Goal: Task Accomplishment & Management: Use online tool/utility

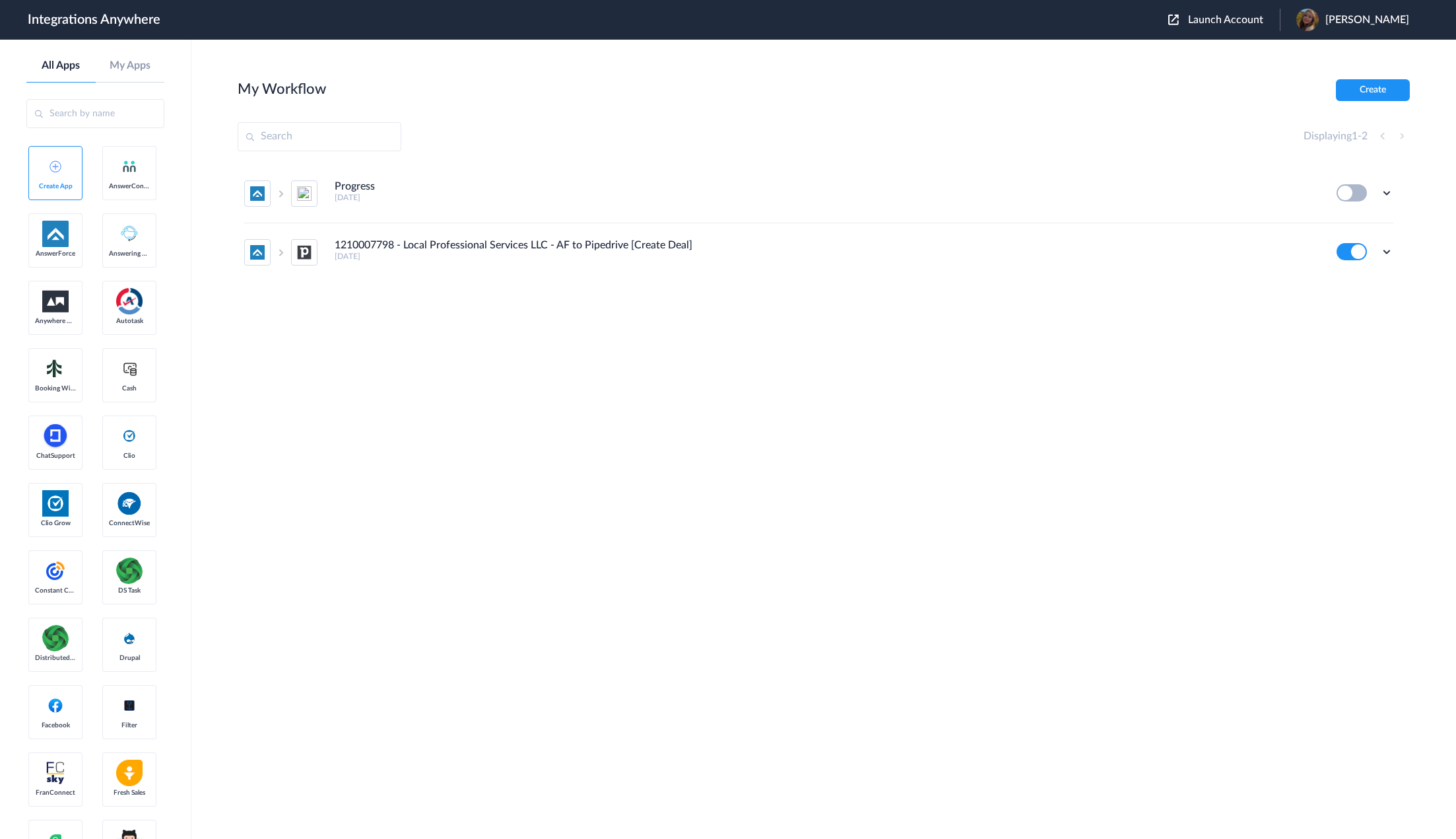
click at [1212, 12] on div "Launch Account Savannah Dyer My Account Logout" at bounding box center [1295, 19] width 254 height 23
click at [1229, 24] on span "Launch Account" at bounding box center [1226, 20] width 75 height 11
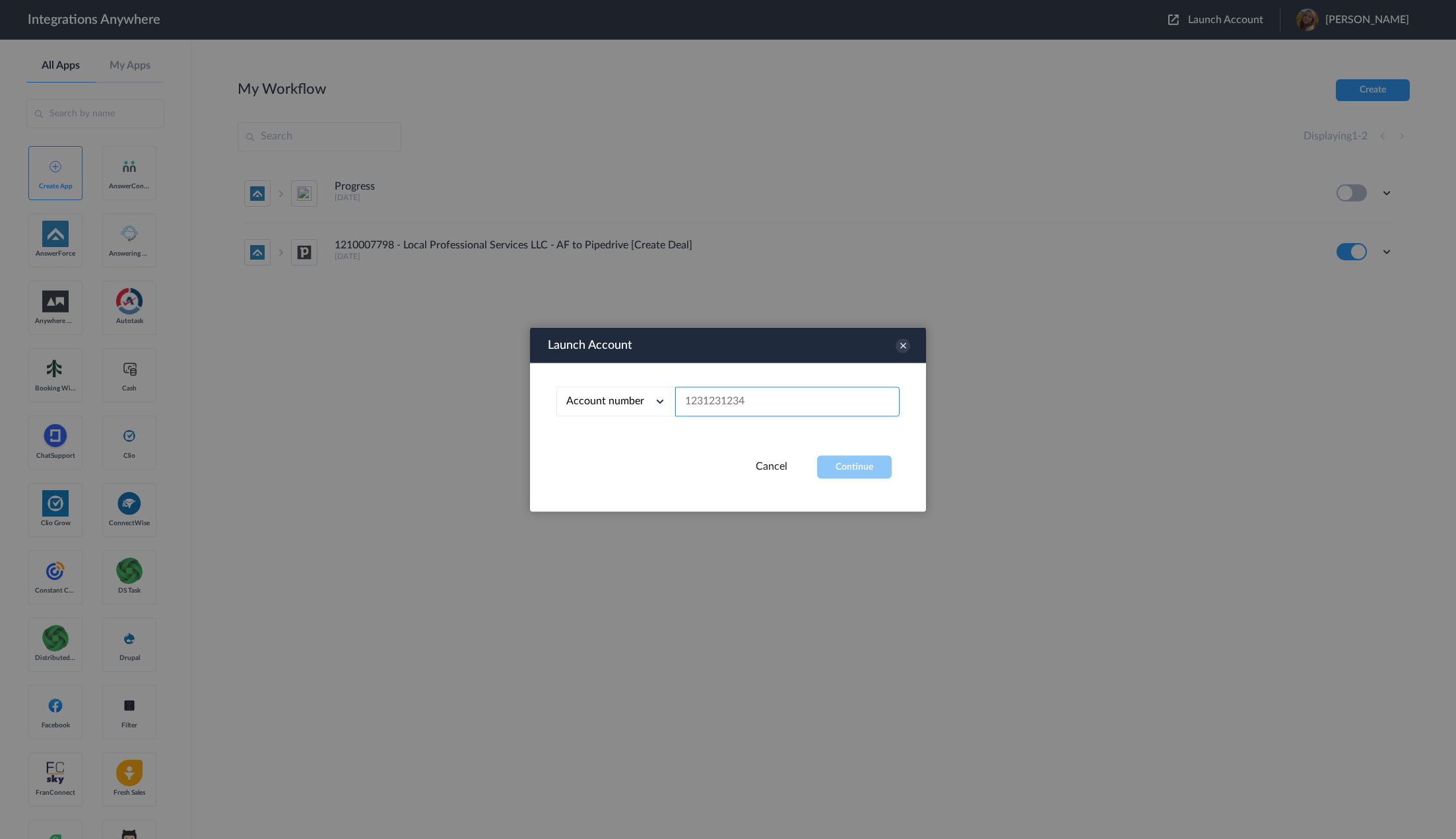
click at [802, 406] on input "text" at bounding box center [787, 402] width 224 height 29
paste input "1260011044"
type input "1260011044"
click at [835, 464] on button "Continue" at bounding box center [855, 467] width 74 height 23
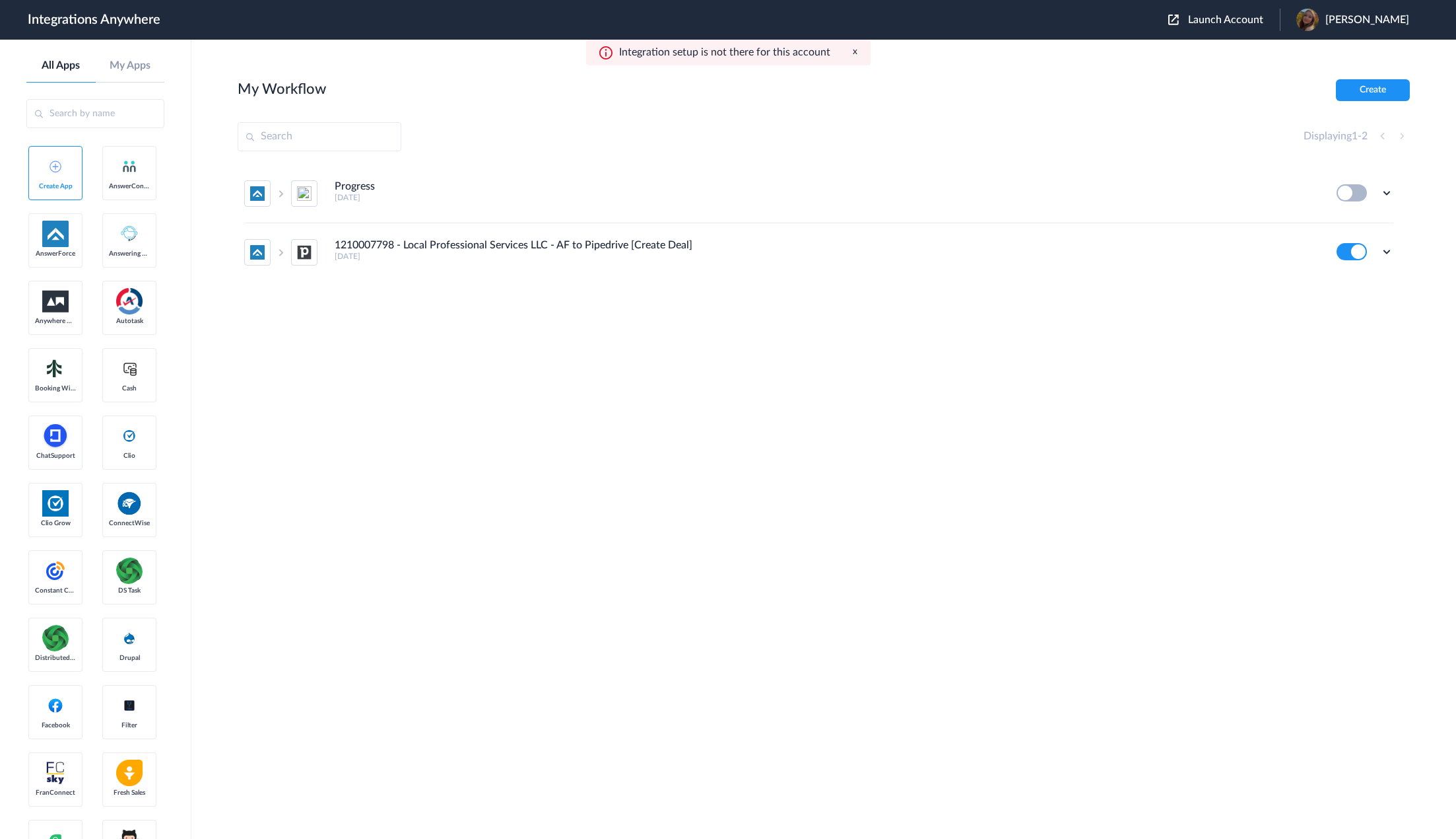
click at [49, 182] on link "Create App" at bounding box center [56, 173] width 54 height 54
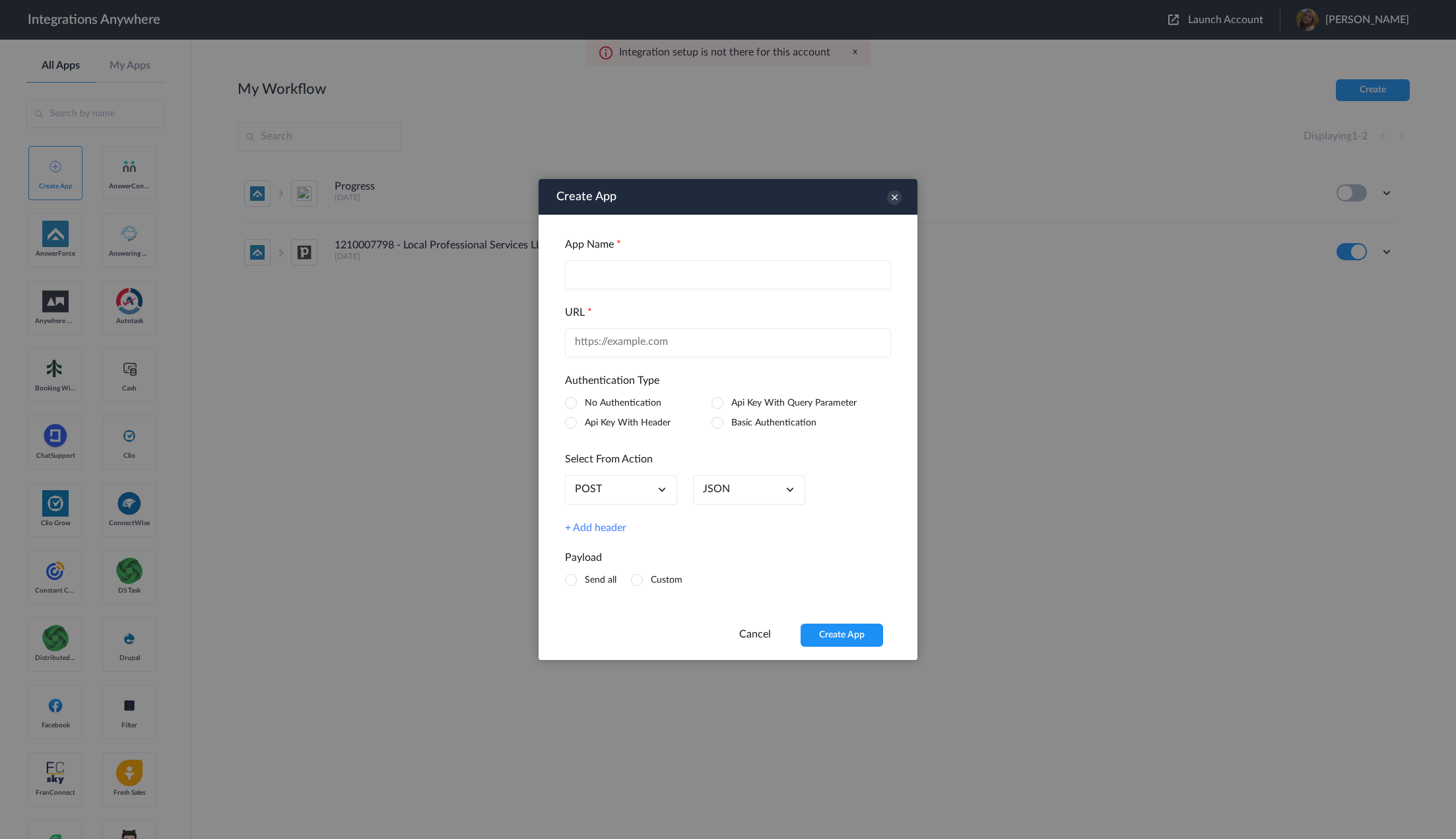
click at [742, 633] on link "Cancel" at bounding box center [755, 634] width 32 height 11
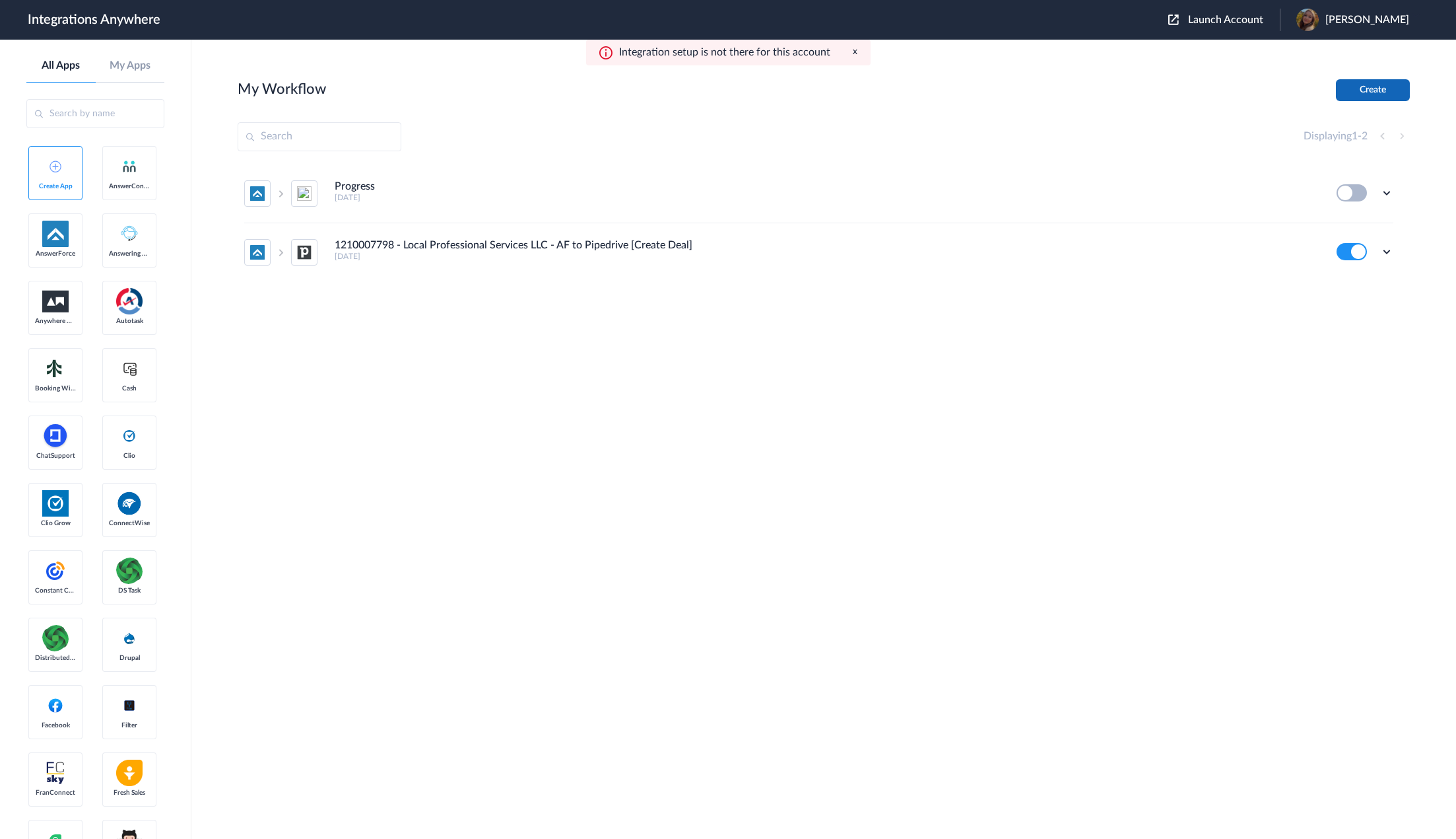
click at [1385, 90] on button "Create" at bounding box center [1372, 90] width 74 height 22
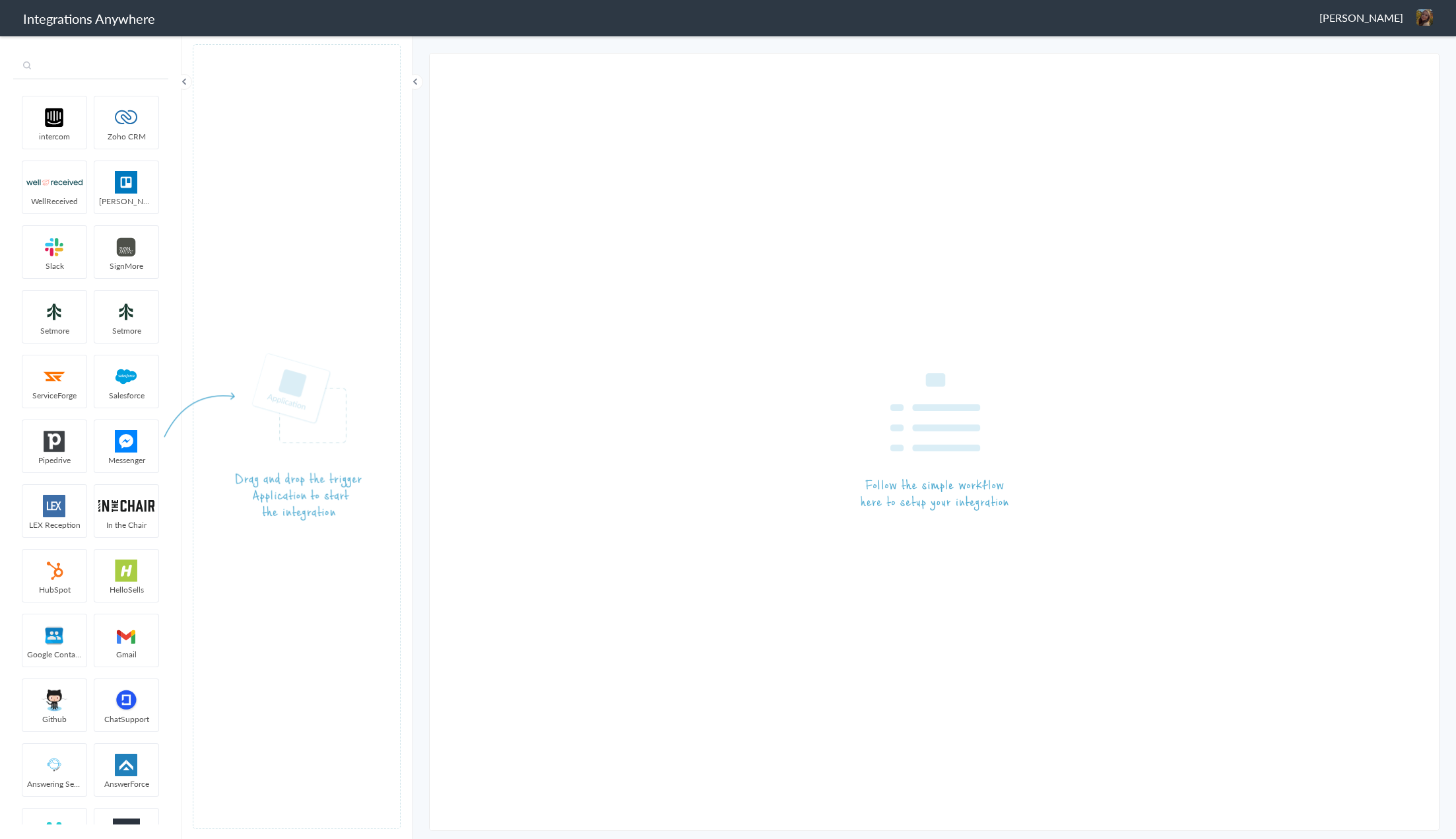
click at [106, 71] on input "text" at bounding box center [91, 67] width 155 height 25
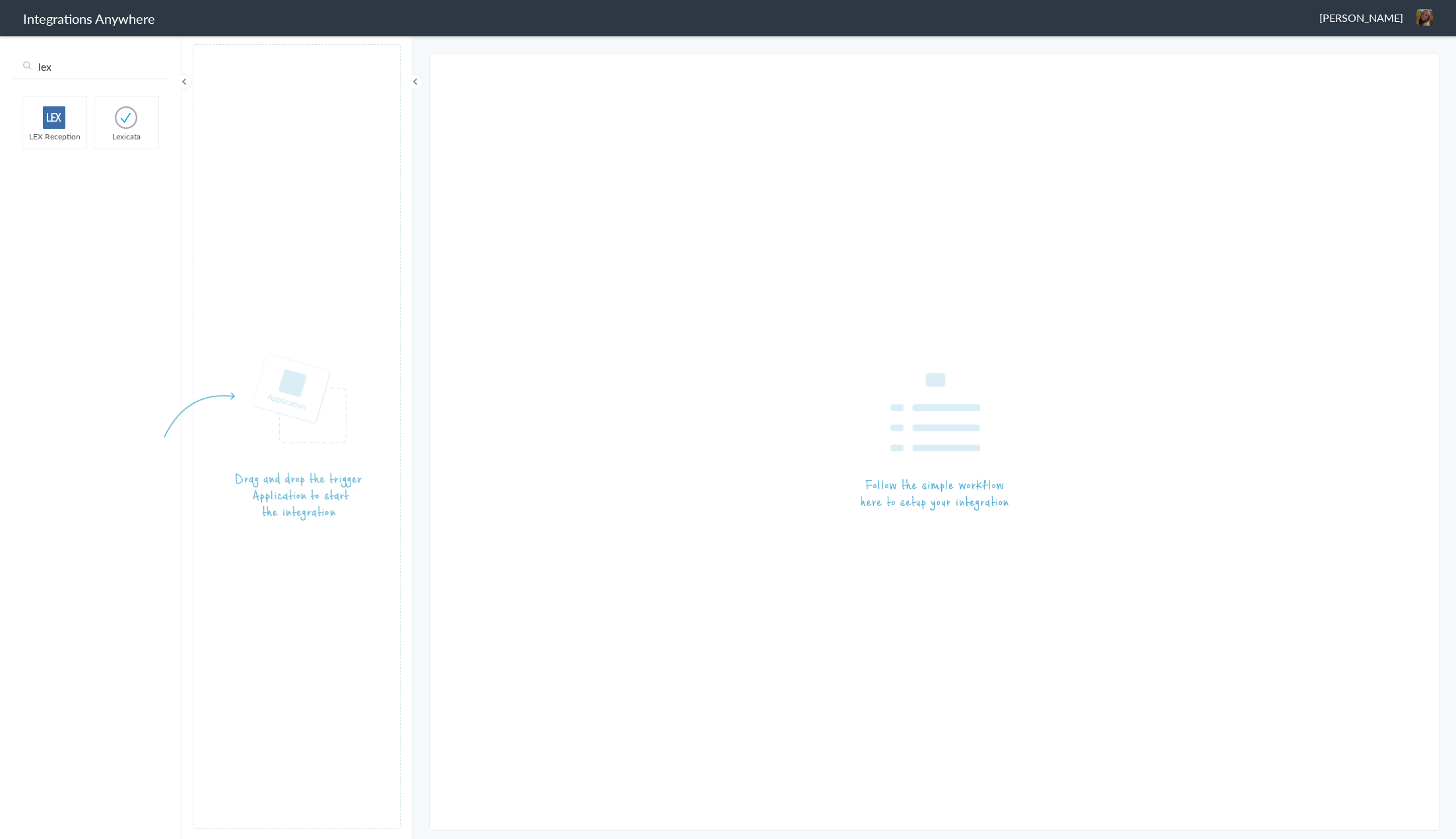
type input "lex"
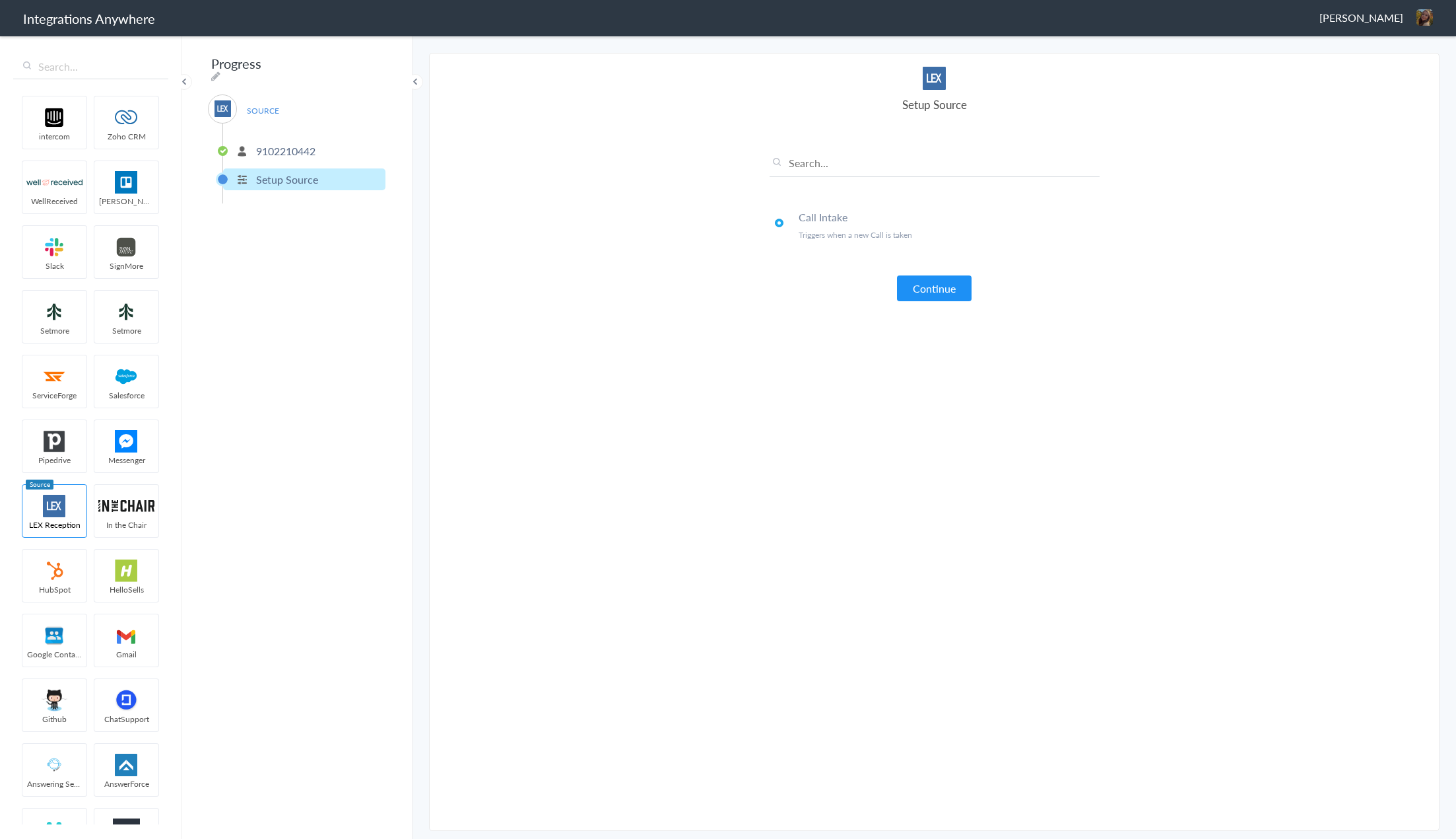
click at [837, 216] on h4 "Call Intake" at bounding box center [949, 217] width 301 height 16
click at [303, 146] on p "9102210442" at bounding box center [285, 151] width 60 height 16
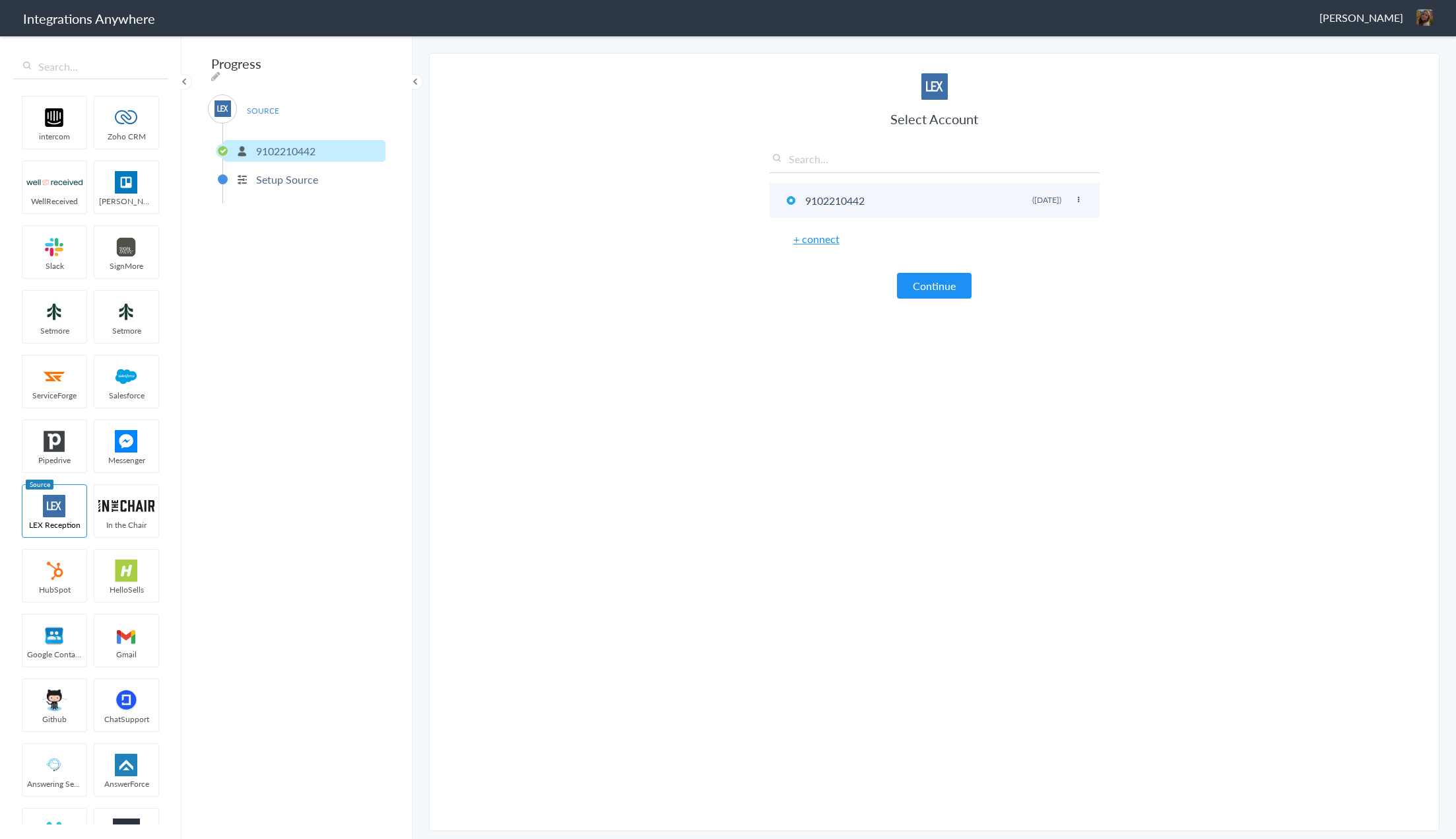
click at [853, 210] on li "9102210442 Rename Delete (3 months ago)" at bounding box center [935, 200] width 330 height 35
click at [1081, 192] on li "9102210442 Rename Delete (3 months ago)" at bounding box center [935, 200] width 330 height 35
click at [1078, 197] on icon at bounding box center [1078, 199] width 8 height 7
click at [942, 287] on button "Continue" at bounding box center [935, 285] width 74 height 26
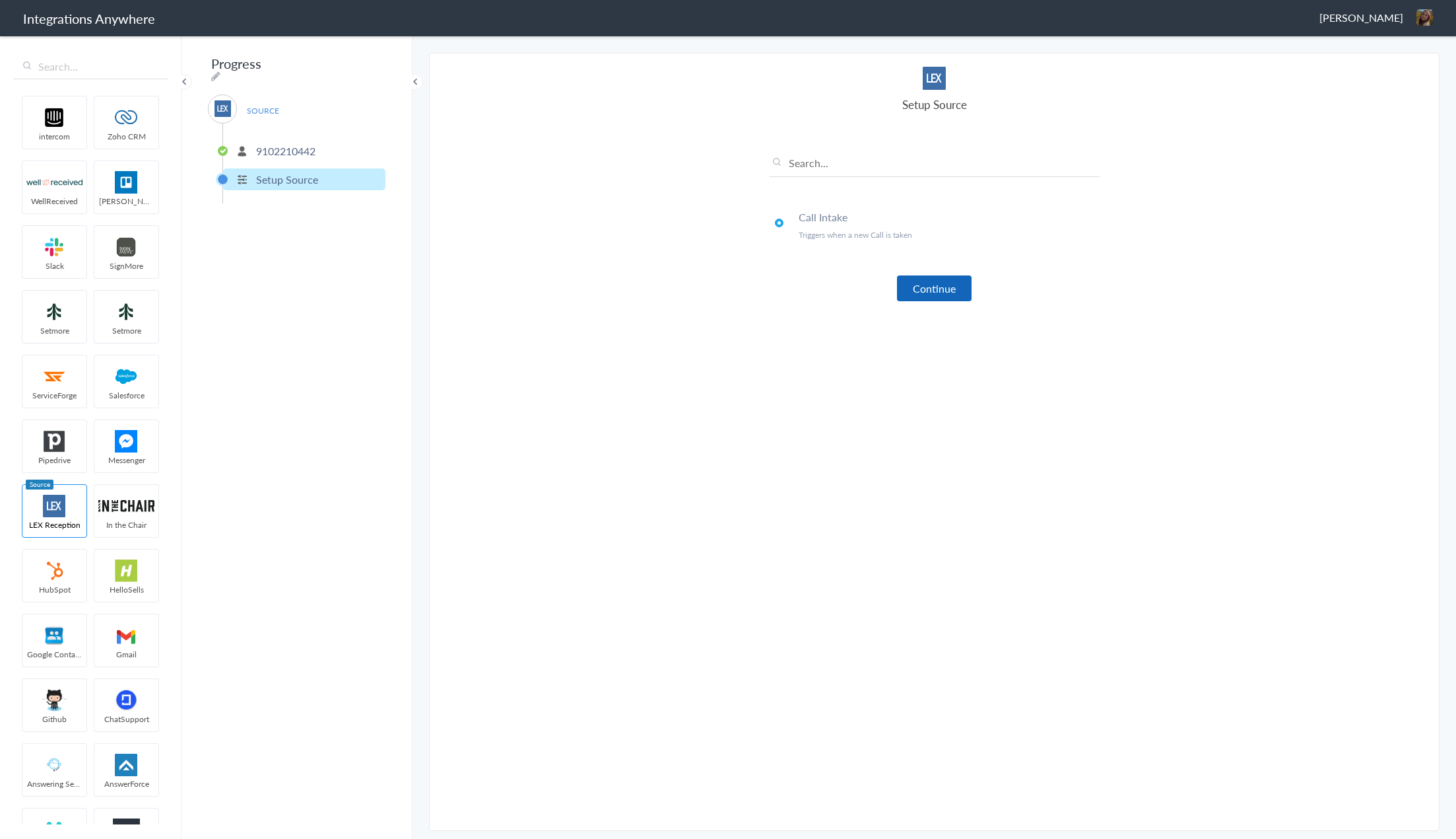
click at [954, 295] on button "Continue" at bounding box center [935, 288] width 74 height 26
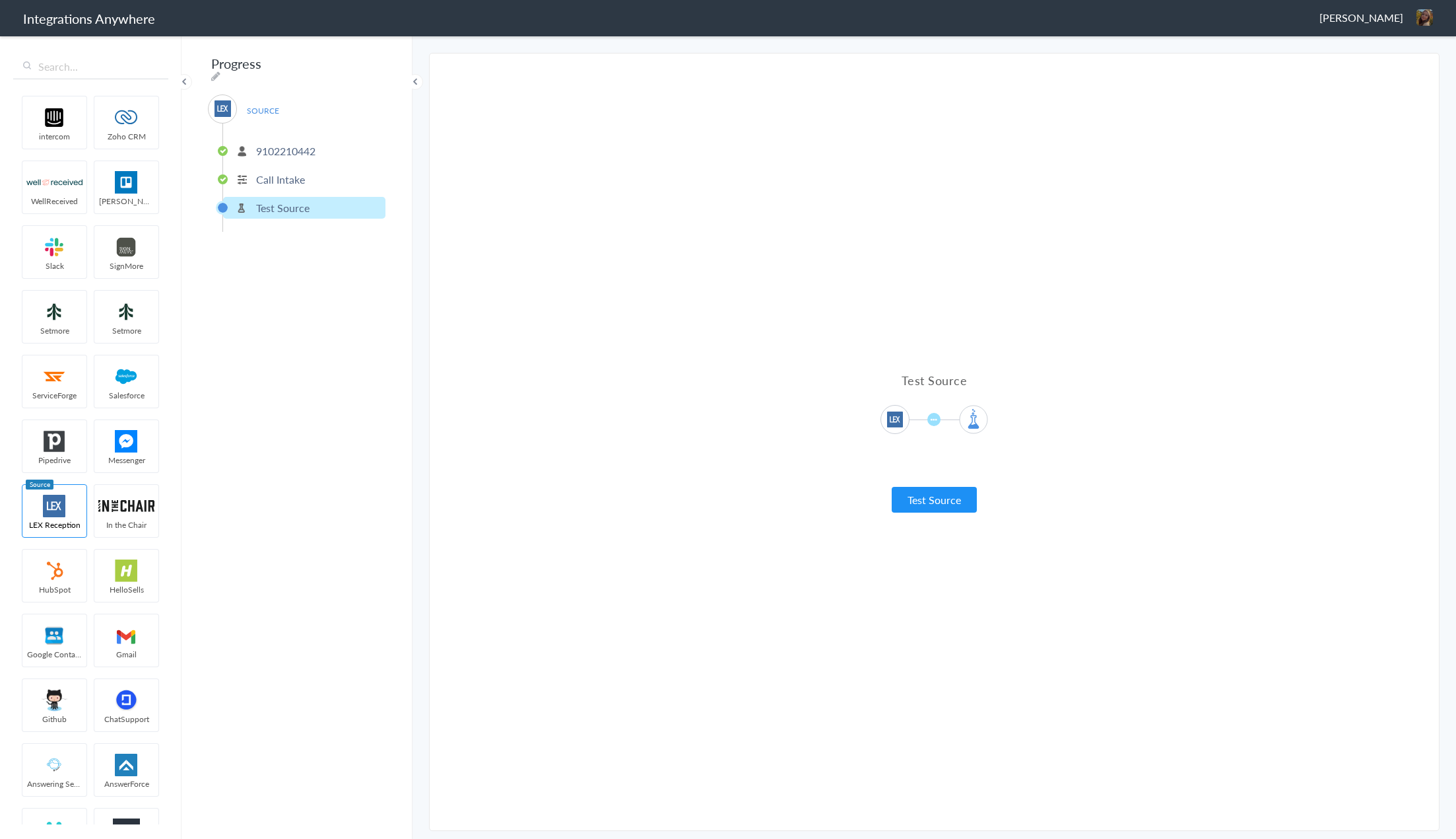
click at [303, 144] on p "9102210442" at bounding box center [285, 151] width 60 height 16
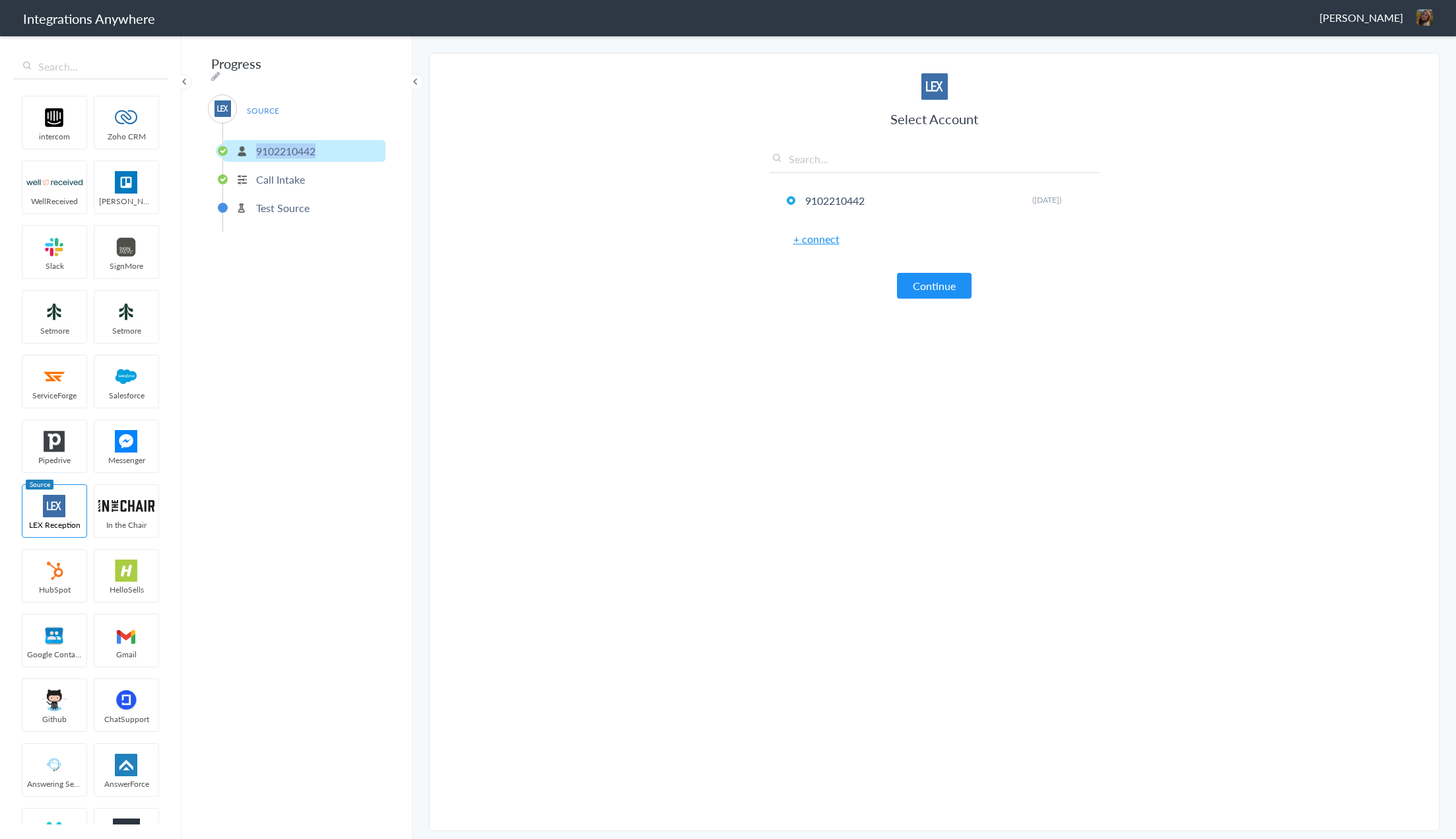
drag, startPoint x: 351, startPoint y: 147, endPoint x: 247, endPoint y: 144, distance: 104.0
click at [247, 144] on li "9102210442" at bounding box center [304, 151] width 162 height 22
copy p "9102210442"
click at [86, 68] on input "text" at bounding box center [91, 67] width 155 height 25
click at [1081, 195] on li "9102210442 Rename Delete (3 months ago)" at bounding box center [935, 200] width 330 height 35
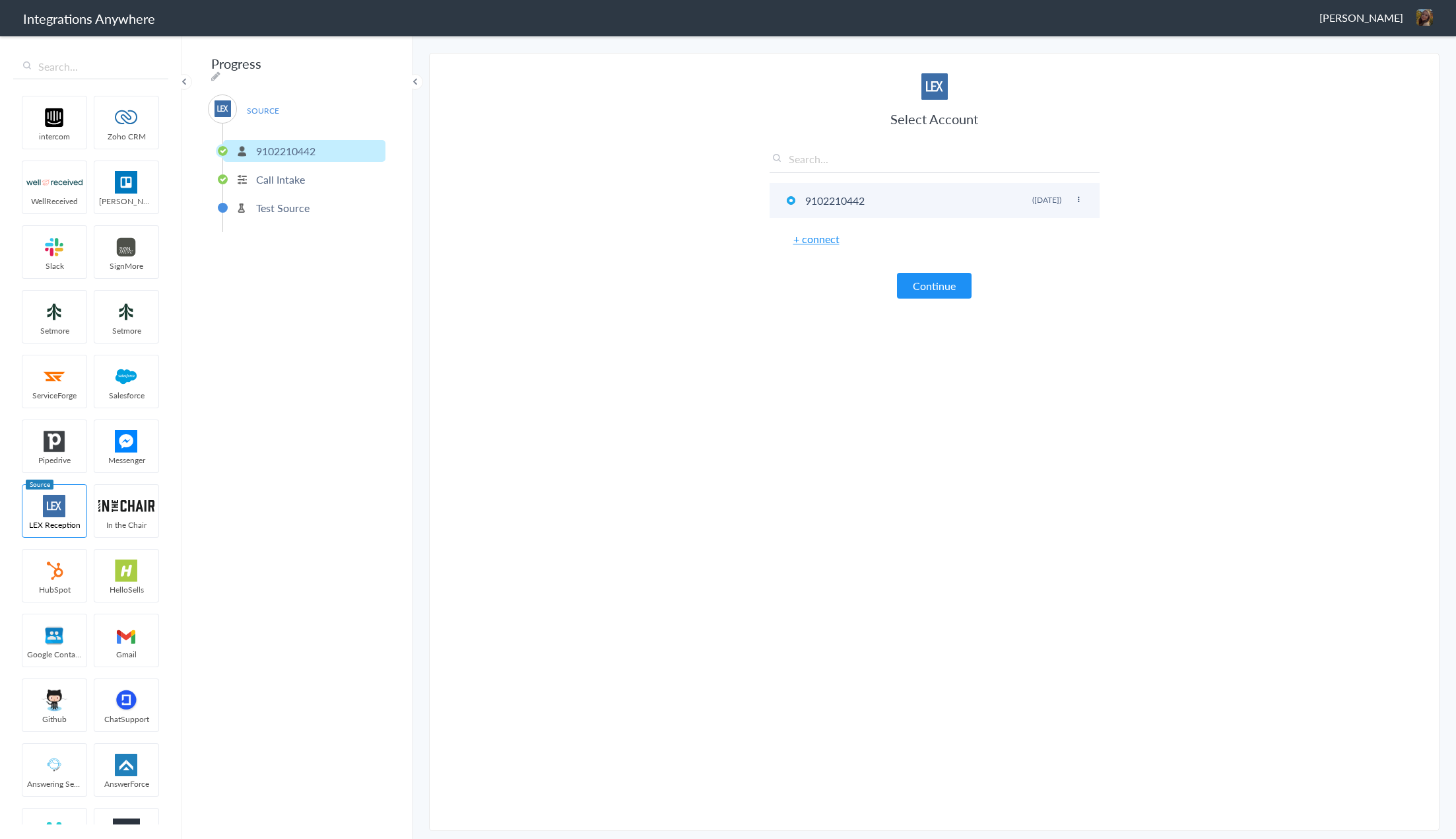
click at [1077, 198] on icon at bounding box center [1078, 199] width 8 height 7
click at [825, 238] on link "+ connect" at bounding box center [817, 239] width 47 height 16
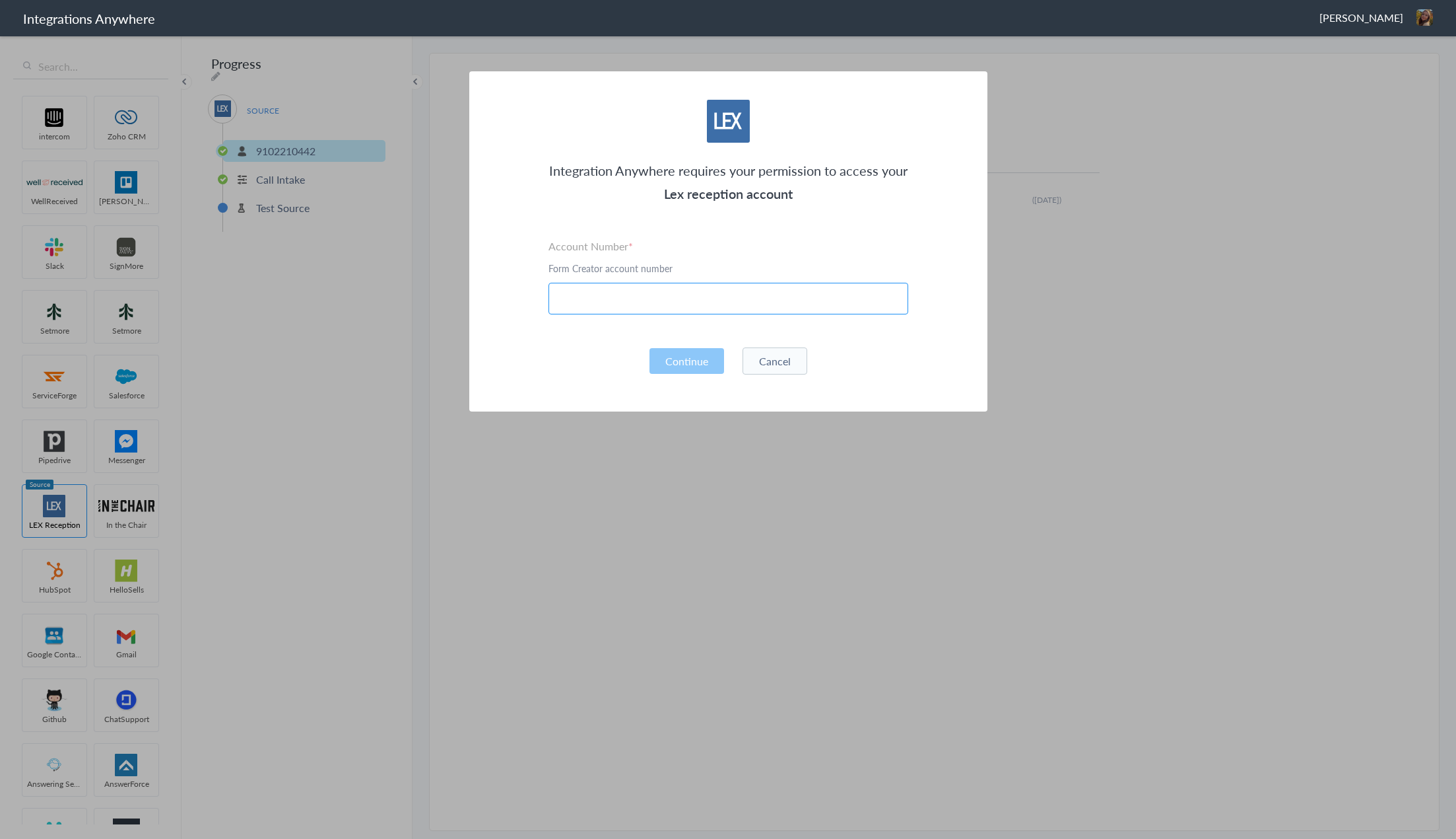
click at [742, 300] on input "text" at bounding box center [728, 298] width 360 height 32
paste input "1260011044"
type input "1260011044"
click at [704, 358] on button "Continue" at bounding box center [686, 360] width 74 height 26
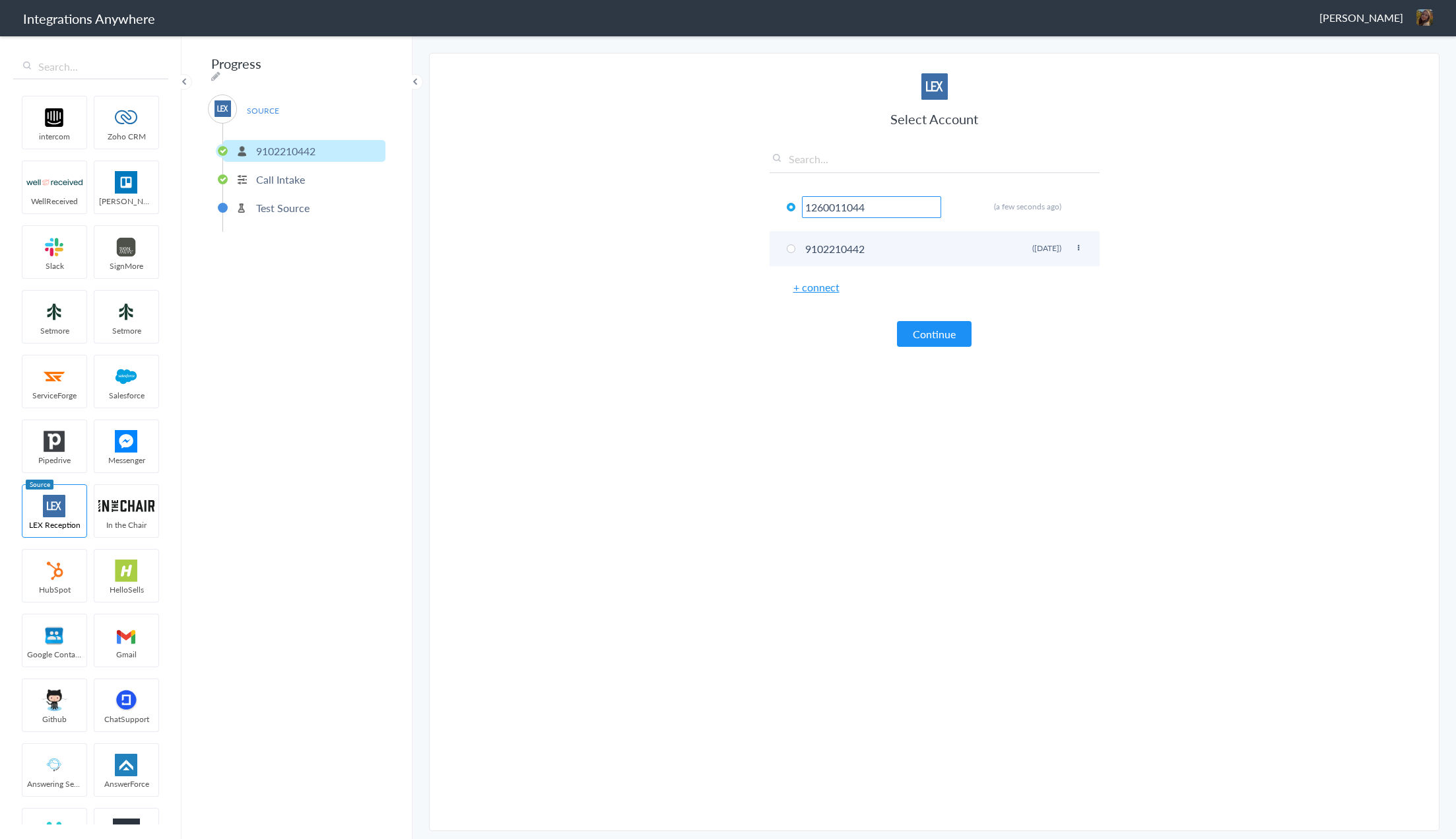
click at [1081, 249] on icon at bounding box center [1078, 248] width 8 height 7
click at [1067, 244] on li "9102210442 Rename Delete (3 months ago)" at bounding box center [935, 248] width 330 height 35
click at [1061, 359] on article "Select Account 1260011044 Rename Delete (a few seconds ago) 9102210442 Rename D…" at bounding box center [935, 442] width 330 height 751
click at [793, 203] on span at bounding box center [790, 206] width 9 height 9
click at [1015, 399] on article "Select Account 1260011044 Rename Delete (a few seconds ago) 9102210442 Rename D…" at bounding box center [935, 442] width 330 height 751
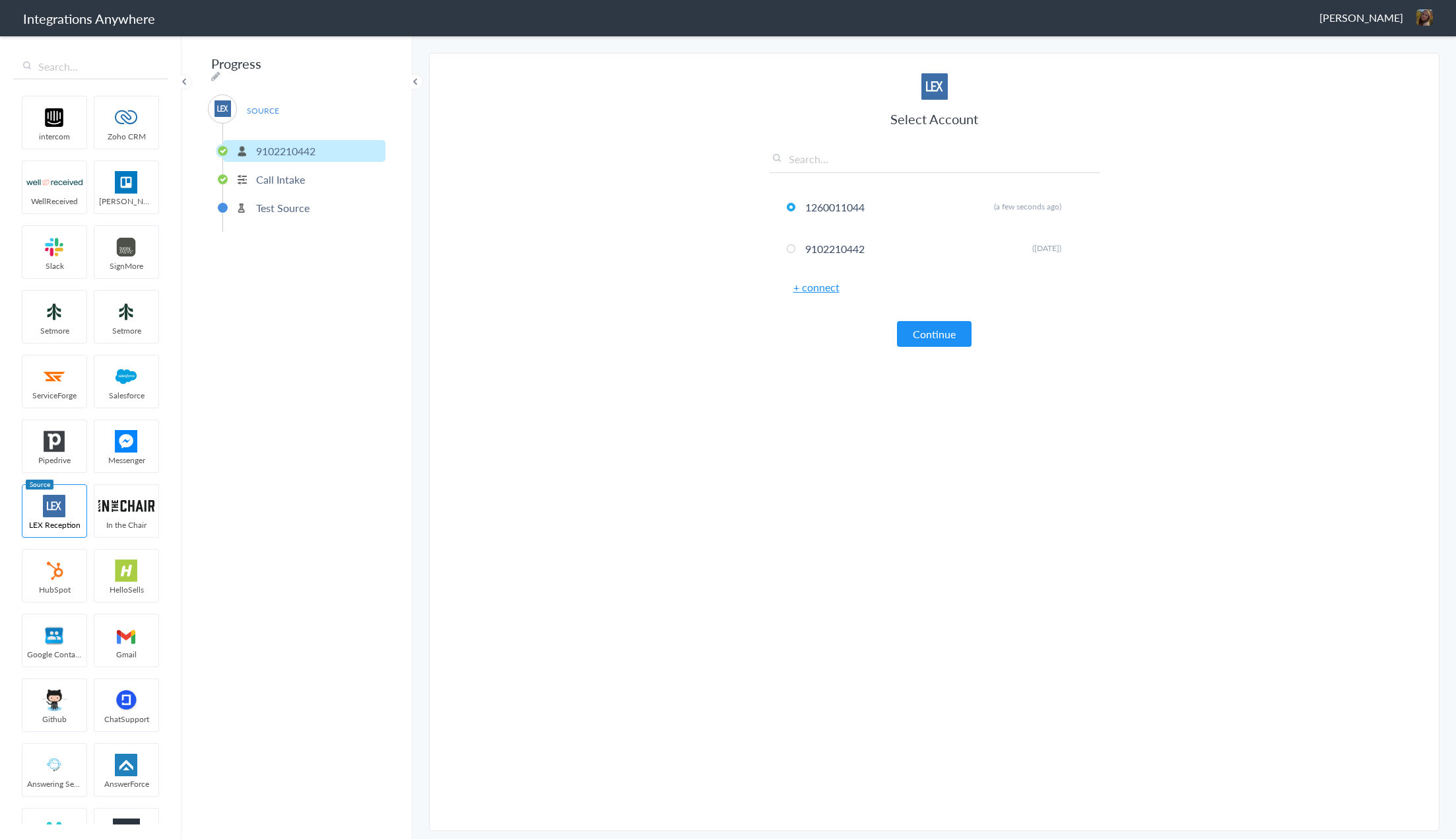
click at [991, 440] on article "Select Account 1260011044 Rename Delete (a few seconds ago) 9102210442 Rename D…" at bounding box center [935, 442] width 330 height 751
click at [1081, 246] on icon at bounding box center [1078, 248] width 8 height 7
click at [750, 403] on section "Select Account 1260011044 Rename Delete (a few seconds ago) 9102210442 Rename D…" at bounding box center [934, 442] width 1011 height 778
click at [288, 173] on p "Call Intake" at bounding box center [280, 179] width 49 height 16
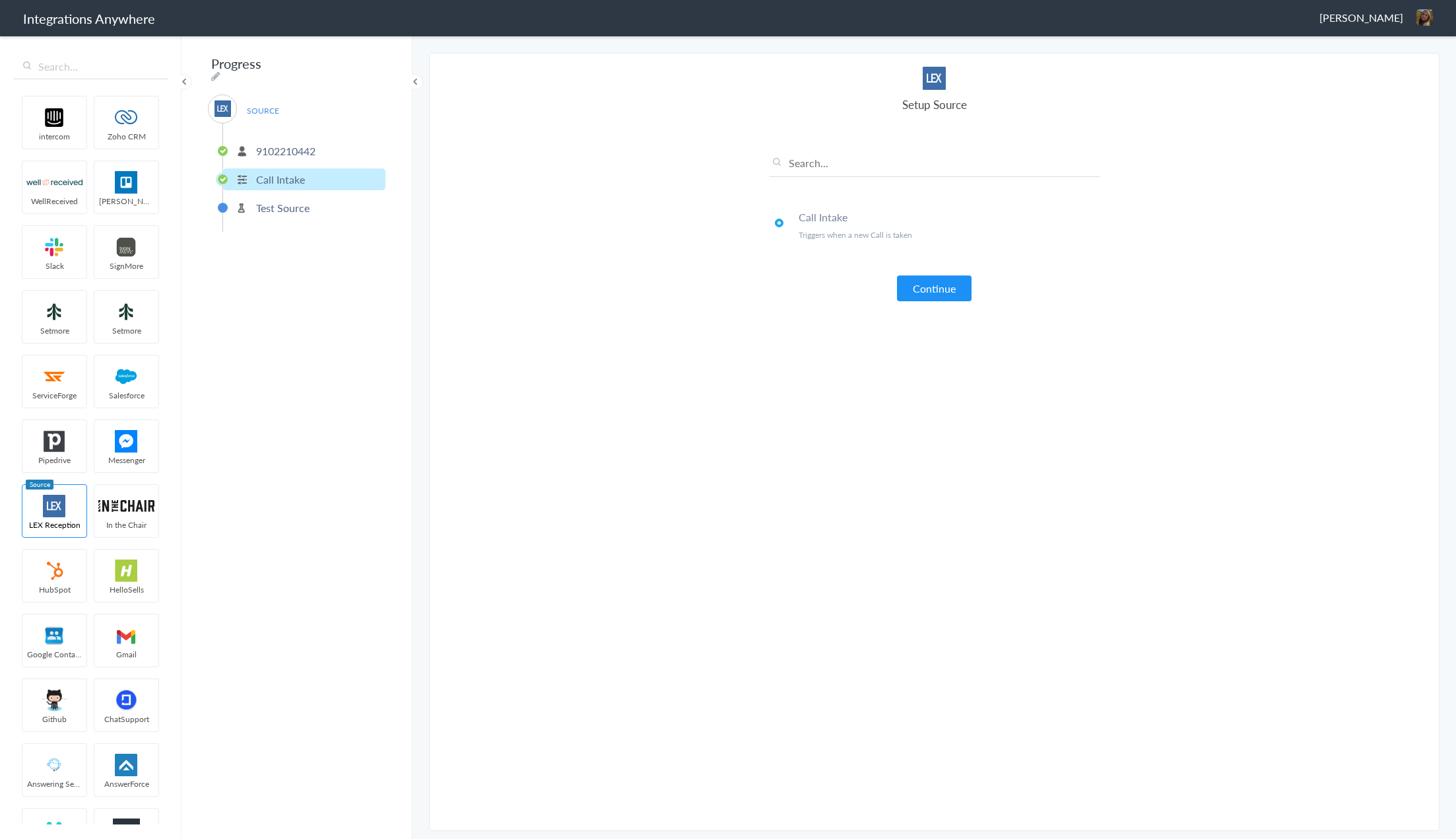
click at [288, 129] on ul "9102210442 Call Intake Test Source" at bounding box center [304, 178] width 163 height 109
click at [290, 144] on p "9102210442" at bounding box center [285, 151] width 60 height 16
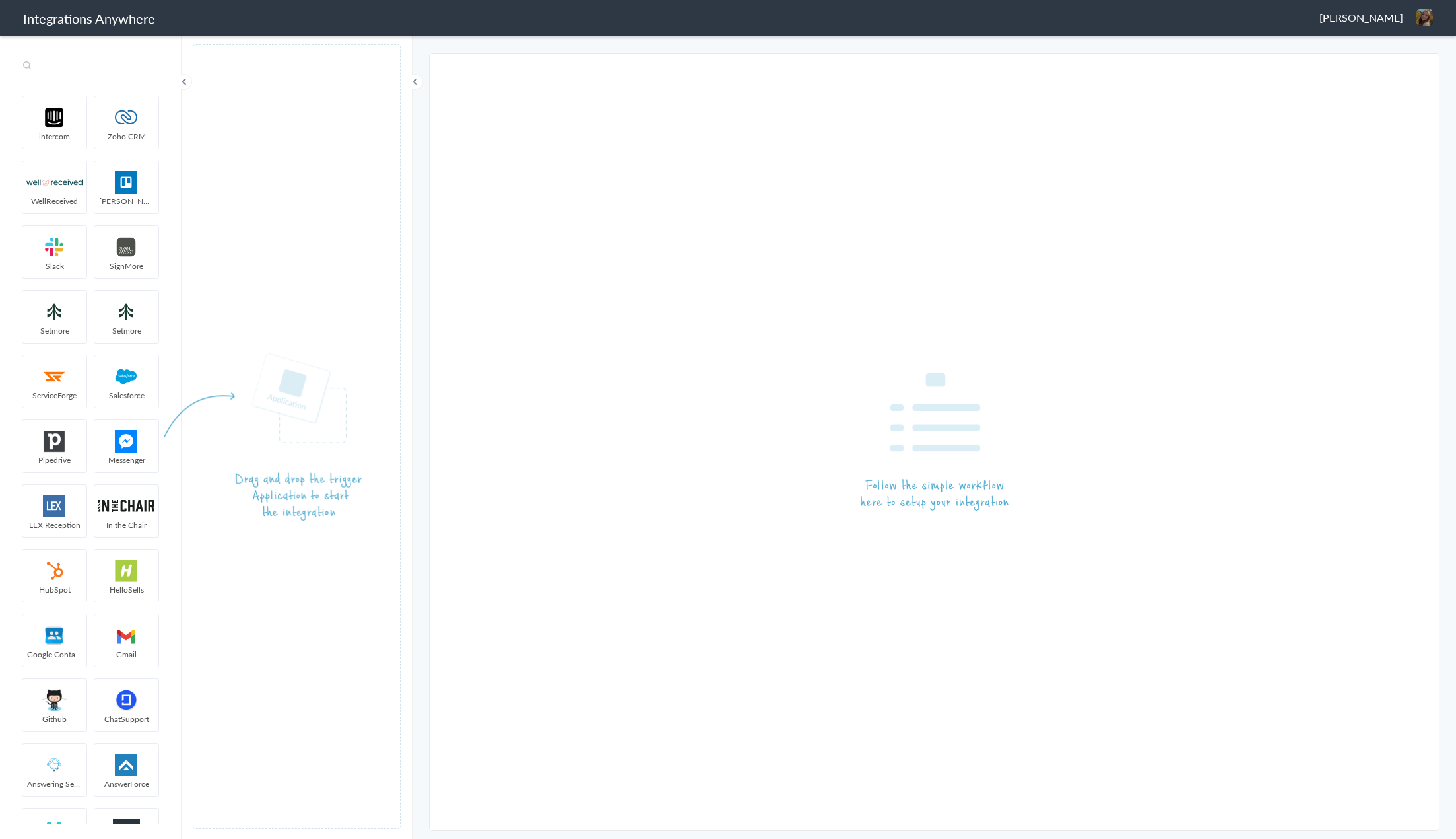
click at [96, 64] on input "text" at bounding box center [91, 67] width 155 height 25
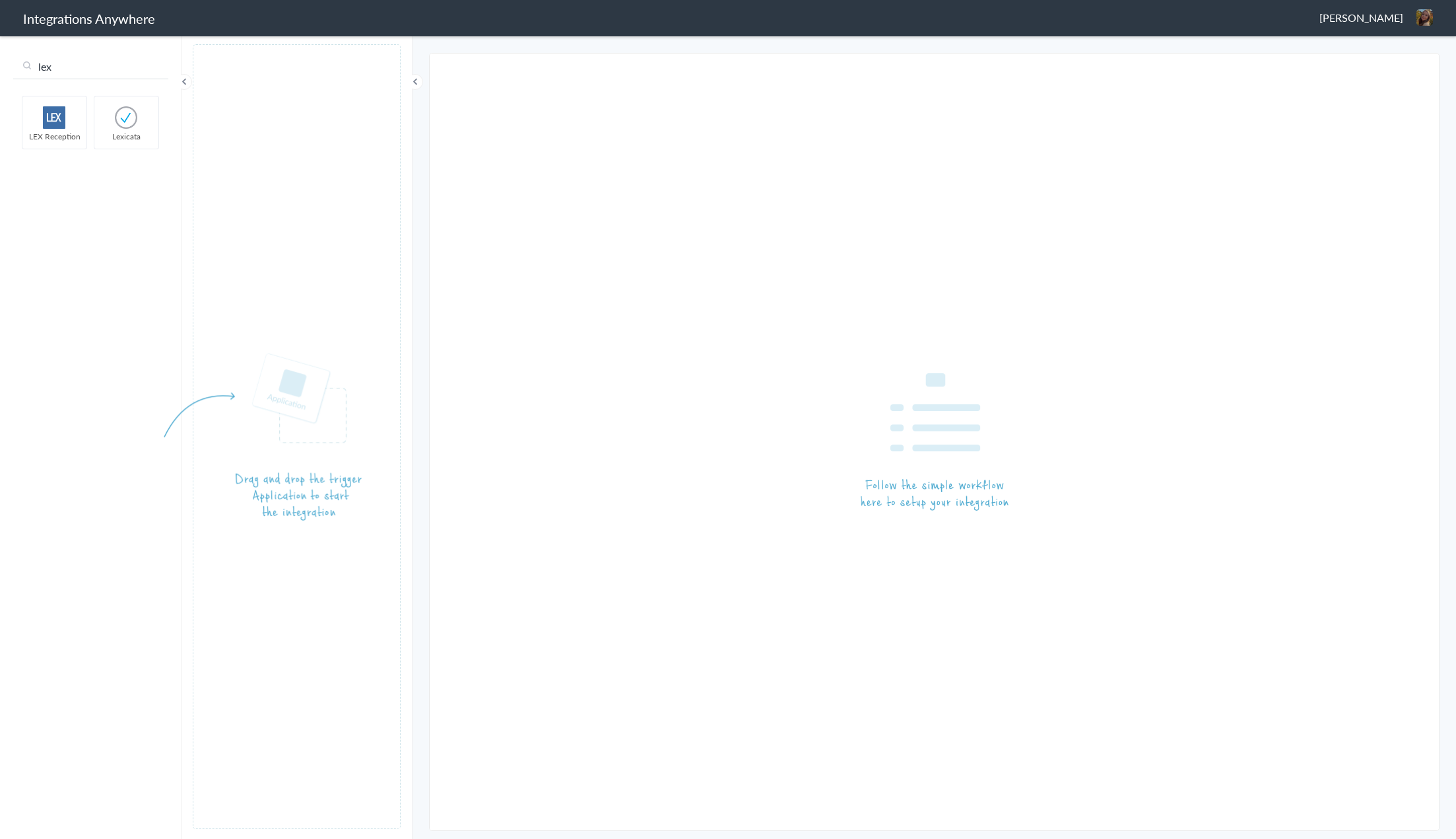
type input "lex"
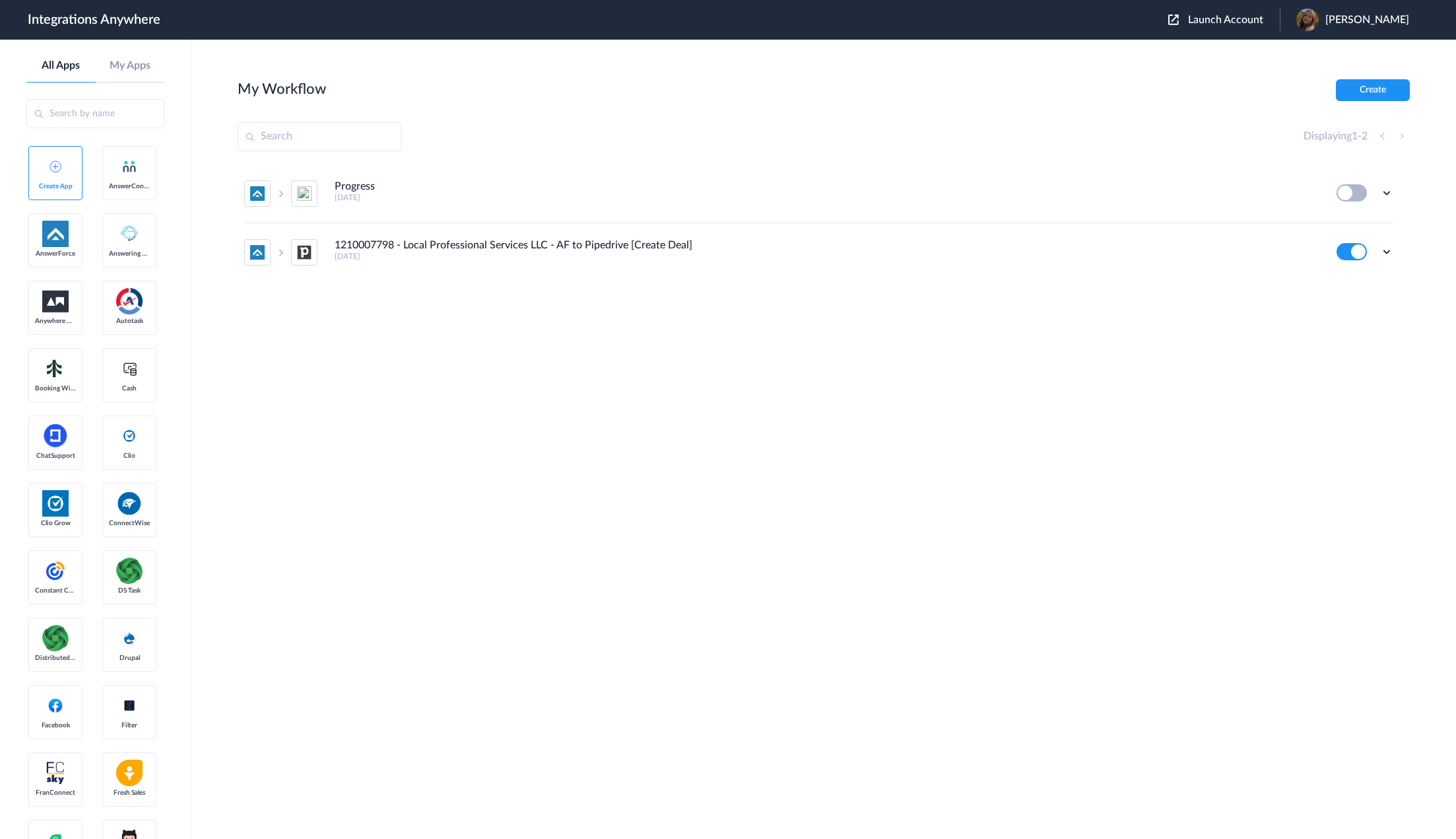
click at [1232, 24] on span "Launch Account" at bounding box center [1226, 20] width 75 height 11
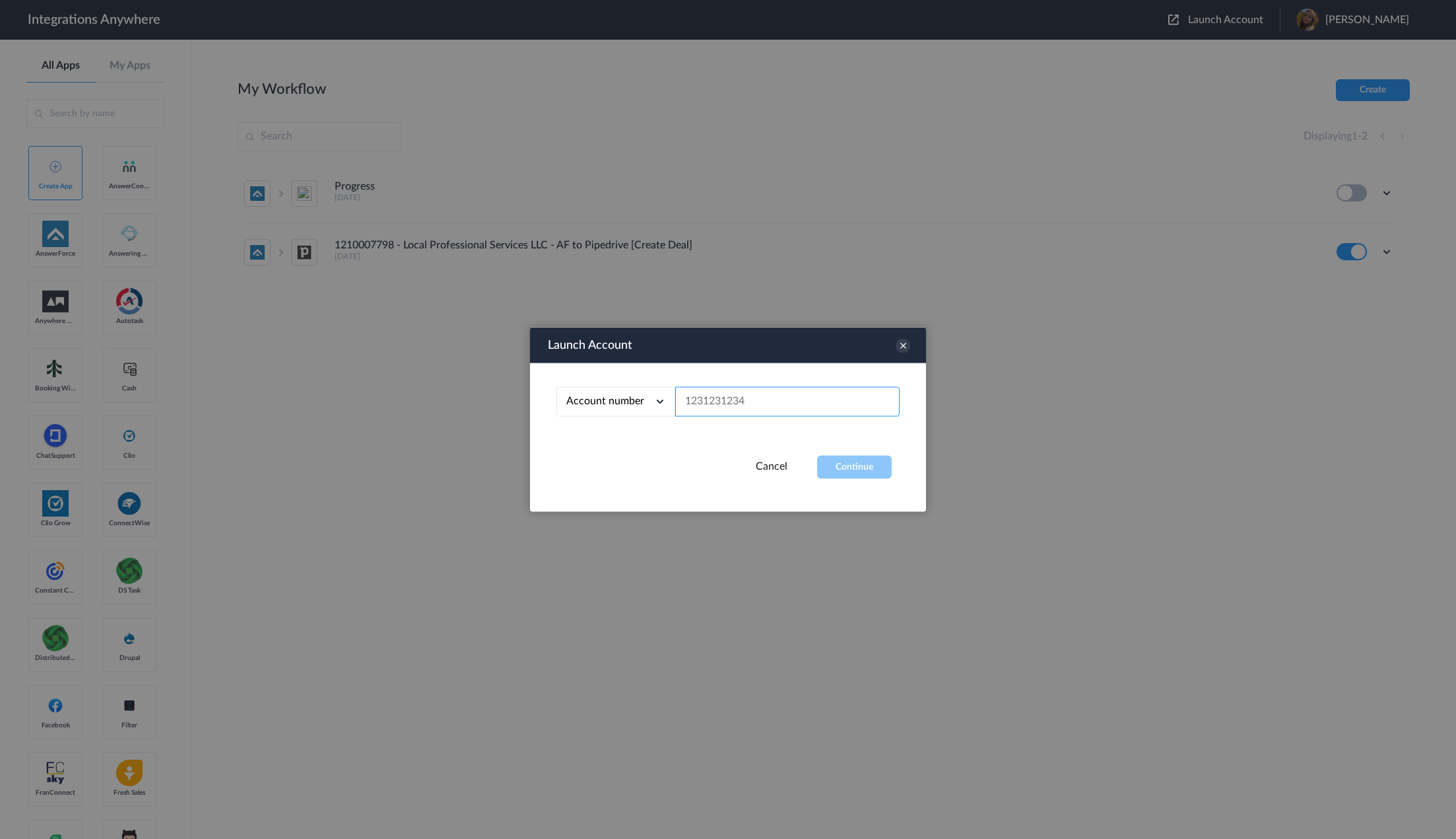
click at [843, 401] on input "text" at bounding box center [787, 402] width 224 height 29
paste input "8662434078"
type input "8662434078"
click at [867, 470] on button "Continue" at bounding box center [855, 467] width 74 height 23
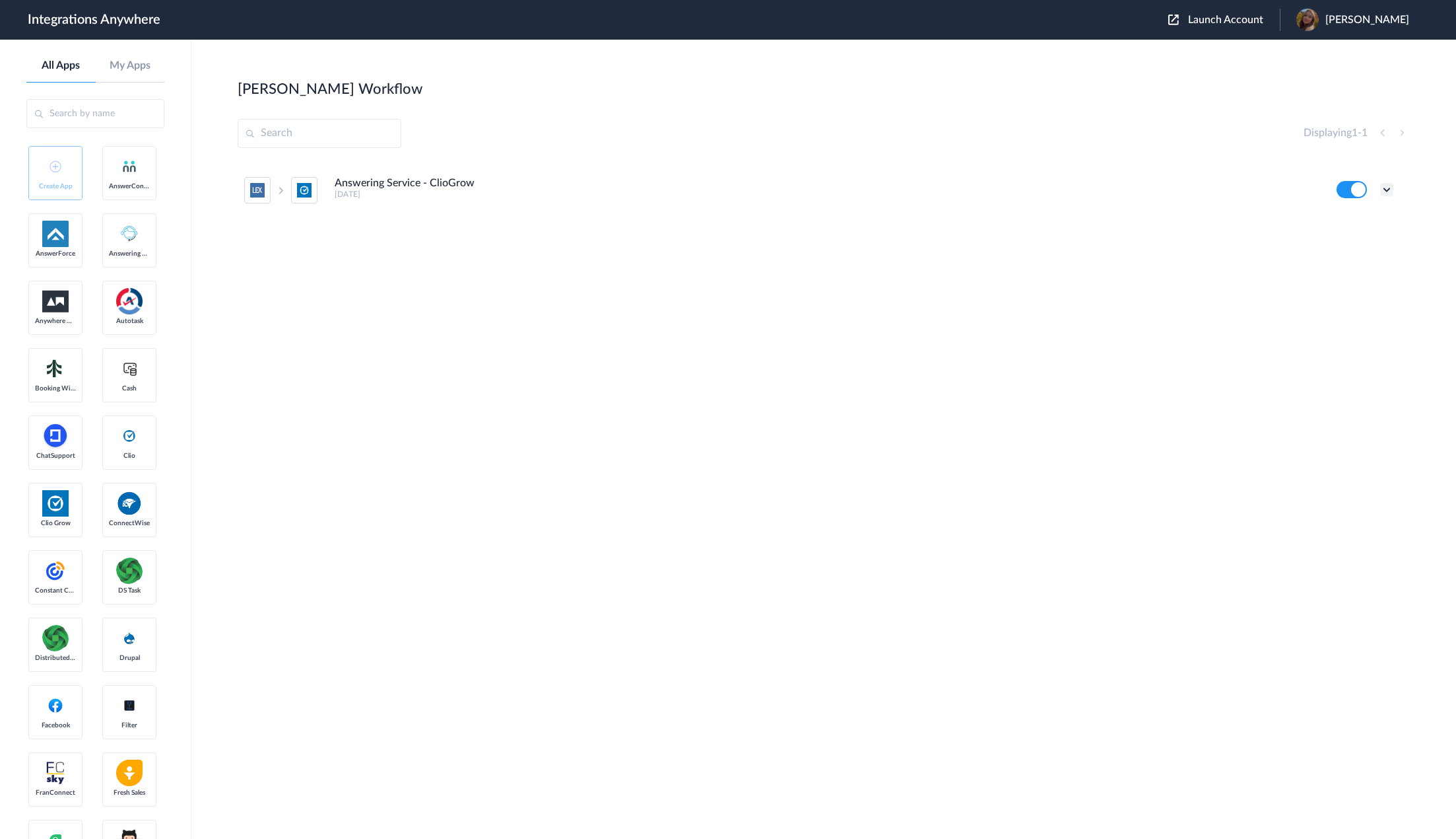
click at [1381, 192] on icon at bounding box center [1386, 189] width 13 height 13
click at [1345, 224] on link "Edit" at bounding box center [1333, 220] width 32 height 9
click at [1367, 20] on span "Savannah Dyer" at bounding box center [1368, 20] width 84 height 12
click at [1316, 77] on link "Logout" at bounding box center [1304, 78] width 28 height 9
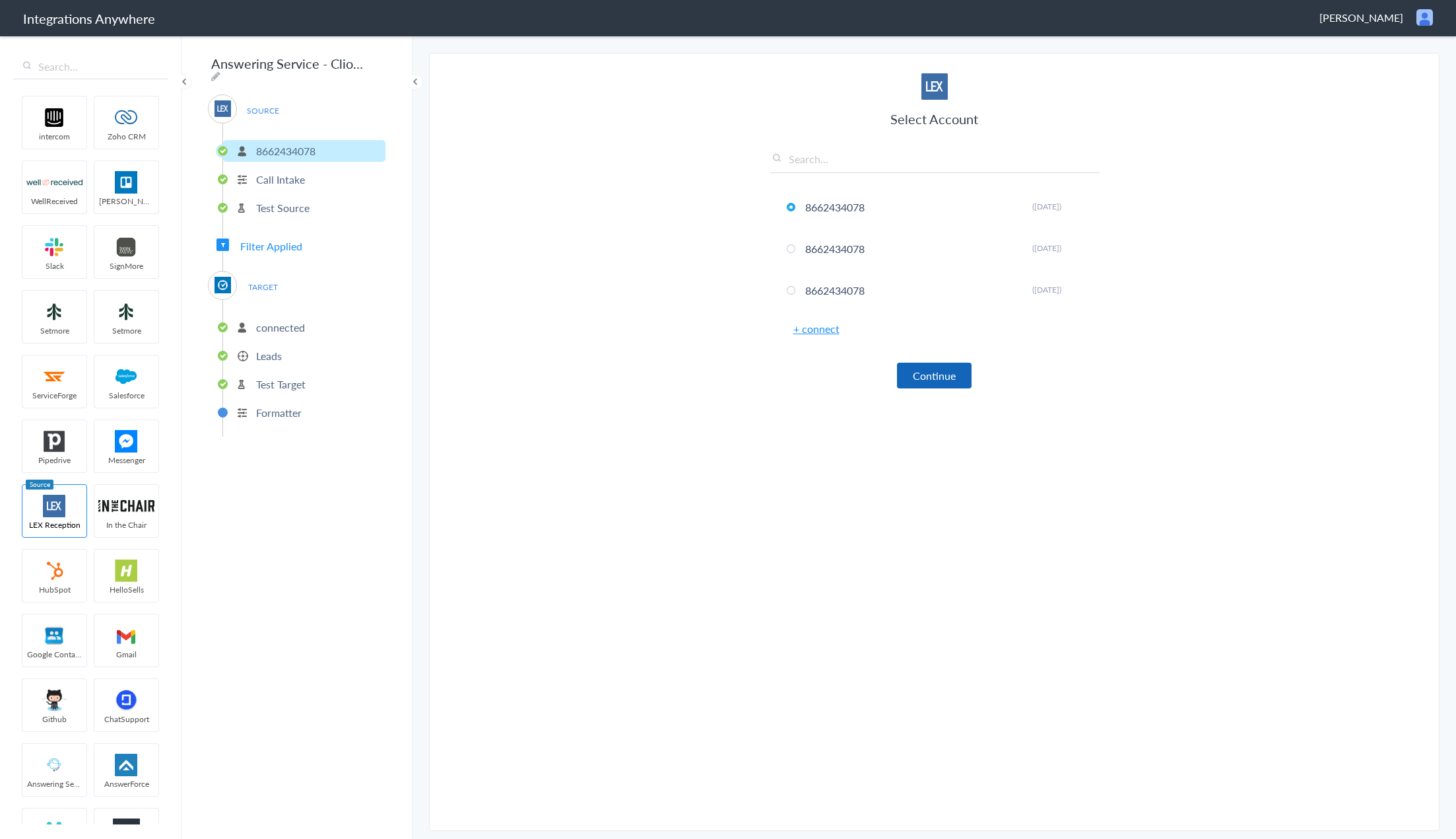
click at [943, 372] on button "Continue" at bounding box center [935, 375] width 74 height 26
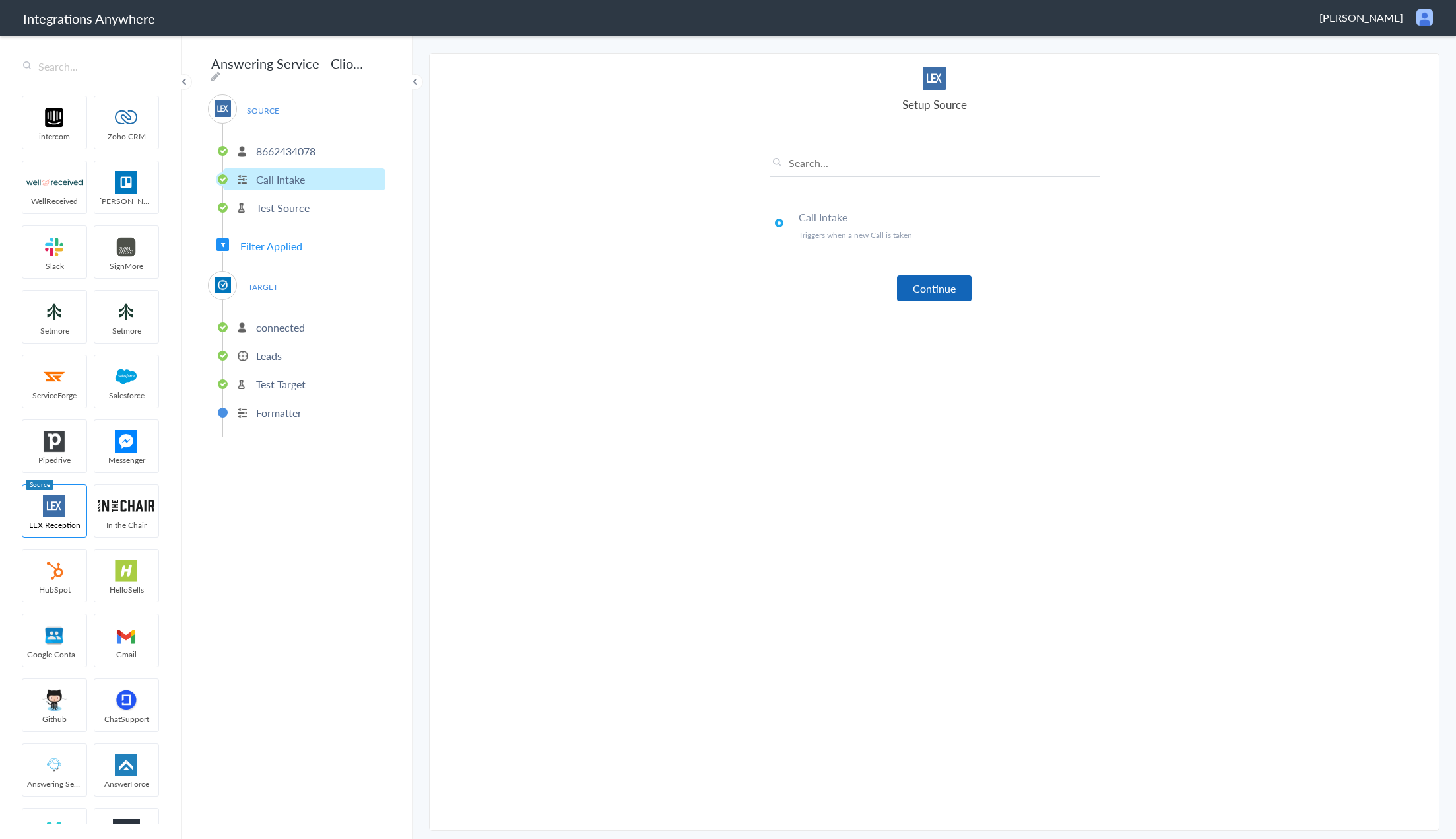
click at [950, 294] on button "Continue" at bounding box center [935, 288] width 74 height 26
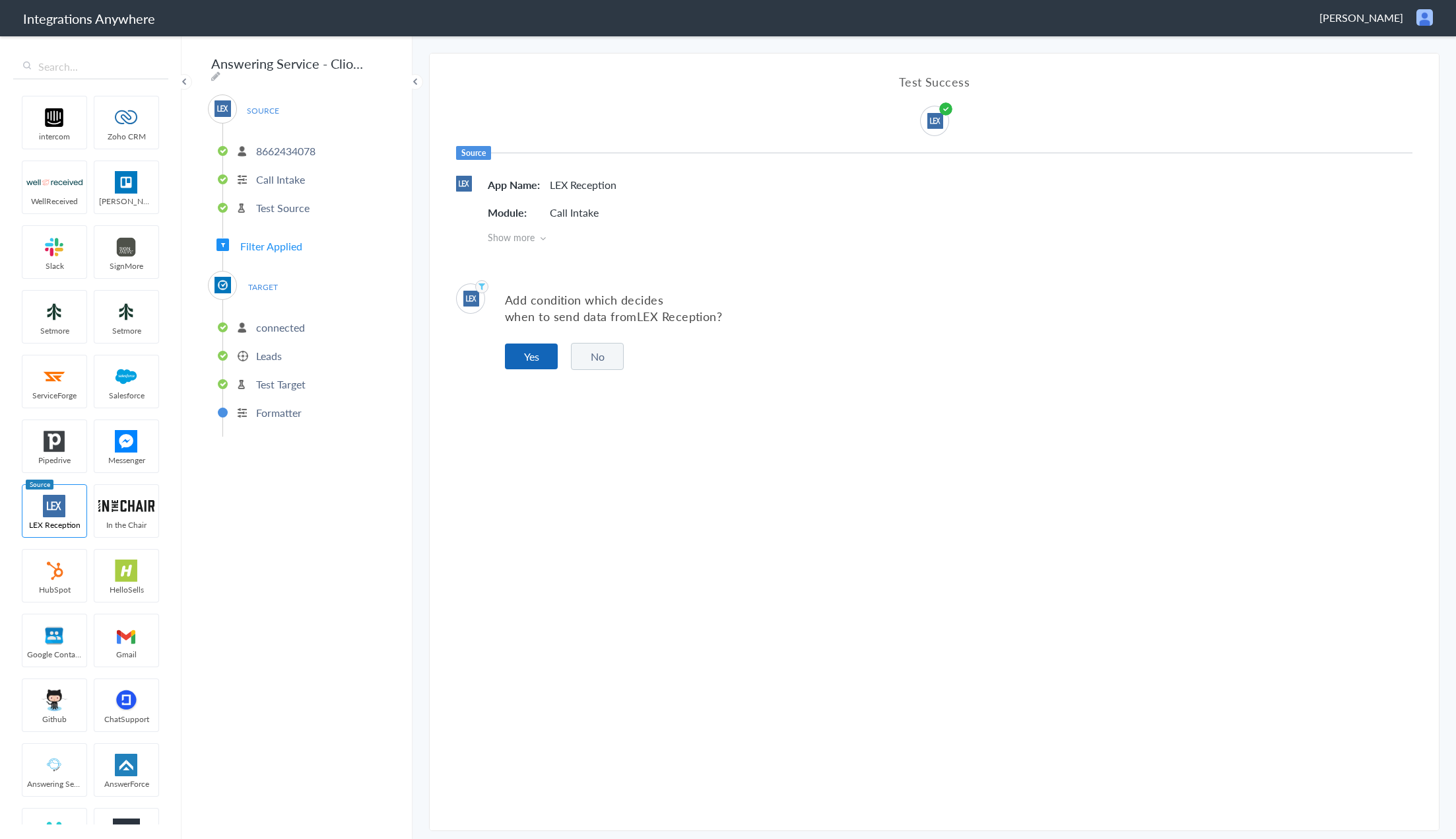
click at [528, 345] on button "Yes" at bounding box center [531, 356] width 53 height 26
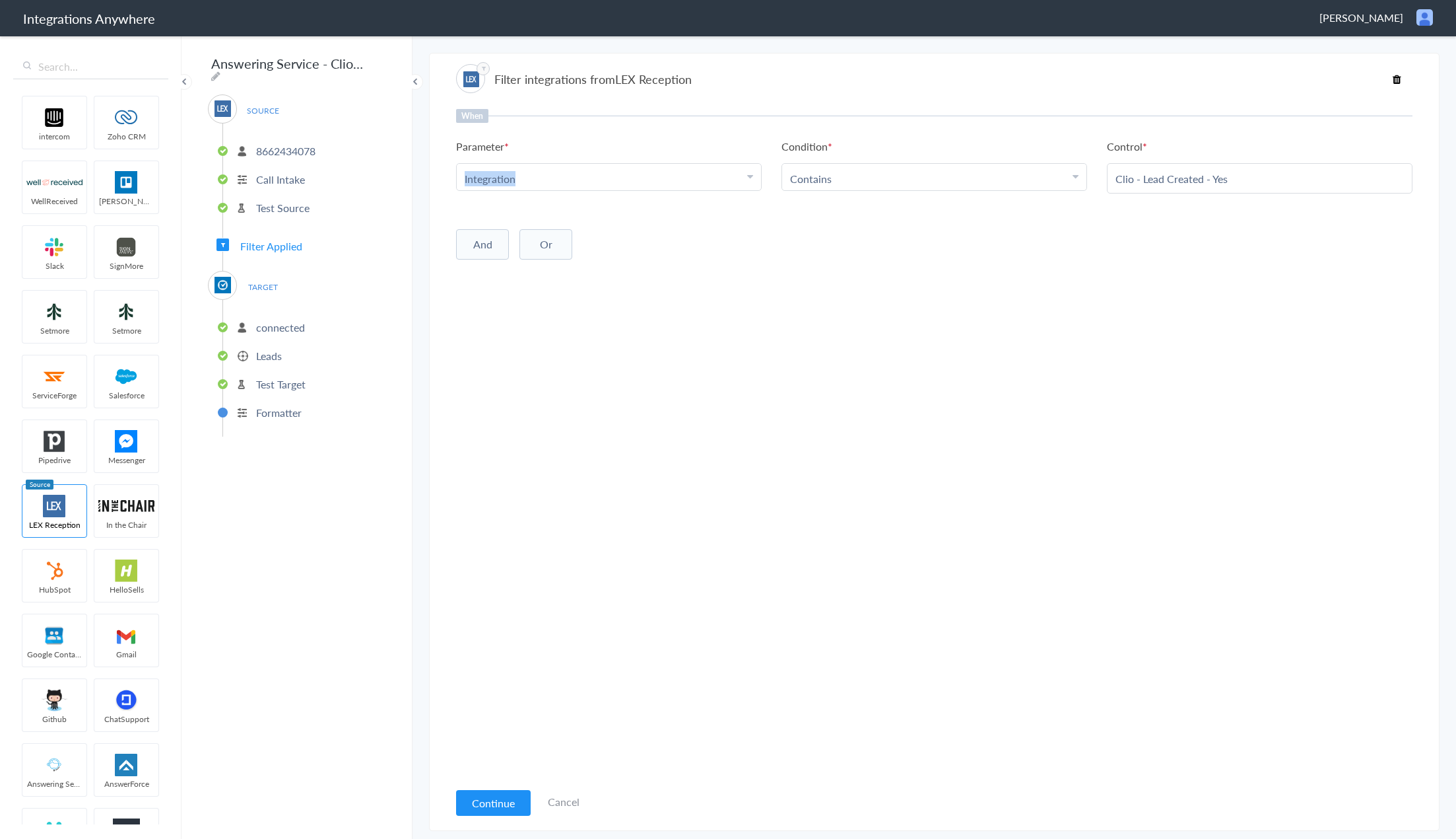
drag, startPoint x: 537, startPoint y: 179, endPoint x: 458, endPoint y: 179, distance: 79.0
click at [458, 179] on link "Choose Parameter Integration" at bounding box center [609, 177] width 304 height 26
copy link "Integration"
drag, startPoint x: 1246, startPoint y: 175, endPoint x: 1107, endPoint y: 179, distance: 139.1
click at [1107, 179] on div "Clio - Lead Created - Yes" at bounding box center [1260, 178] width 306 height 30
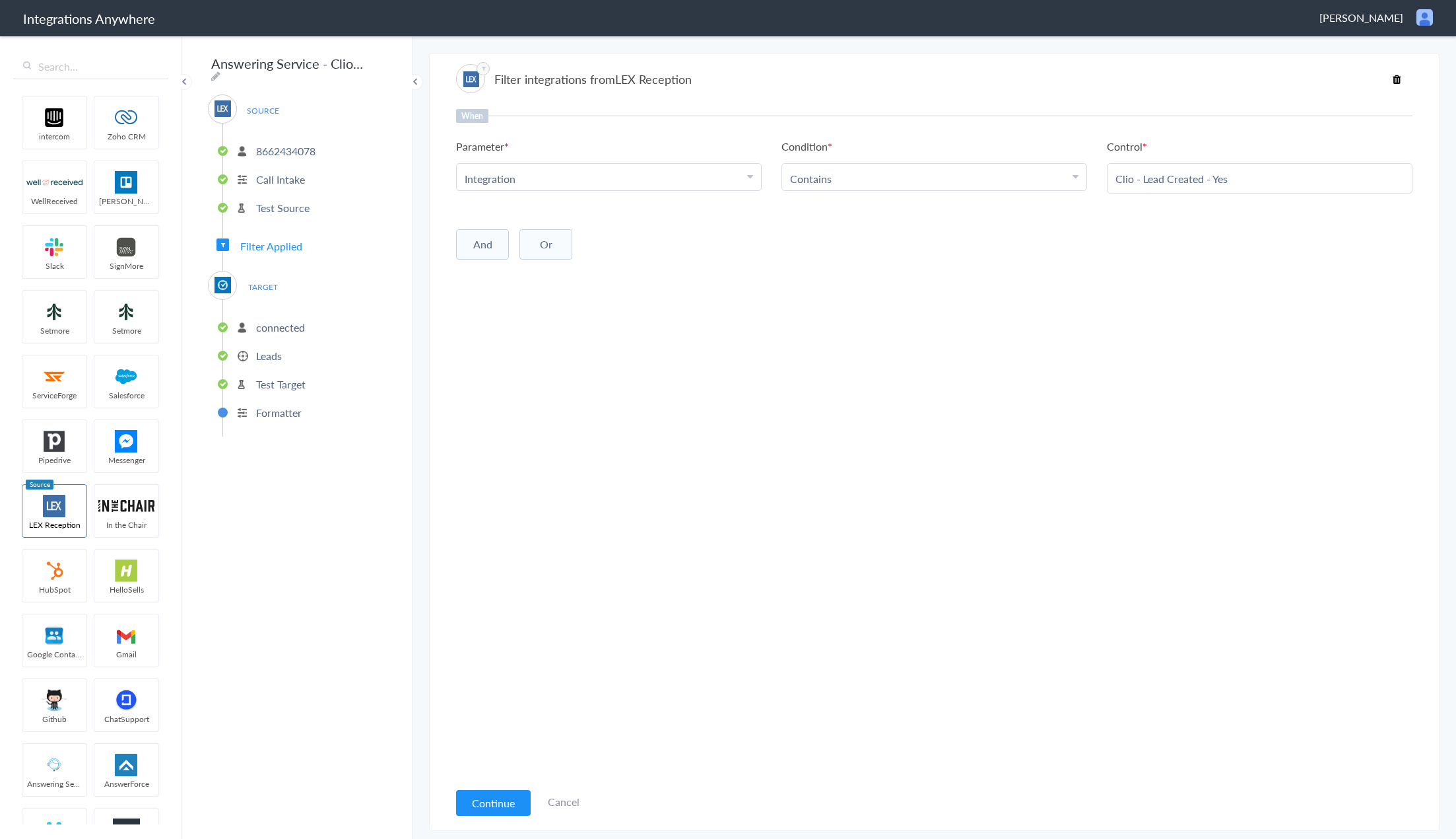
click at [619, 174] on li "Integration" at bounding box center [606, 179] width 282 height 16
click at [558, 179] on li "Integration" at bounding box center [606, 179] width 282 height 16
click at [556, 179] on li "Integration" at bounding box center [606, 179] width 282 height 16
click at [526, 456] on div "When Parameter Choose Parameter Integration First Name Last Name Email Phone Co…" at bounding box center [934, 444] width 956 height 671
click at [275, 348] on p "Leads" at bounding box center [268, 355] width 26 height 16
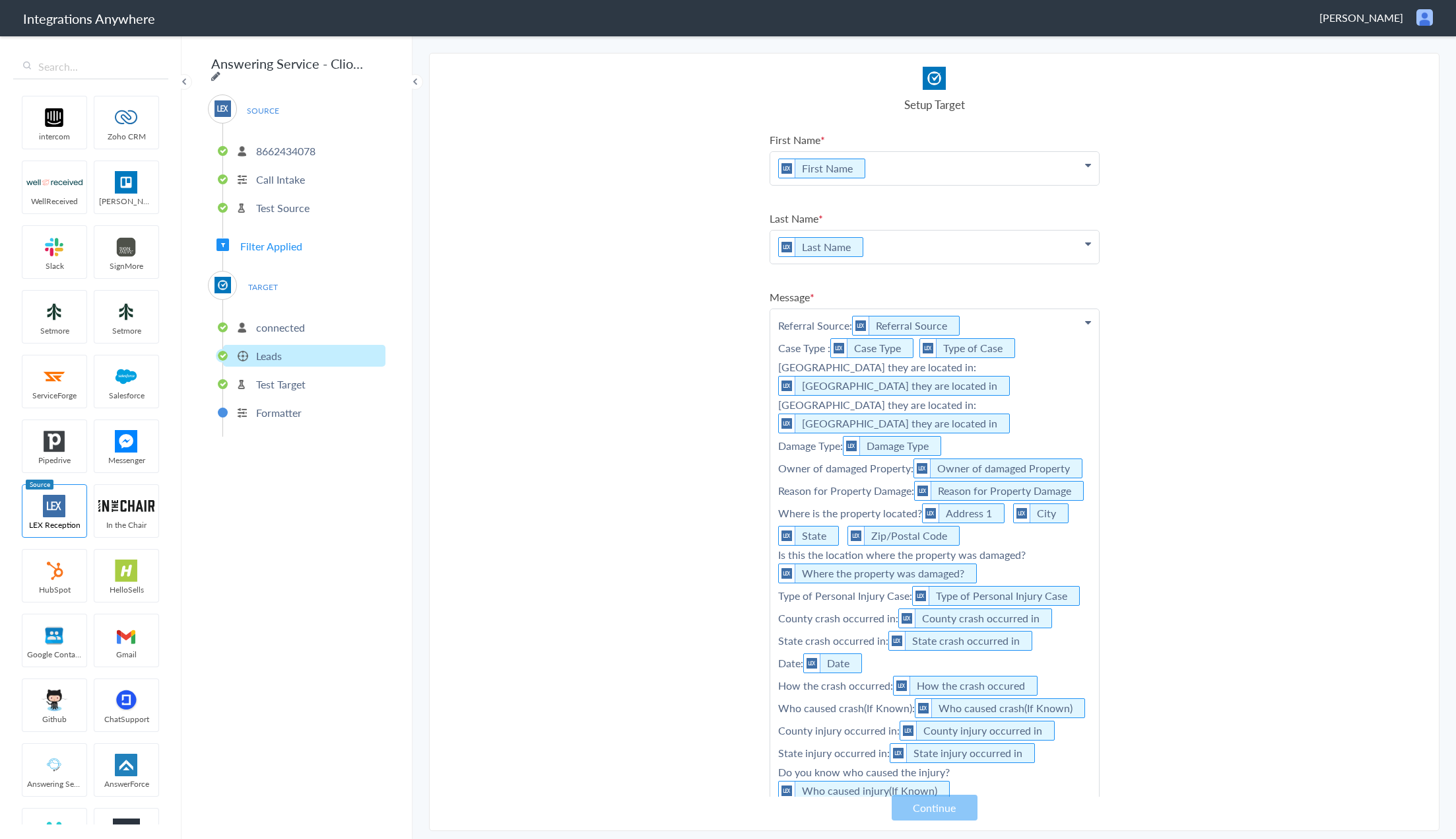
click at [220, 71] on icon at bounding box center [216, 76] width 9 height 11
type input "Answering Service - ClioGrow"
click at [468, 207] on section "Select Account 8662434078 Rename Delete (7 months ago) 8662434078 Rename Delete…" at bounding box center [934, 442] width 1011 height 778
click at [295, 144] on p "8662434078" at bounding box center [285, 151] width 60 height 16
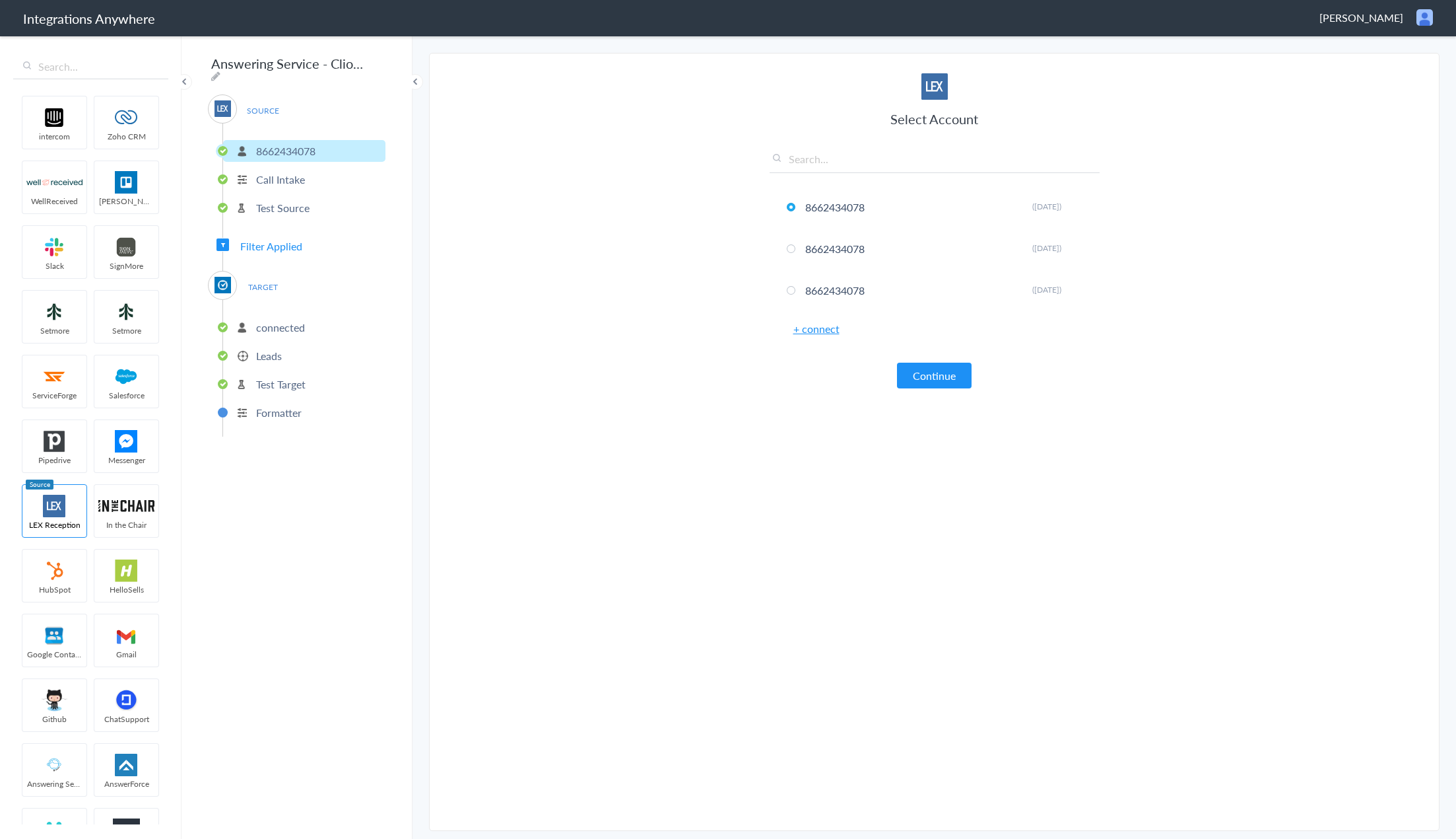
click at [286, 176] on p "Call Intake" at bounding box center [280, 179] width 49 height 16
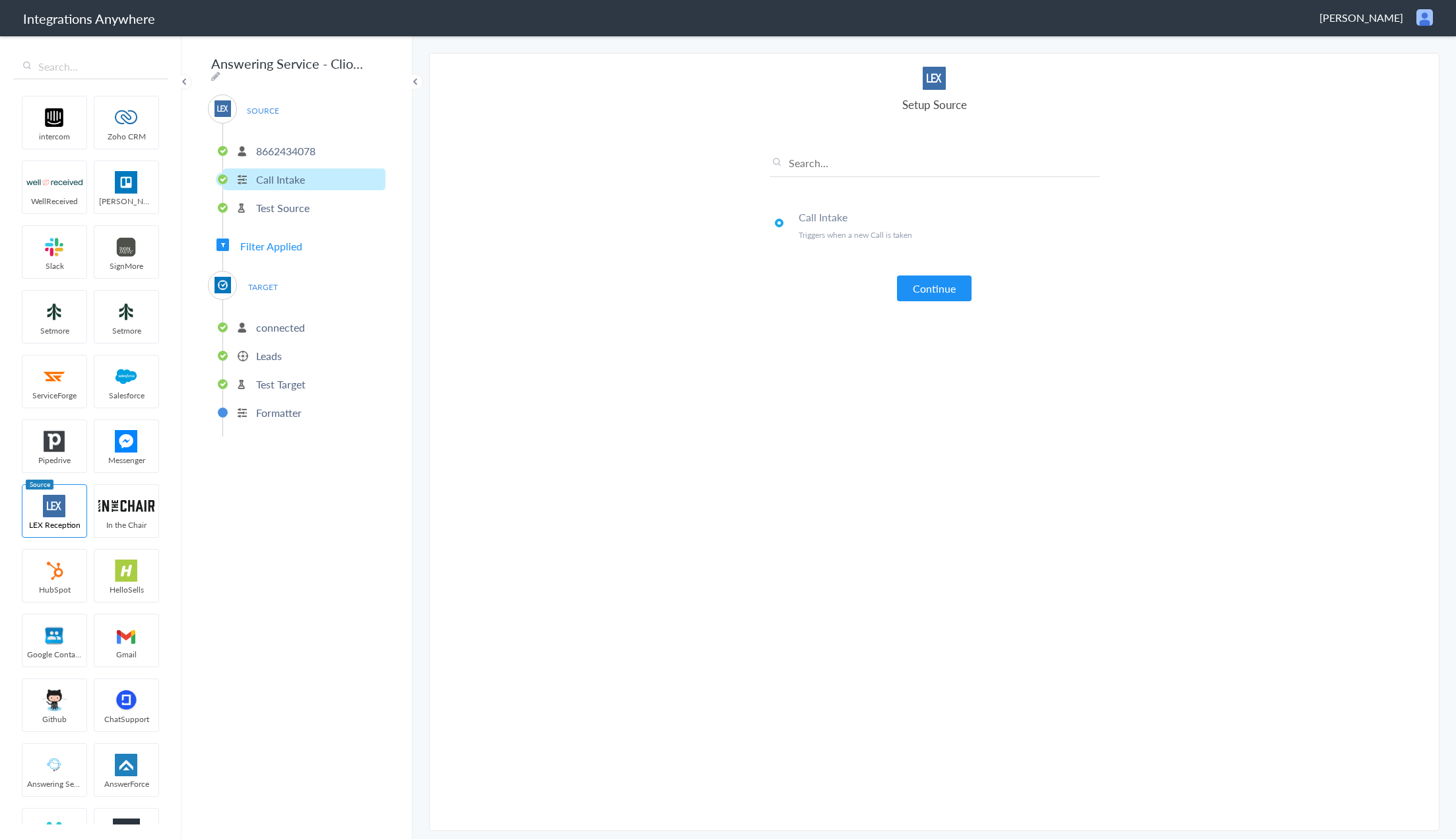
click at [289, 210] on li "Test Source" at bounding box center [304, 208] width 162 height 22
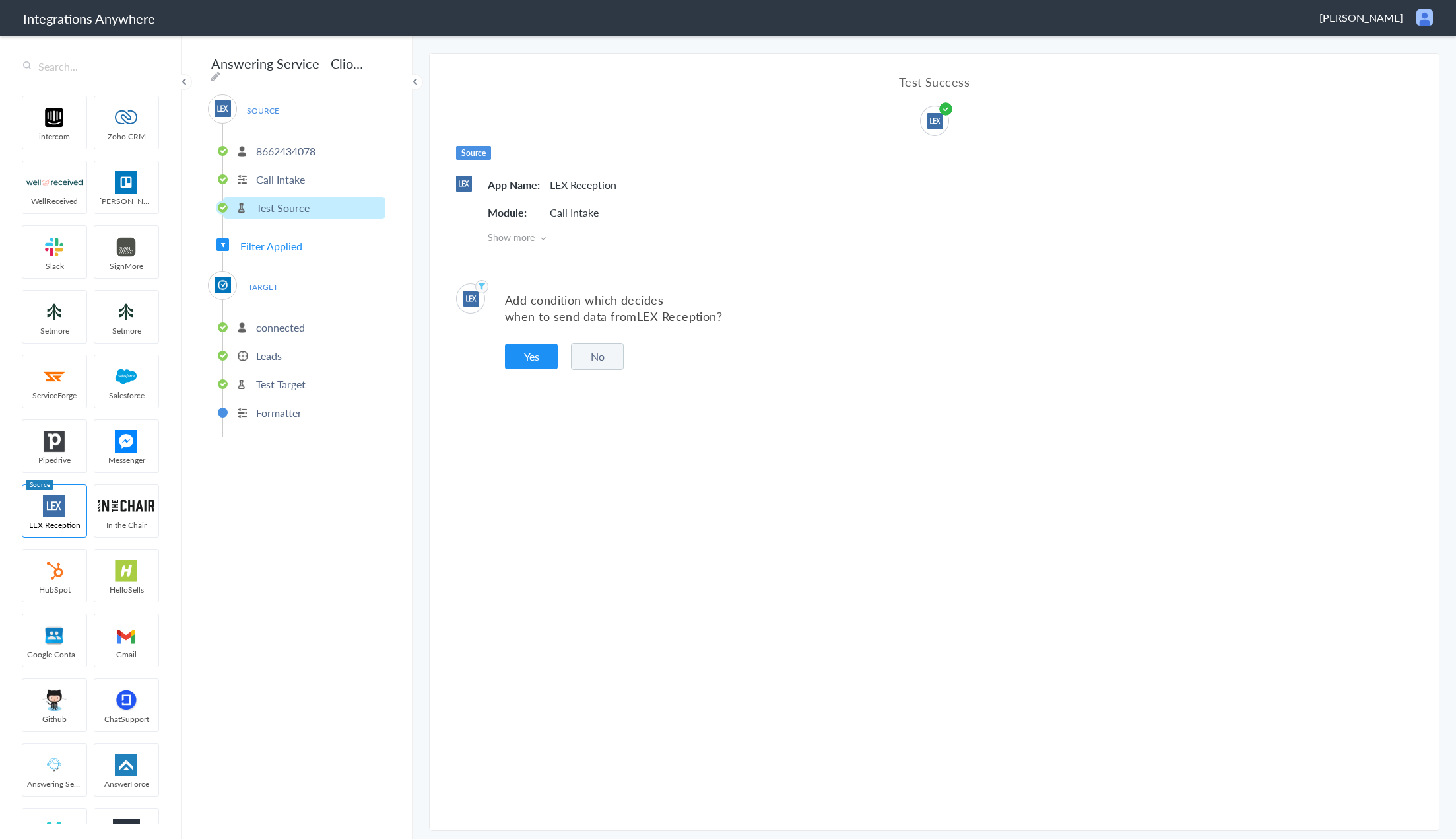
click at [284, 326] on p "connected" at bounding box center [280, 328] width 49 height 16
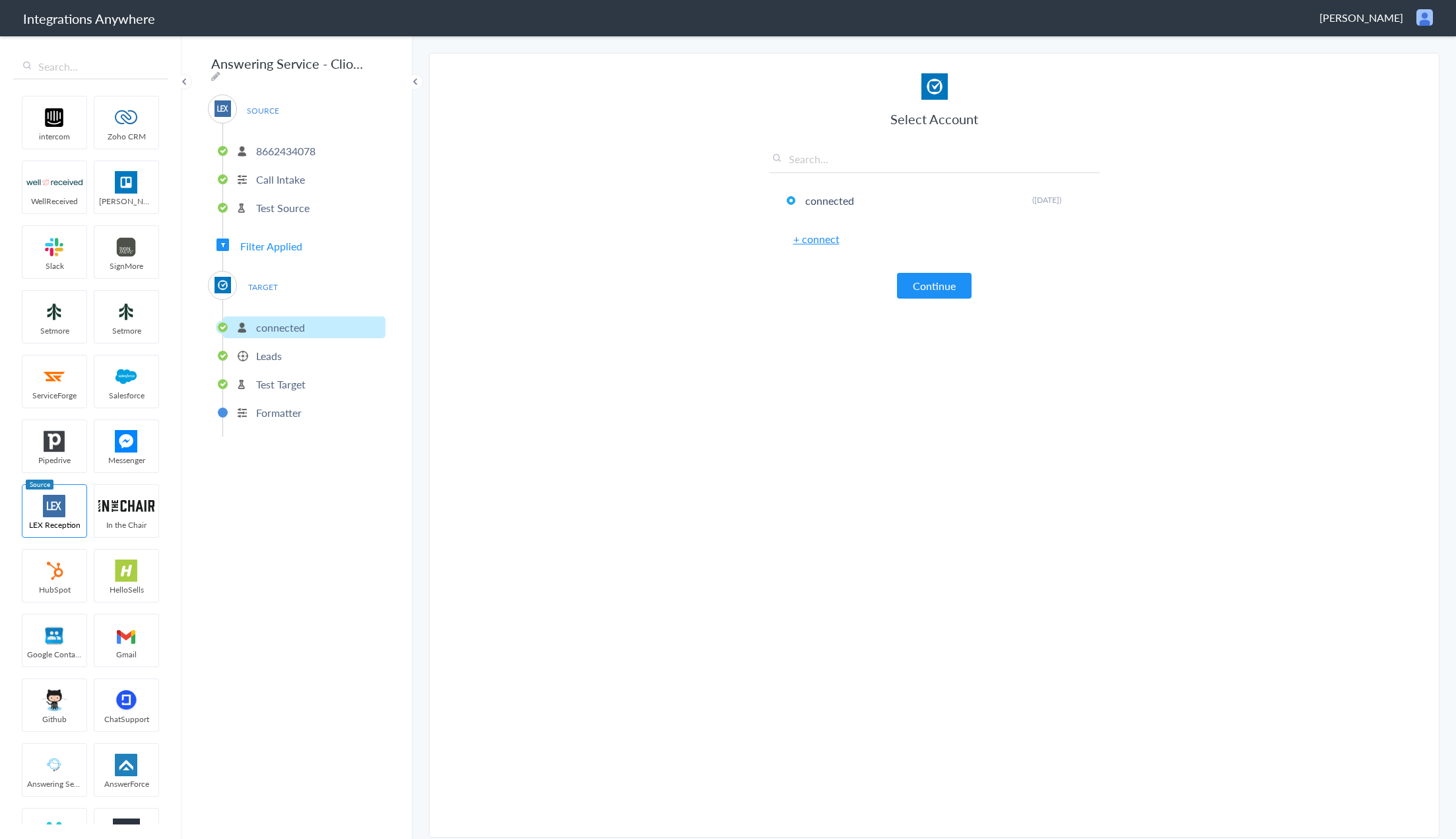
click at [278, 349] on p "Leads" at bounding box center [268, 355] width 26 height 16
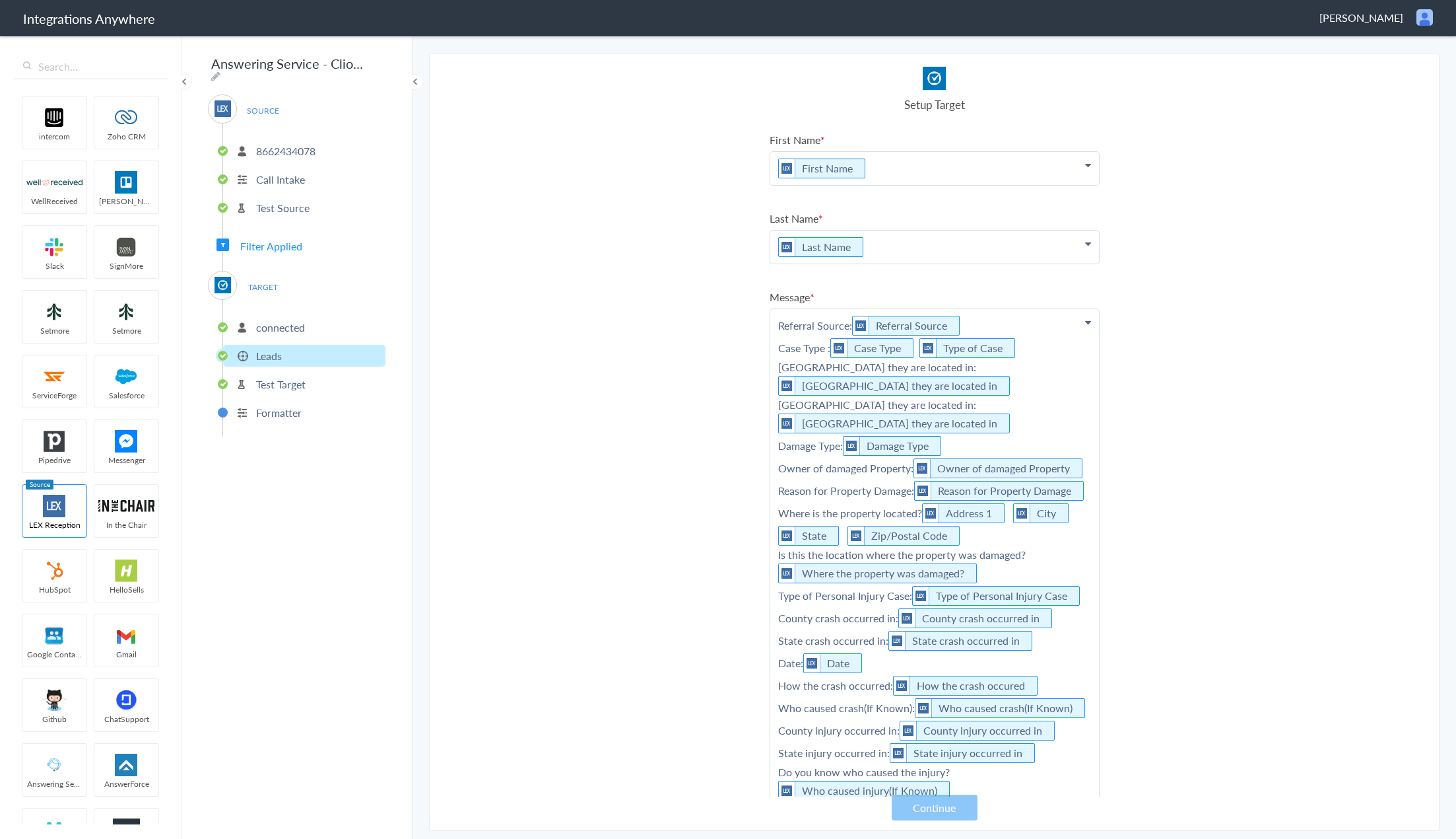
click at [274, 385] on p "Test Target" at bounding box center [281, 384] width 50 height 16
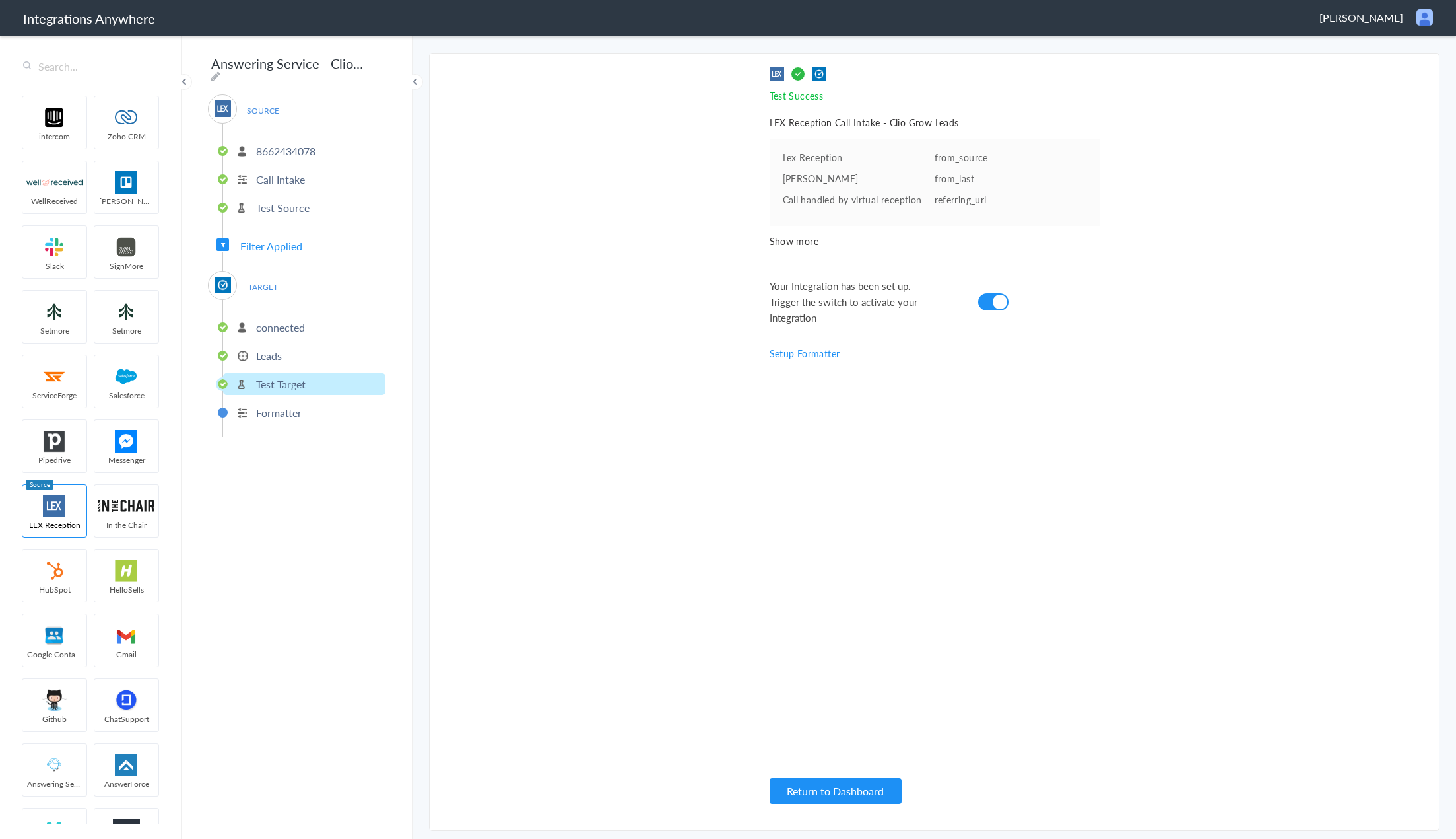
click at [278, 412] on p "Formatter" at bounding box center [278, 413] width 46 height 16
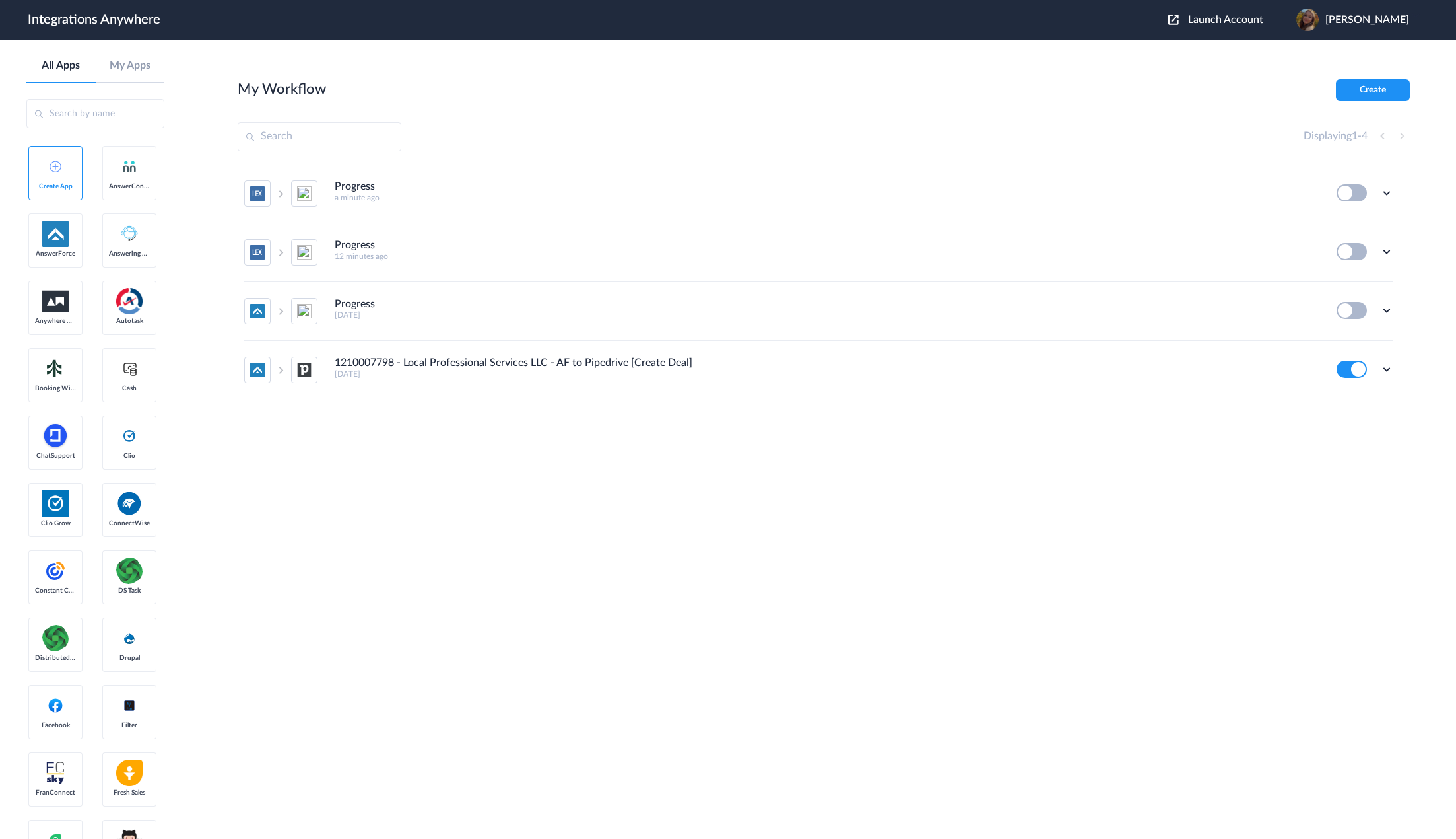
click at [778, 210] on li "Progress a minute ago Edit Task history Delete" at bounding box center [819, 194] width 1150 height 59
click at [1216, 21] on span "Launch Account" at bounding box center [1226, 20] width 75 height 11
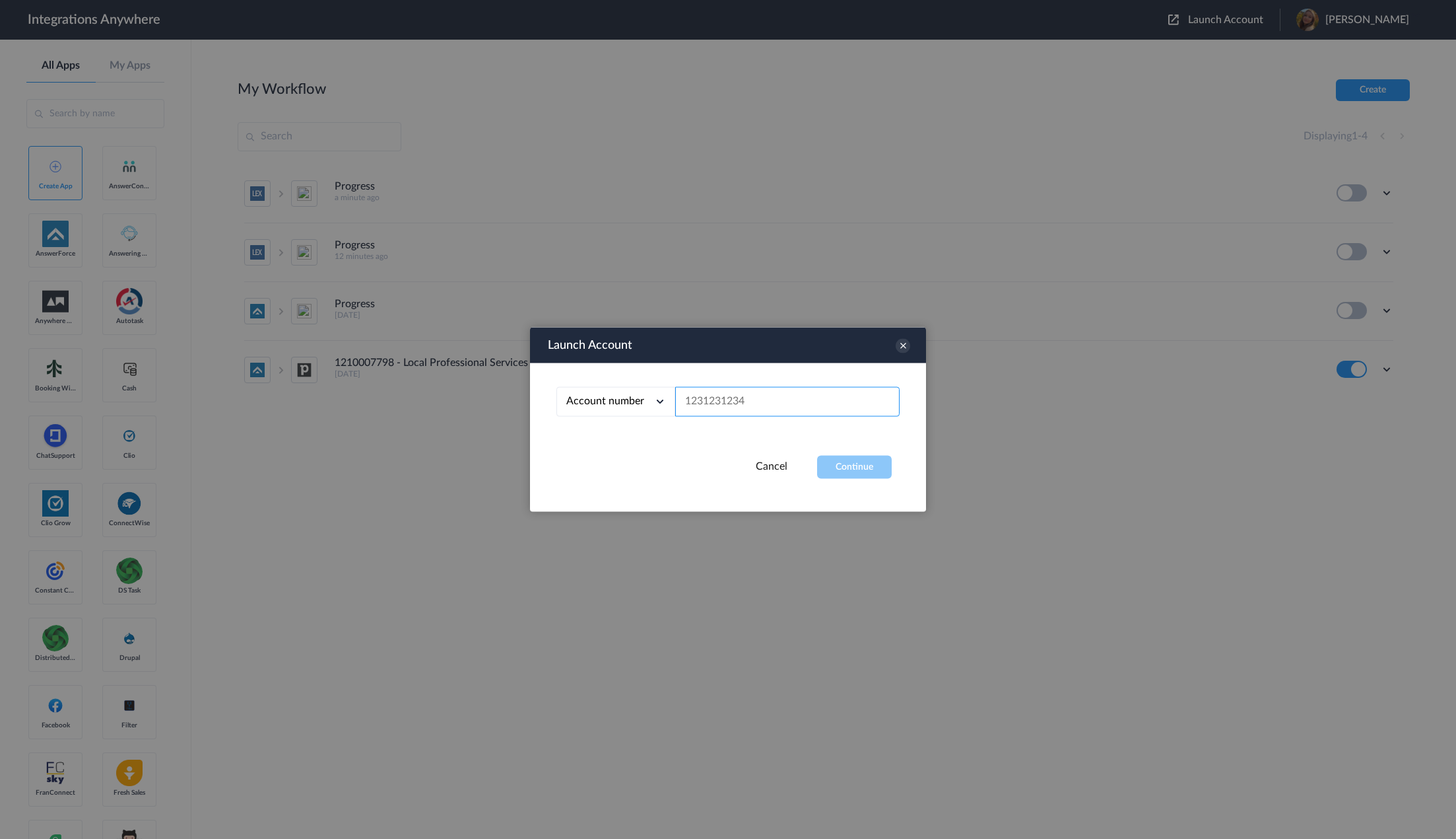
click at [827, 401] on input "text" at bounding box center [787, 402] width 224 height 29
paste input "1260011044"
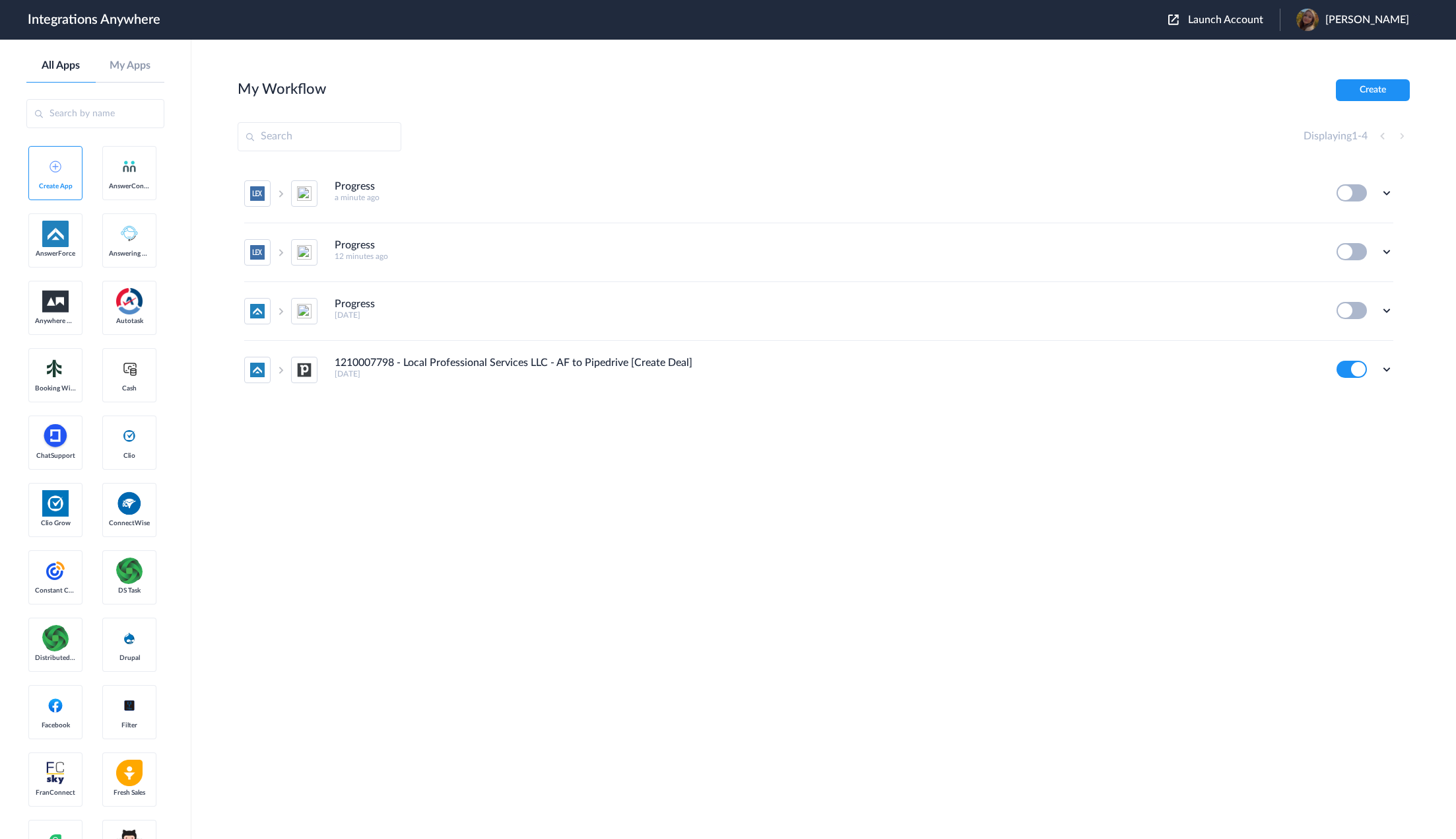
click at [1236, 16] on span "Launch Account" at bounding box center [1226, 20] width 75 height 11
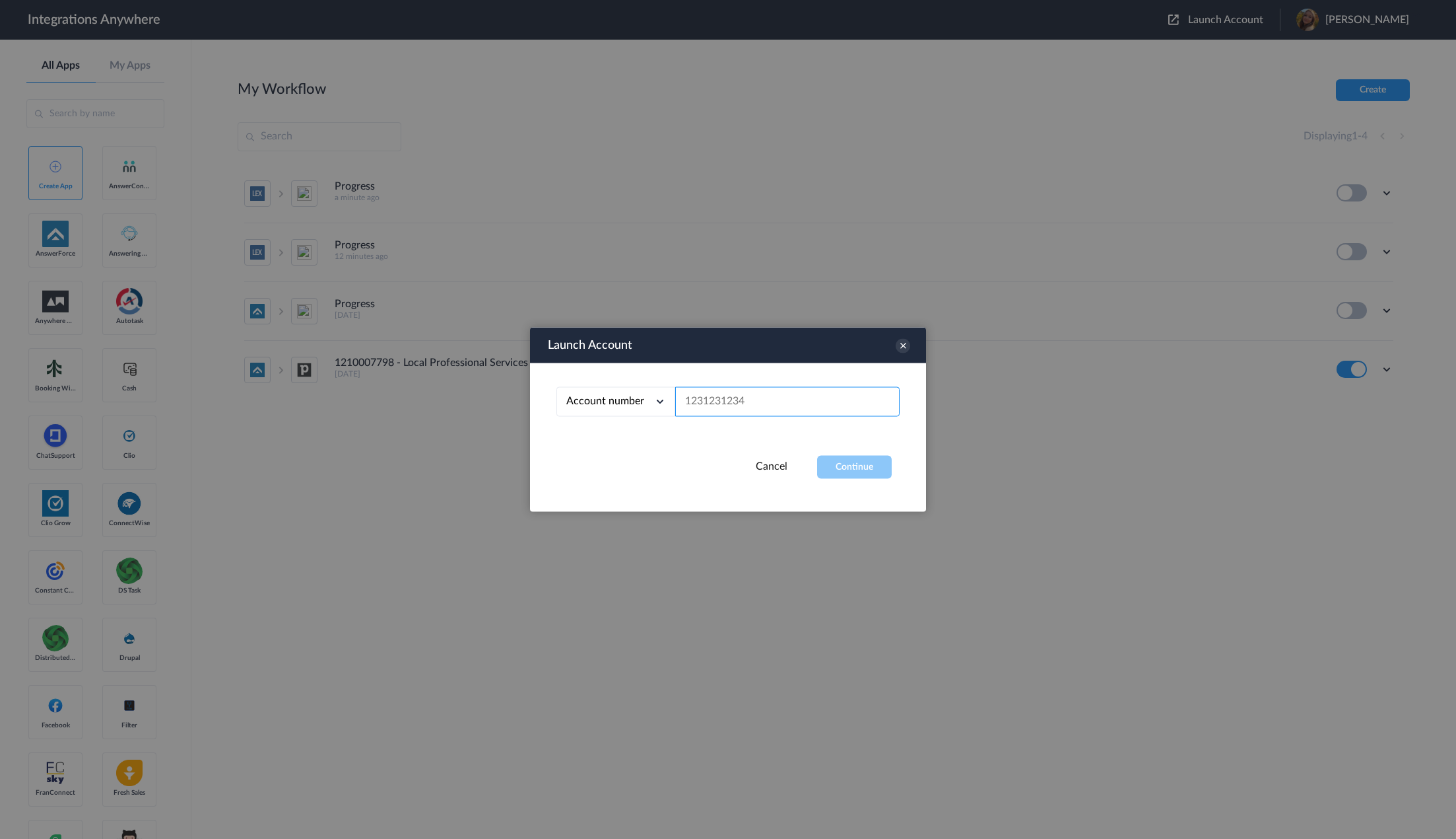
click at [798, 399] on input "text" at bounding box center [787, 402] width 224 height 29
paste input "1260011044"
type input "1260011044"
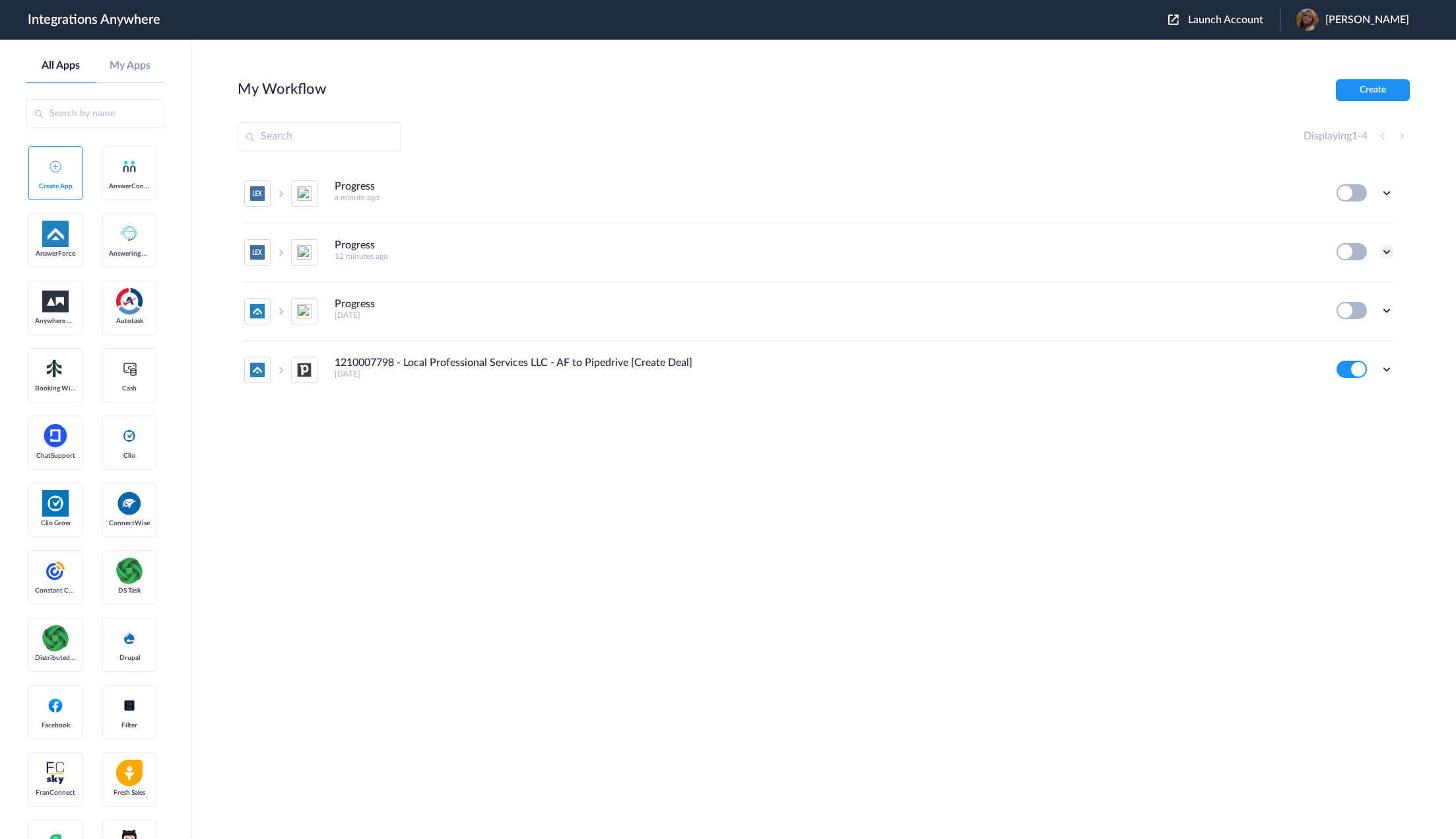
click at [1385, 251] on icon at bounding box center [1386, 251] width 13 height 13
click at [1362, 276] on li "Edit" at bounding box center [1351, 282] width 86 height 24
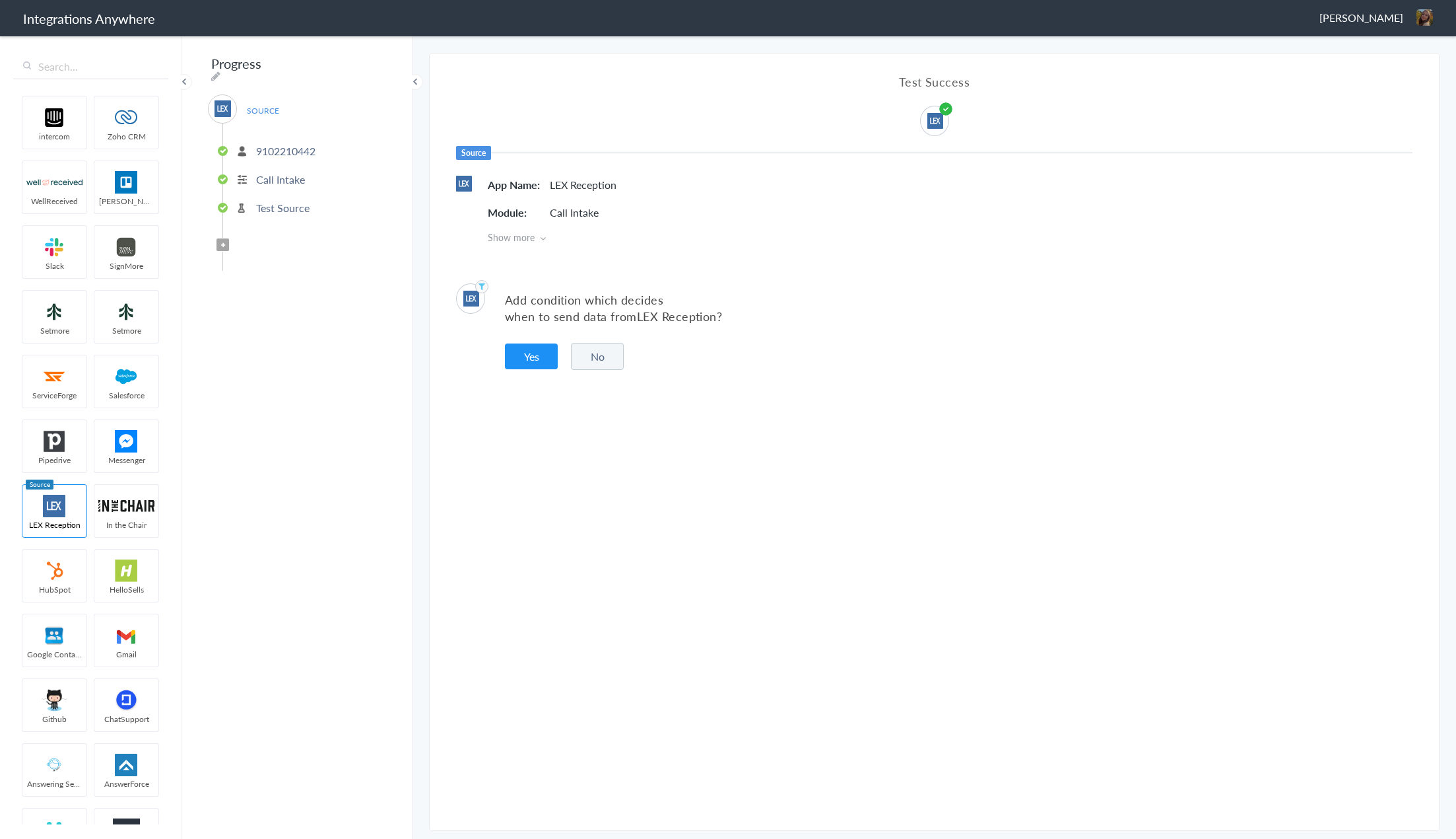
click at [304, 144] on p "9102210442" at bounding box center [285, 151] width 60 height 16
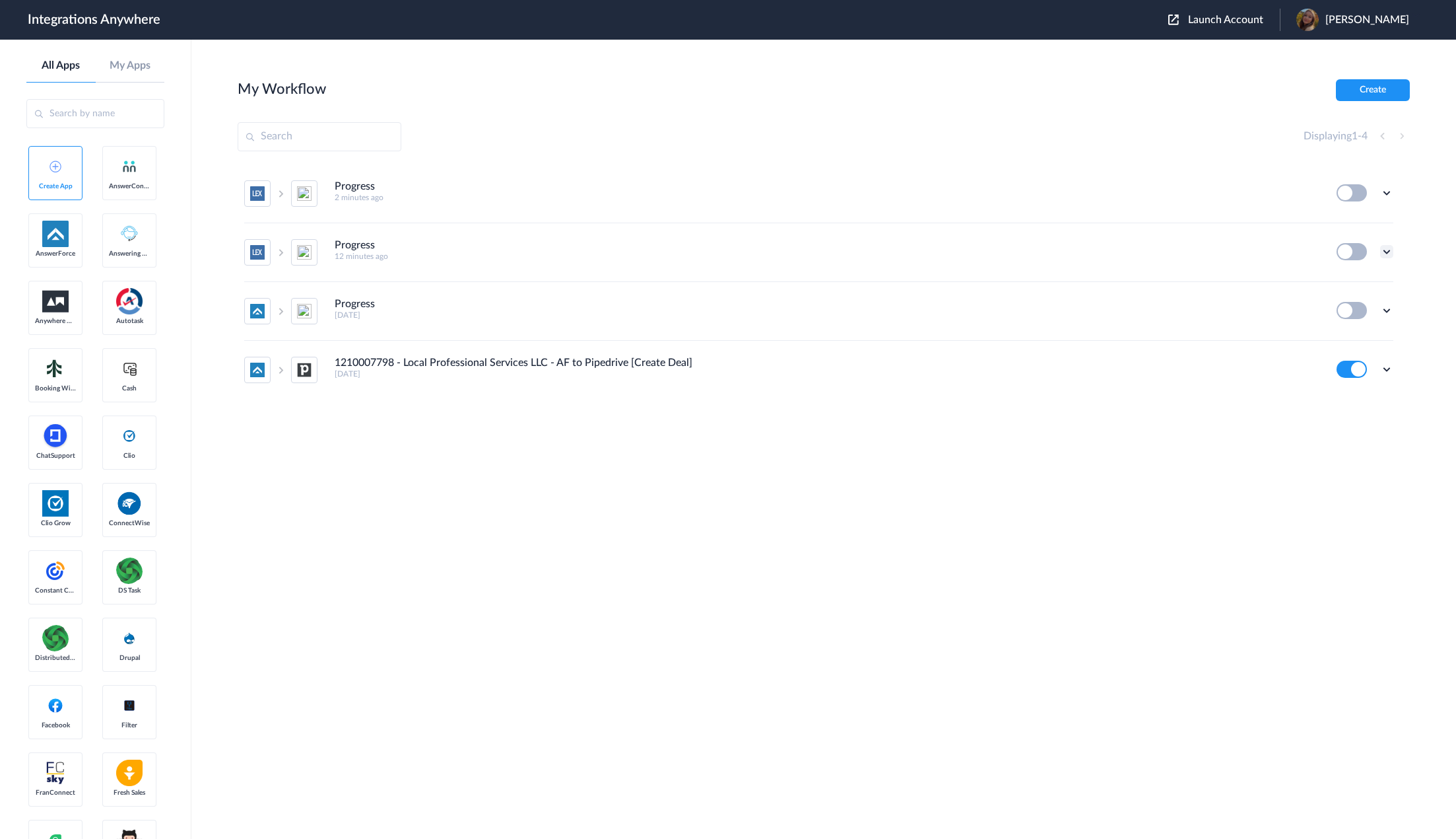
click at [1387, 251] on icon at bounding box center [1386, 251] width 13 height 13
click at [1361, 337] on li "Delete" at bounding box center [1351, 331] width 86 height 24
click at [1348, 335] on span "Are you sure?" at bounding box center [1341, 336] width 47 height 20
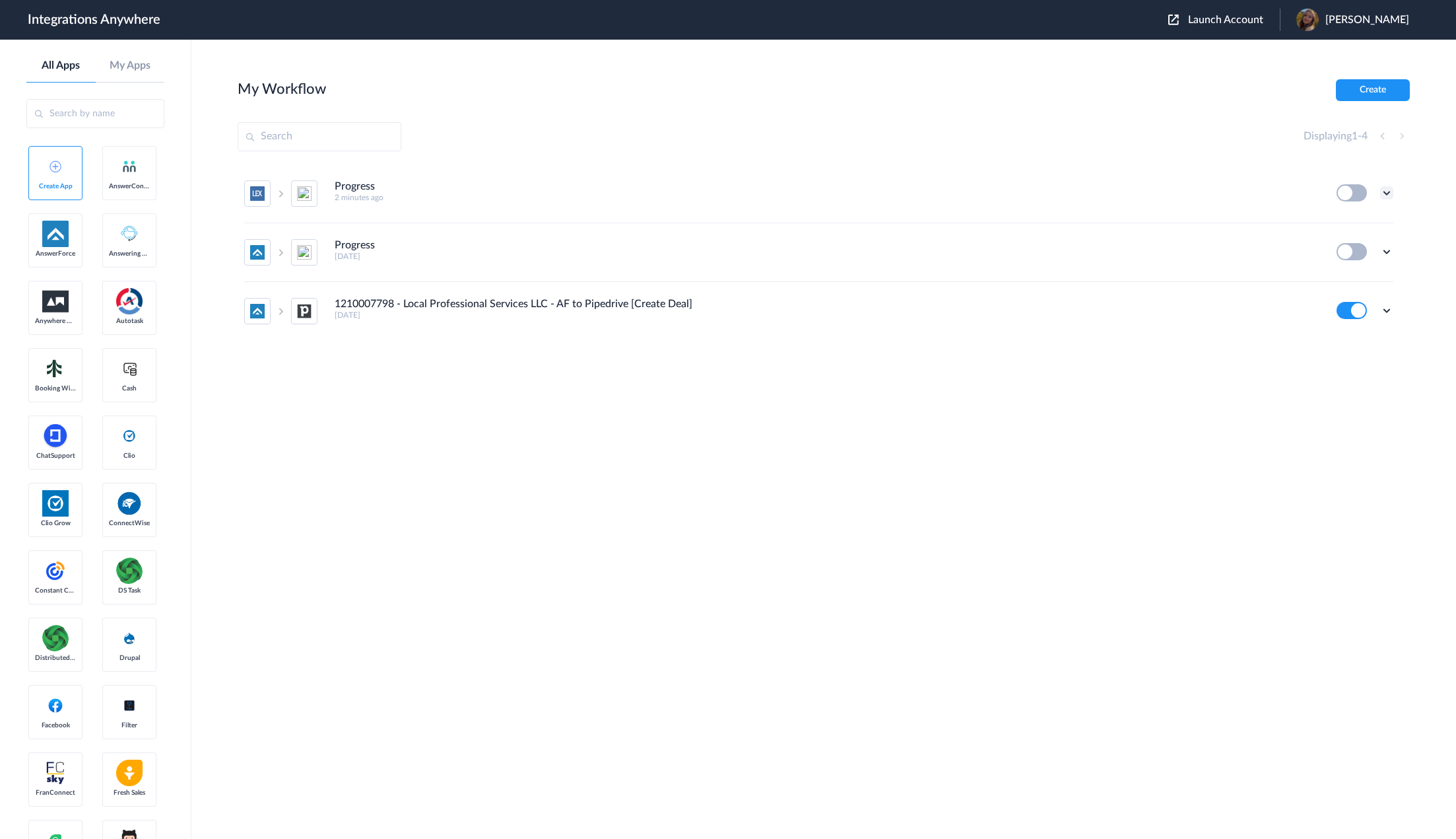
click at [1385, 189] on icon at bounding box center [1386, 192] width 13 height 13
click at [1344, 227] on link "Edit" at bounding box center [1333, 224] width 32 height 9
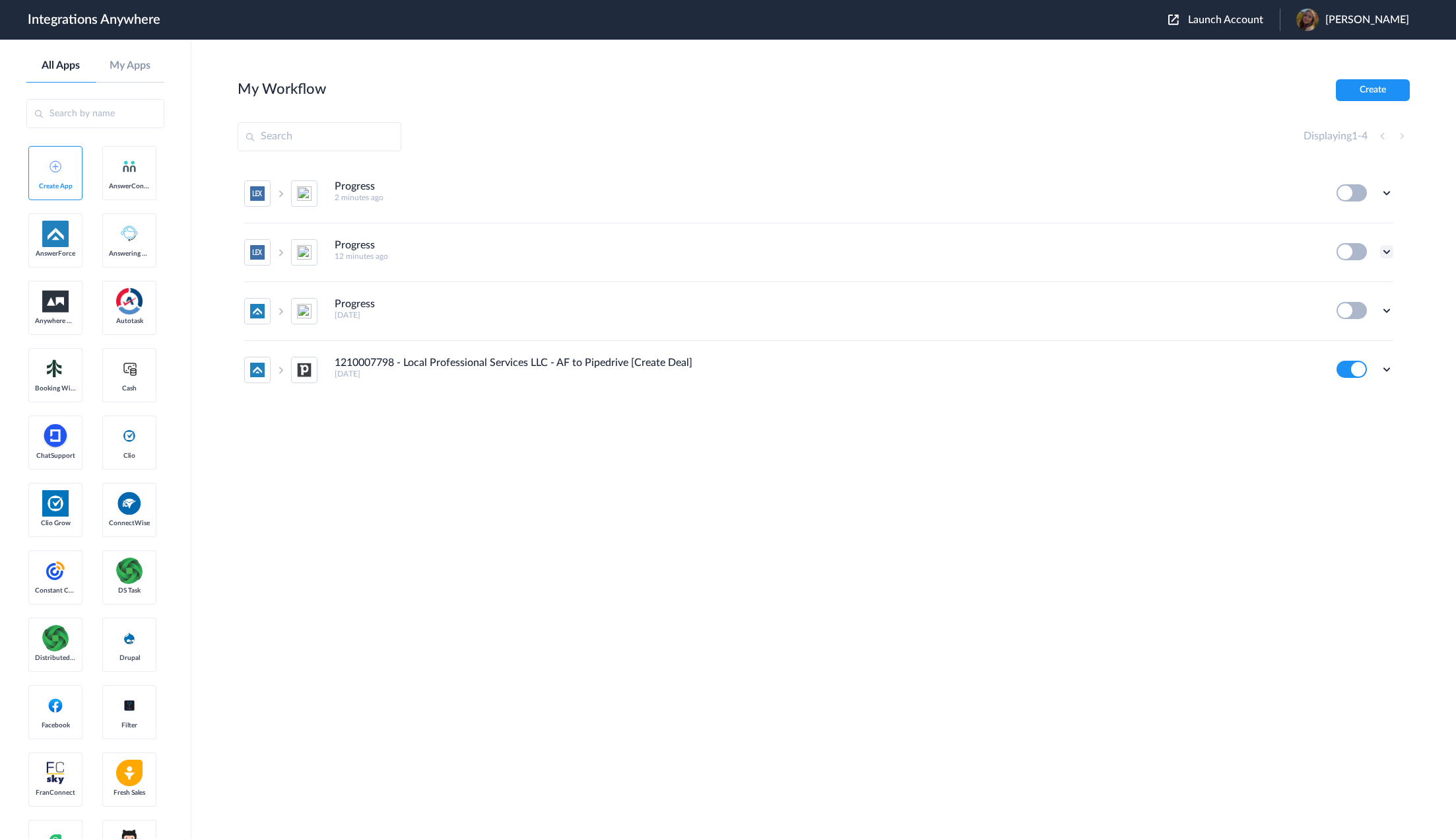
click at [1384, 251] on icon at bounding box center [1386, 251] width 13 height 13
click at [1354, 331] on span "Delete" at bounding box center [1346, 331] width 26 height 9
click at [1340, 334] on span "Are you sure?" at bounding box center [1341, 336] width 47 height 20
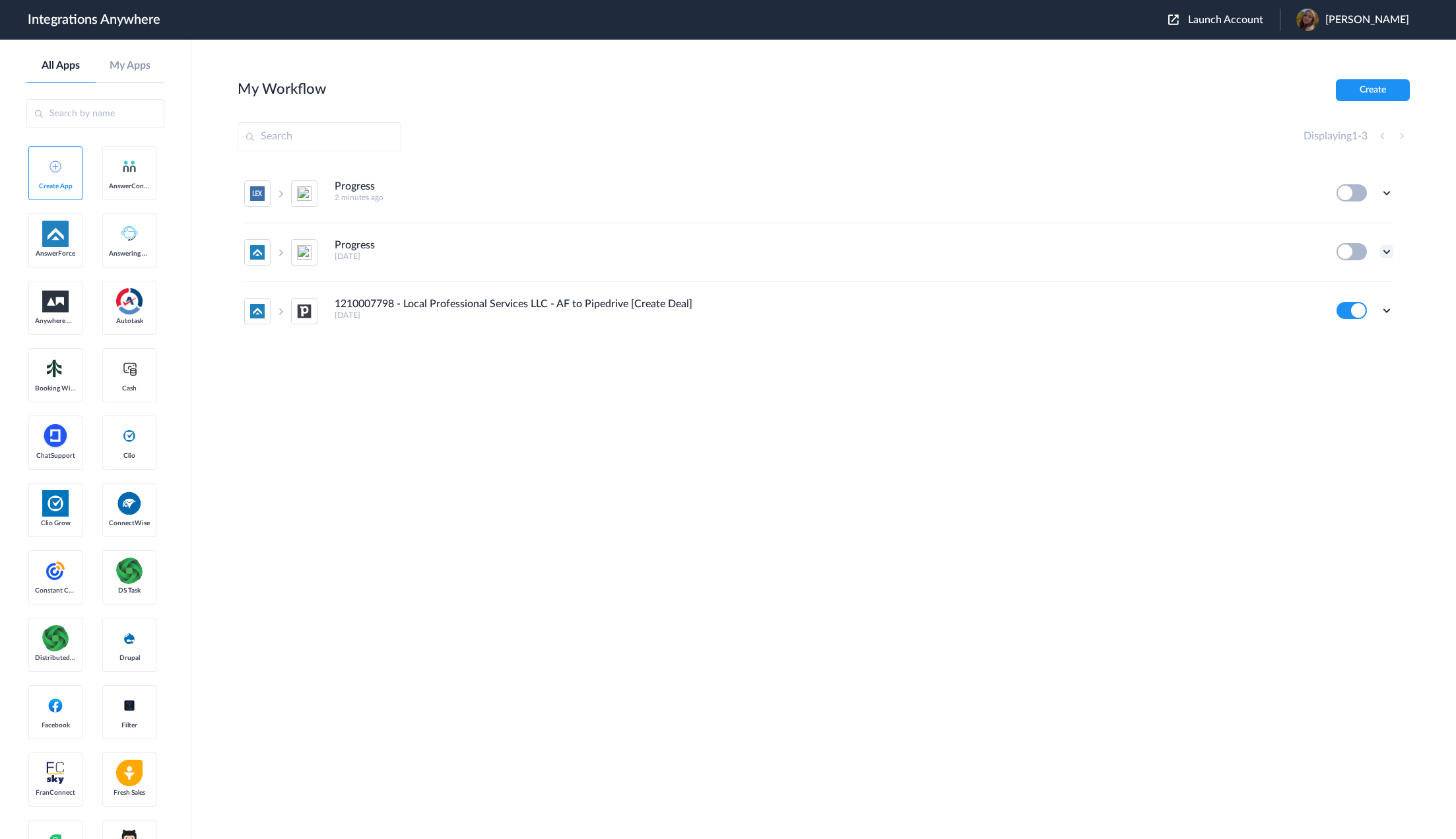
click at [1386, 250] on icon at bounding box center [1386, 251] width 13 height 13
click at [1365, 279] on li "Edit" at bounding box center [1351, 282] width 86 height 24
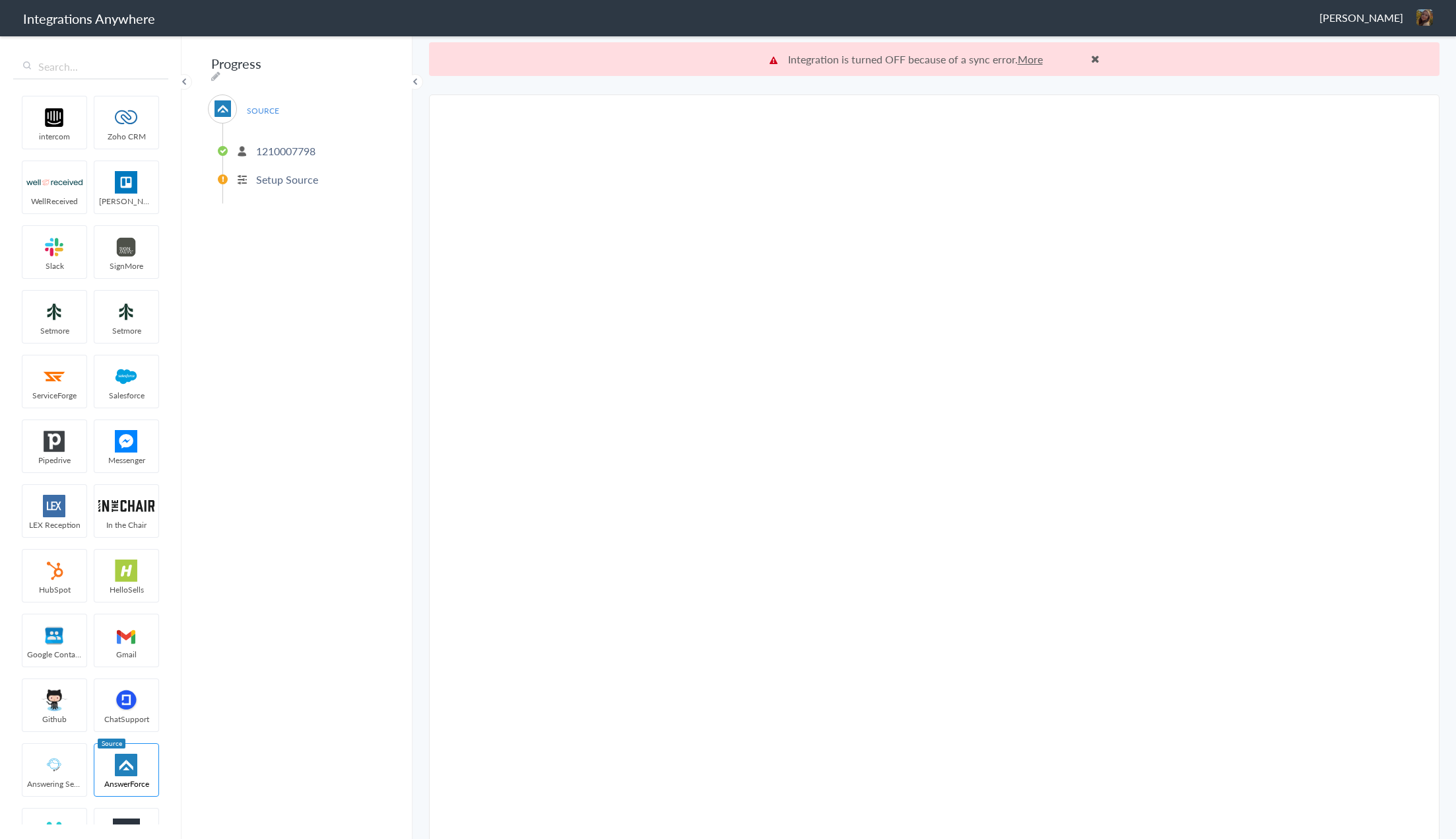
click at [313, 146] on p "1210007798" at bounding box center [285, 151] width 60 height 16
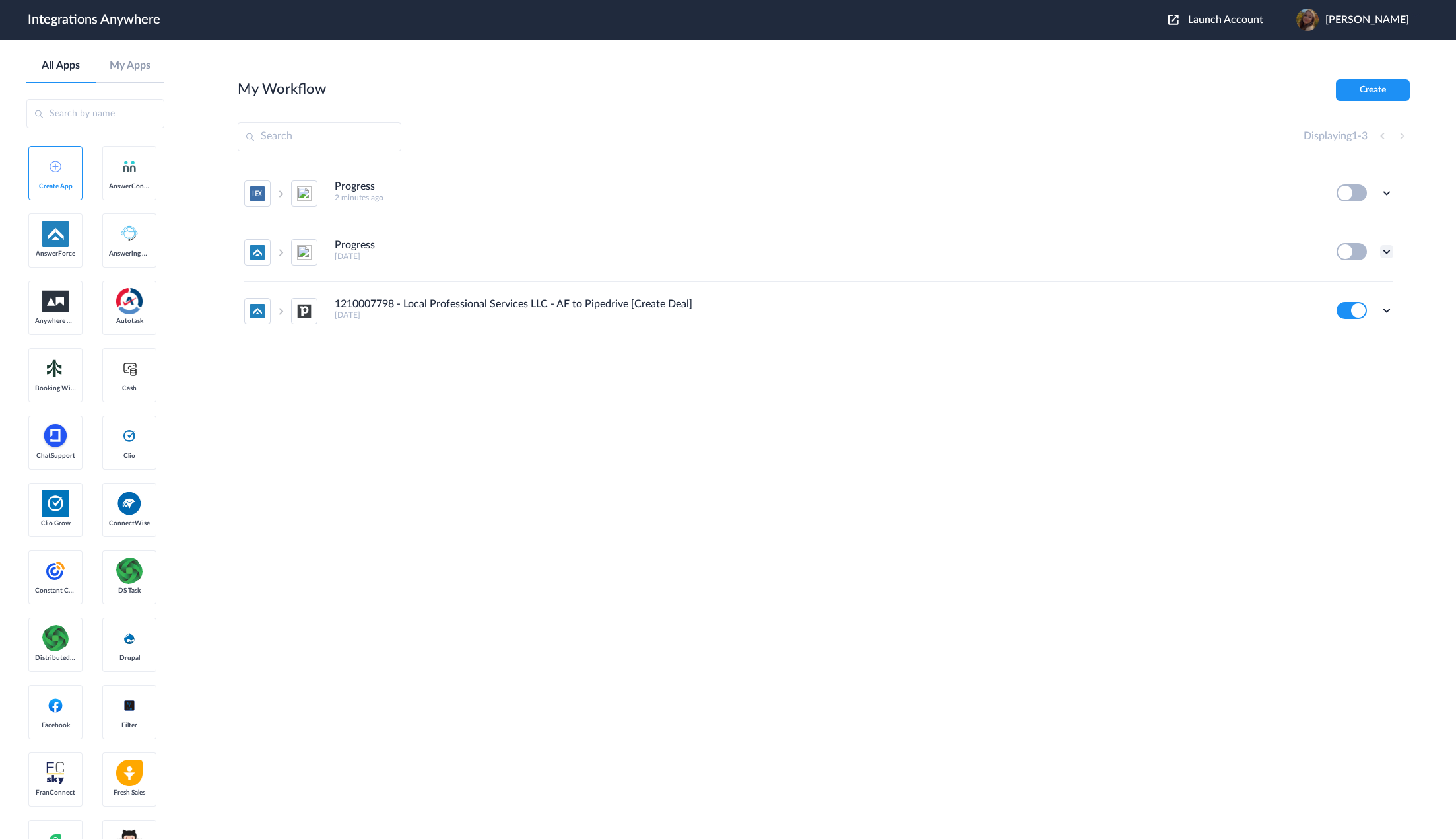
click at [1383, 254] on icon at bounding box center [1386, 251] width 13 height 13
click at [1349, 331] on span "Delete" at bounding box center [1346, 331] width 26 height 9
click at [1349, 338] on li "Are you sure?" at bounding box center [1351, 337] width 86 height 36
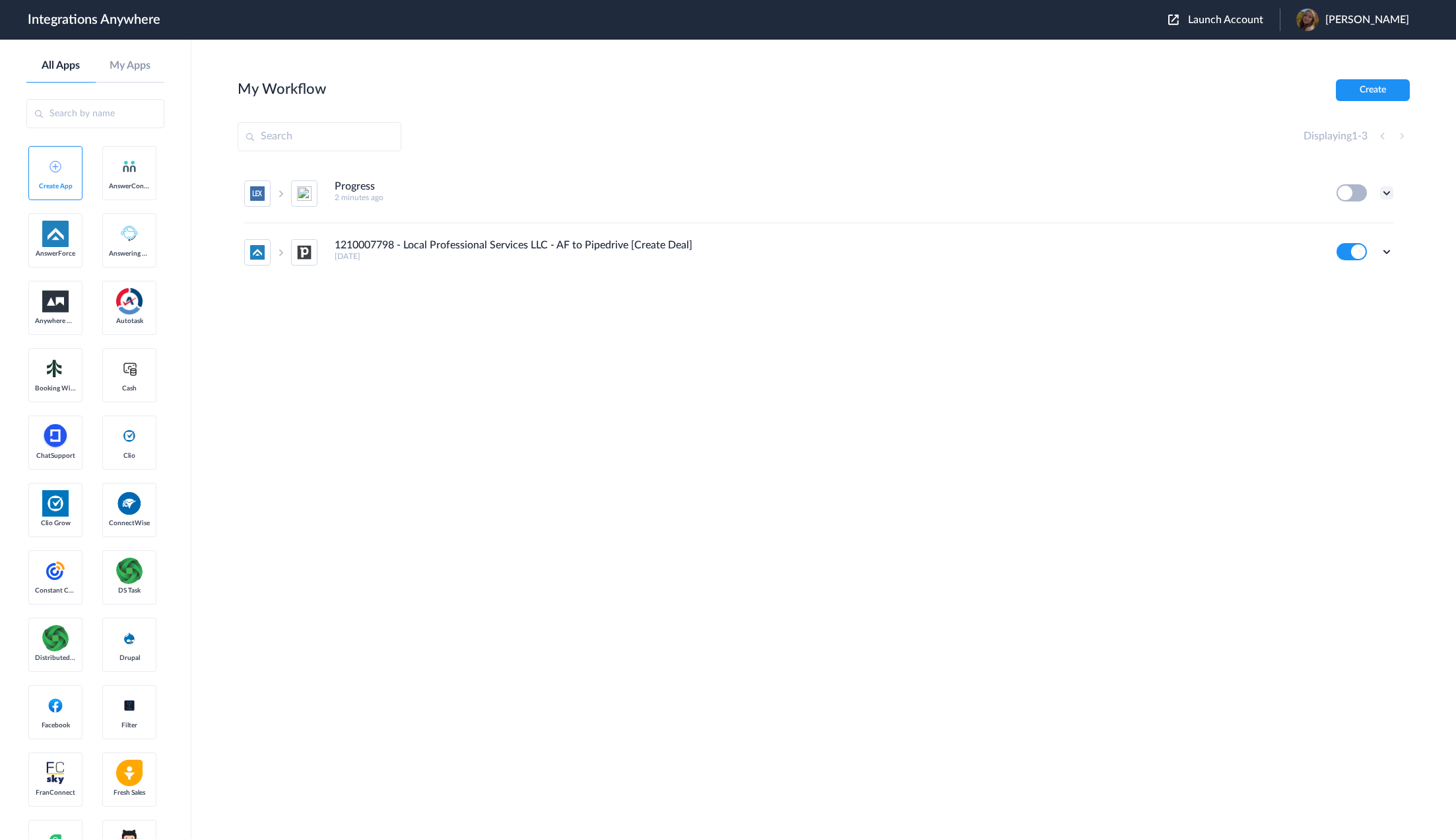
click at [1387, 191] on icon at bounding box center [1386, 192] width 13 height 13
click at [1347, 277] on li "Delete" at bounding box center [1351, 272] width 86 height 24
click at [1351, 275] on span "Are you sure?" at bounding box center [1341, 278] width 47 height 20
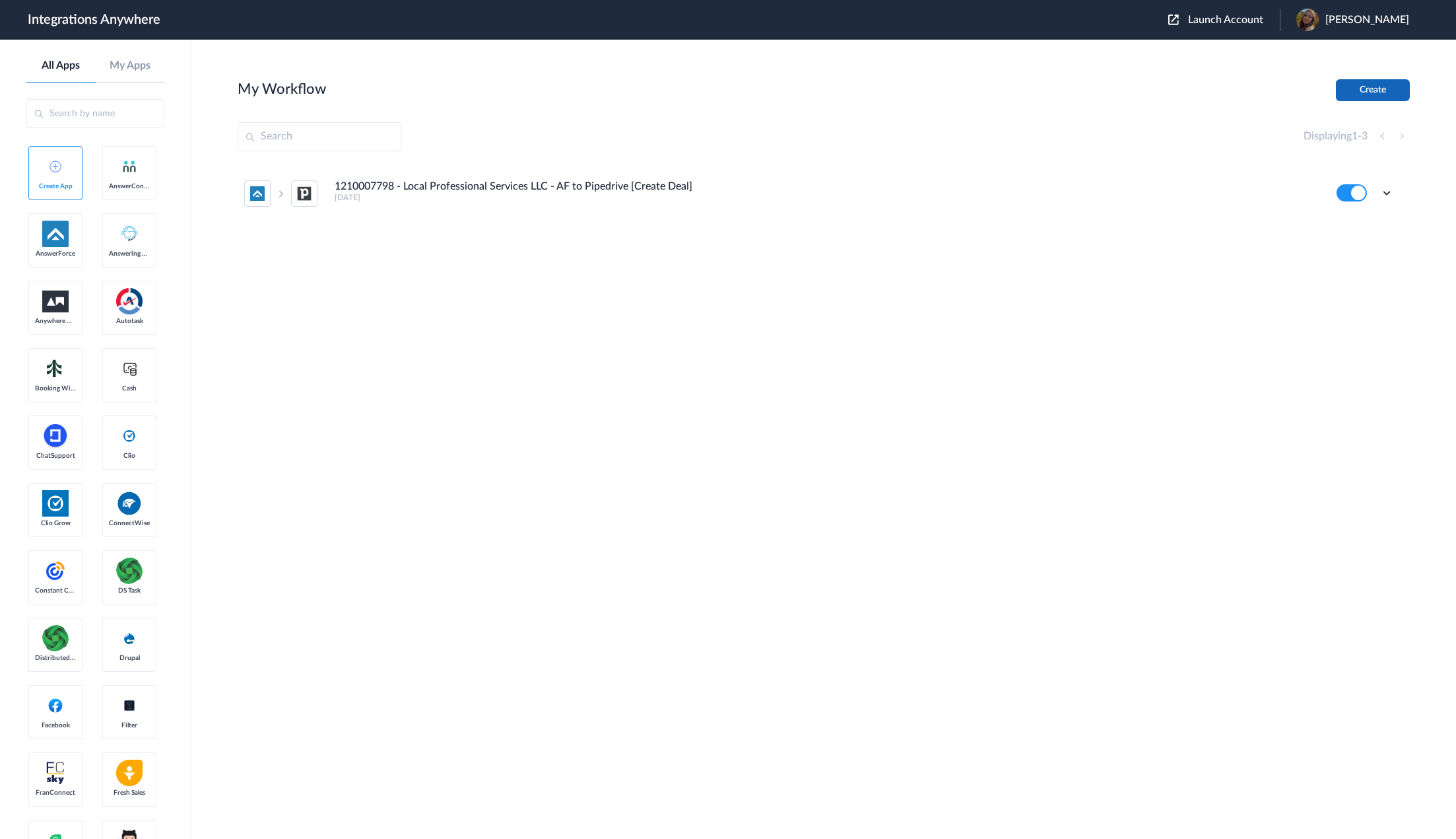
click at [1369, 95] on button "Create" at bounding box center [1372, 90] width 74 height 22
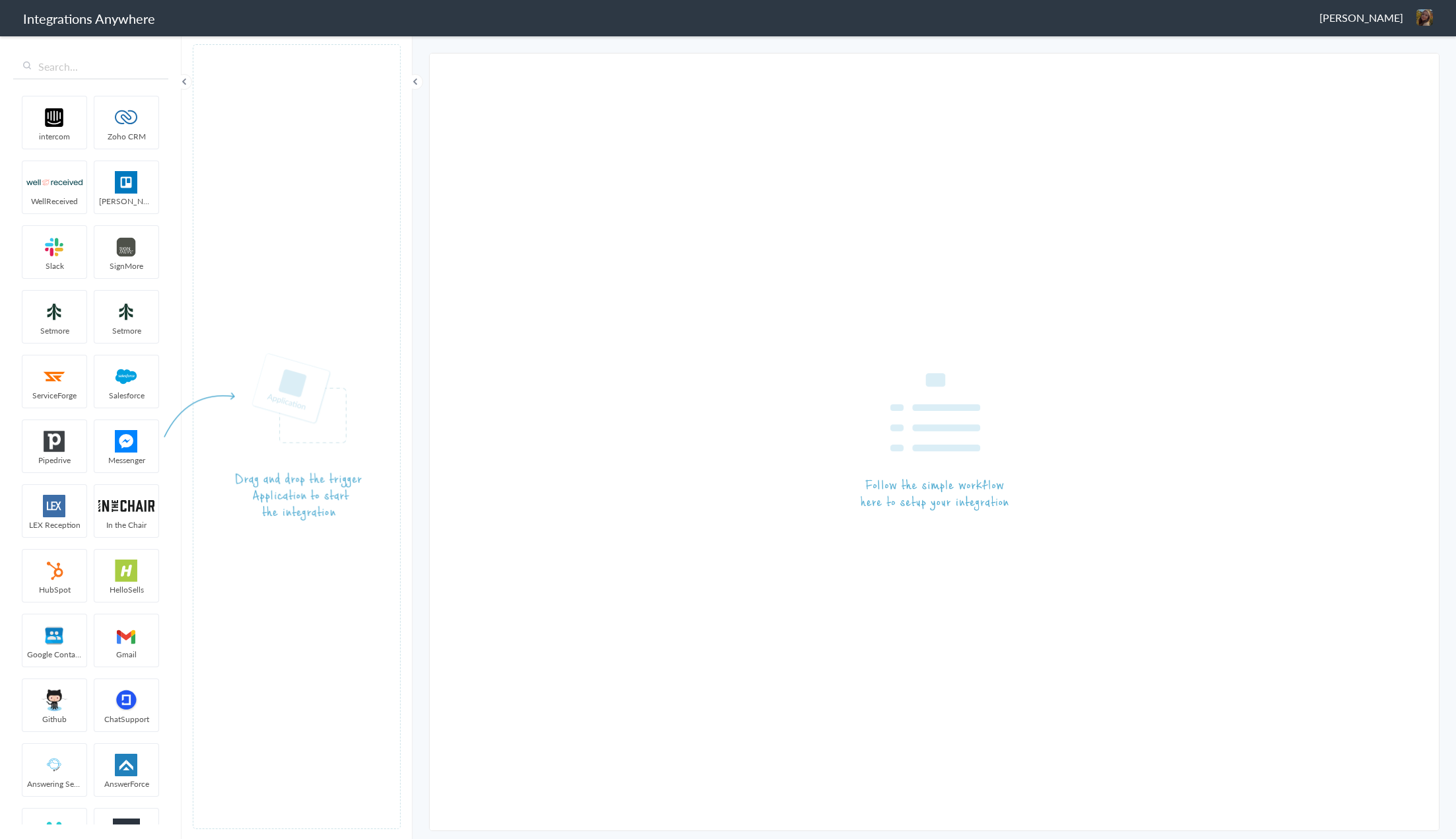
click at [327, 314] on article at bounding box center [296, 436] width 208 height 785
click at [312, 269] on article at bounding box center [296, 436] width 208 height 785
click at [323, 151] on article at bounding box center [296, 436] width 208 height 785
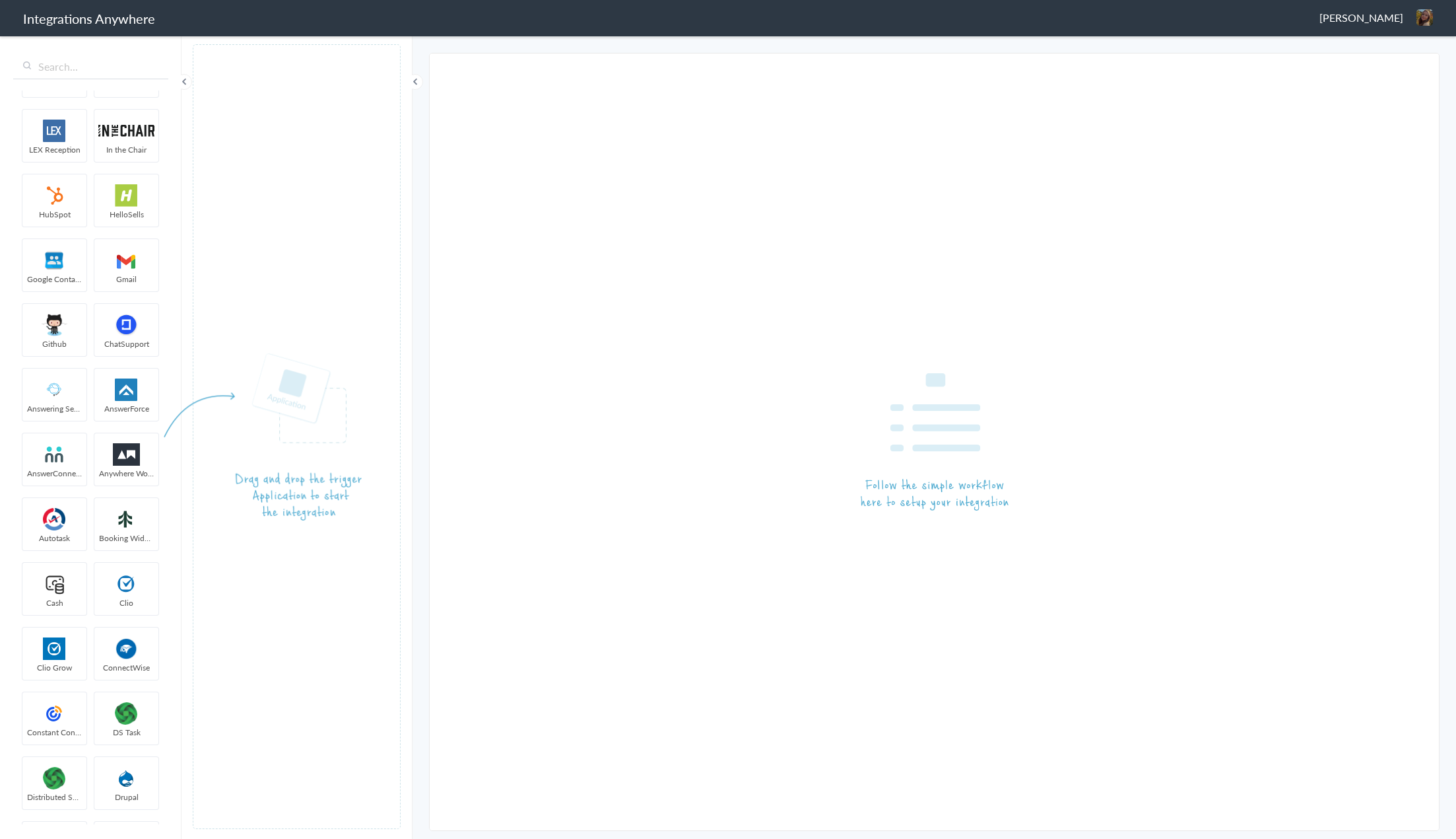
scroll to position [397, 0]
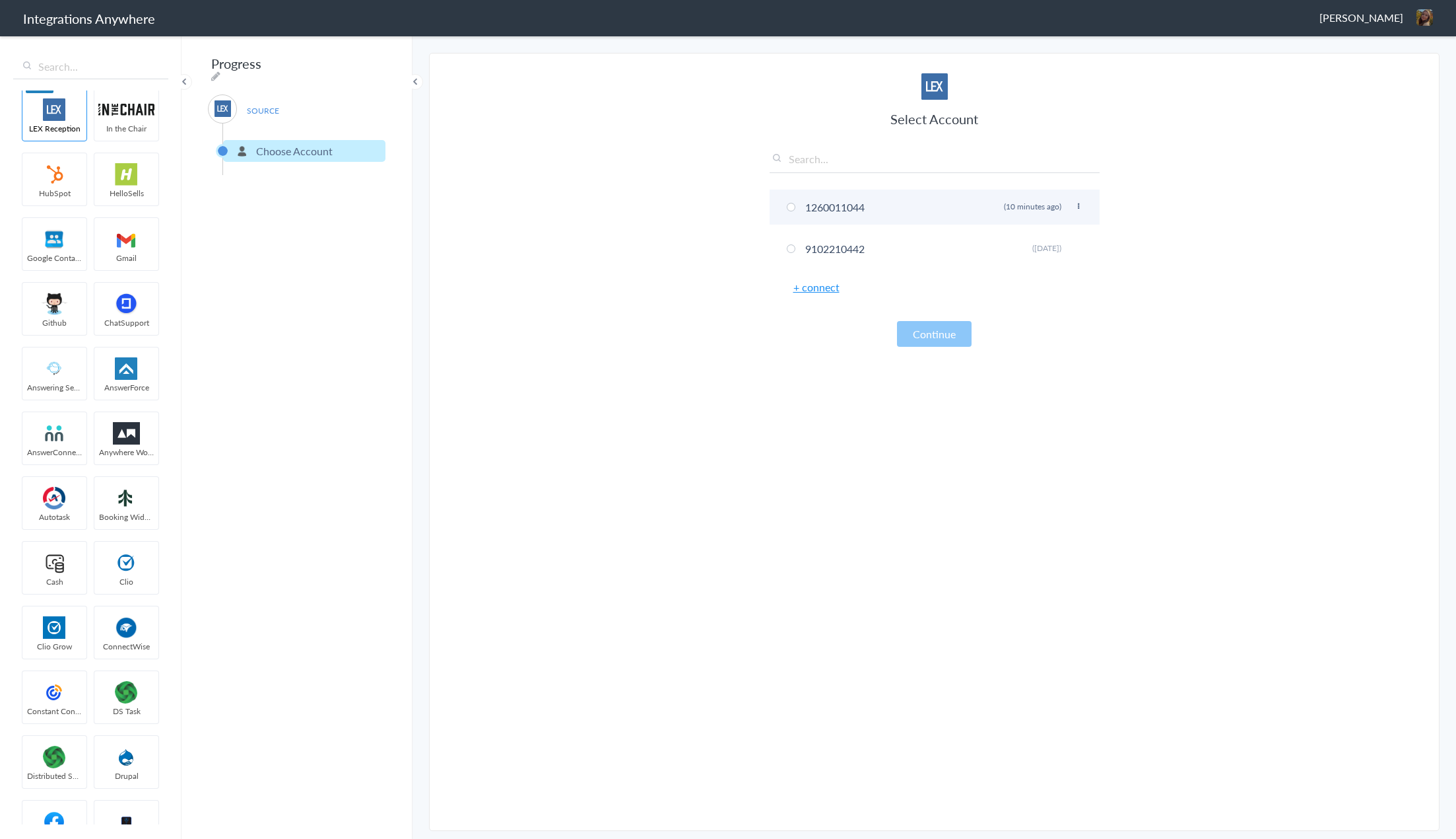
click at [787, 206] on span at bounding box center [790, 206] width 9 height 9
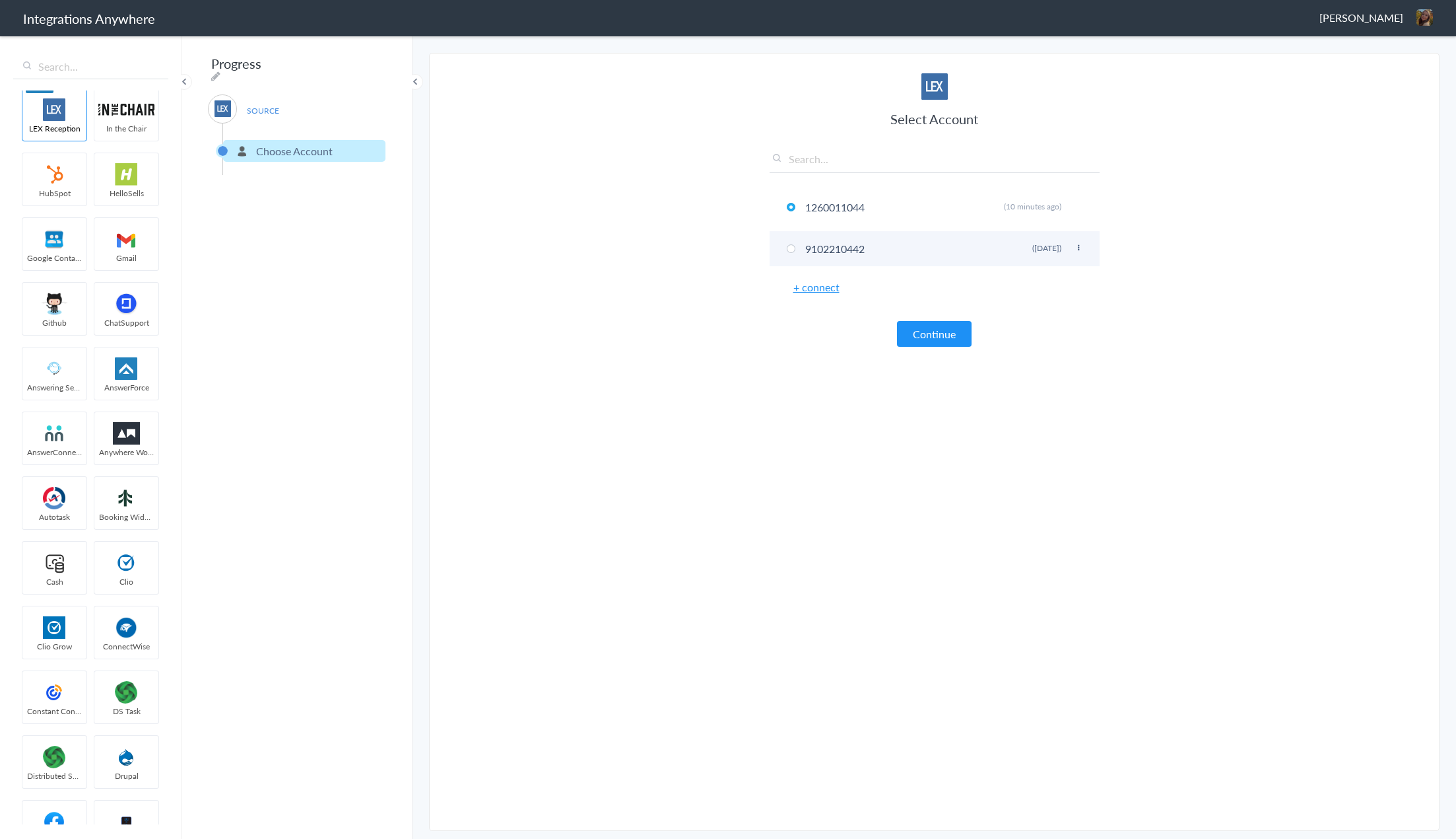
click at [1077, 246] on icon at bounding box center [1078, 248] width 8 height 7
click at [1045, 251] on li "Delete" at bounding box center [1052, 252] width 91 height 20
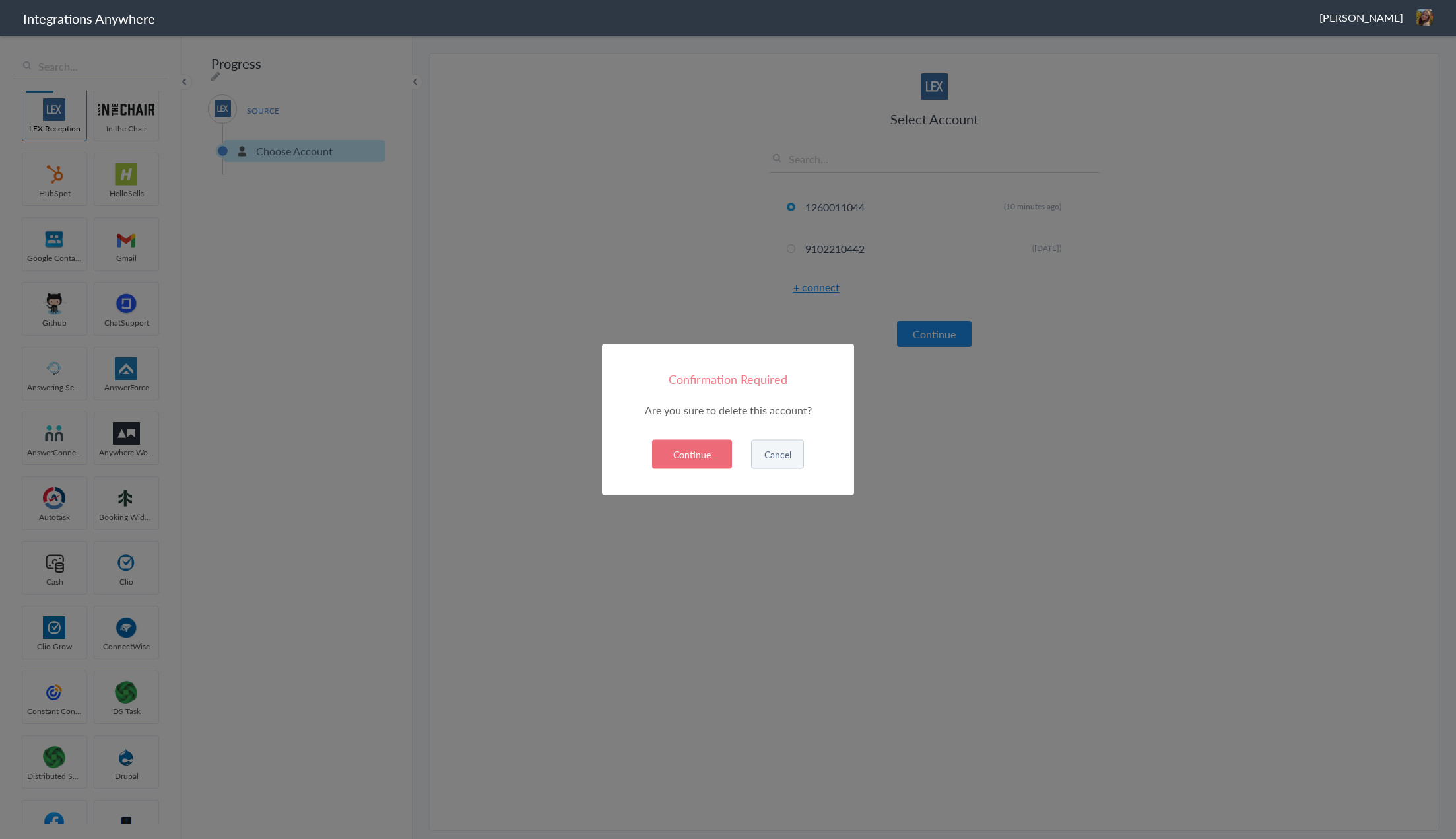
click at [782, 459] on button "Cancel" at bounding box center [777, 454] width 53 height 29
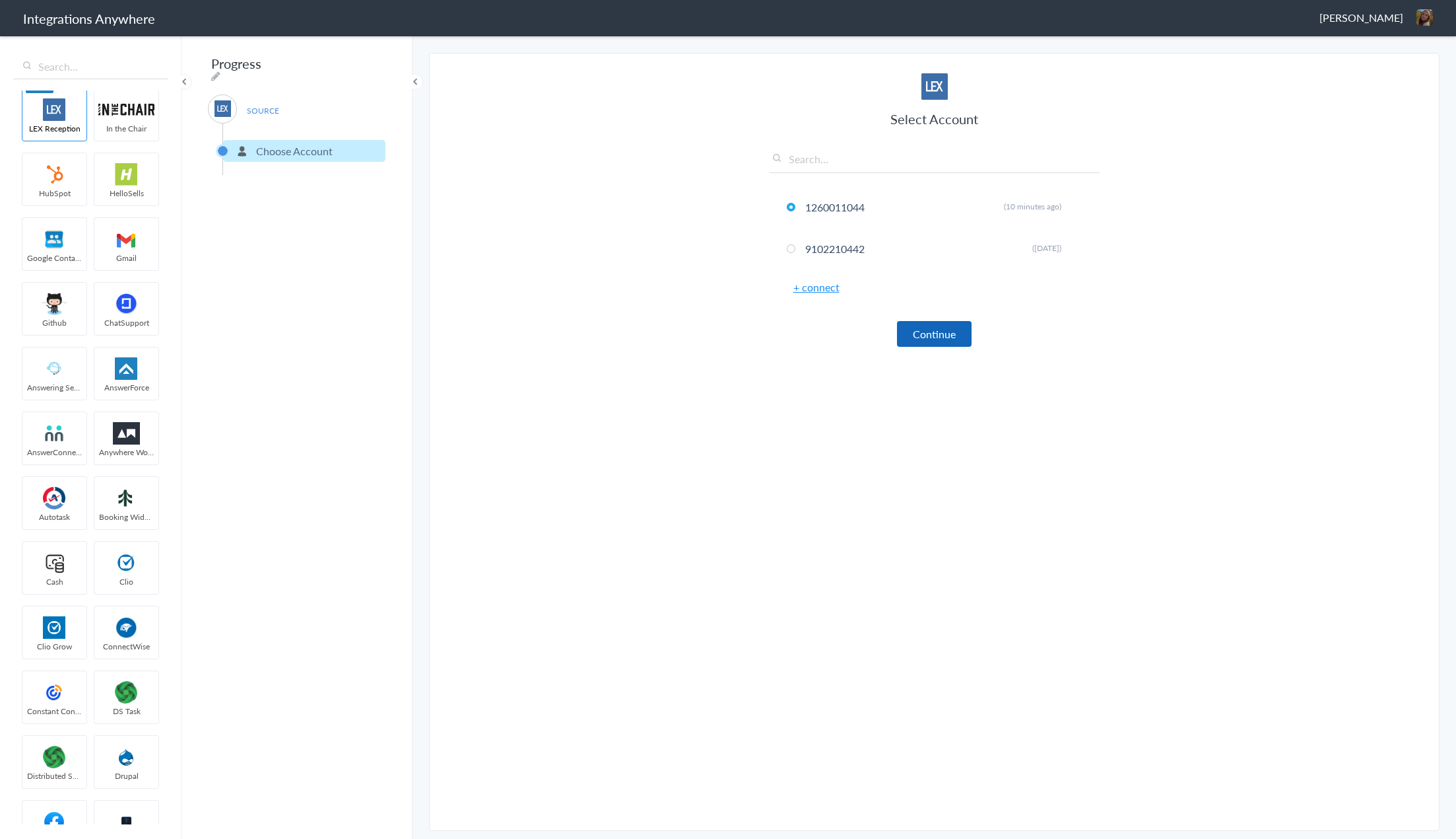
click at [939, 332] on button "Continue" at bounding box center [935, 334] width 74 height 26
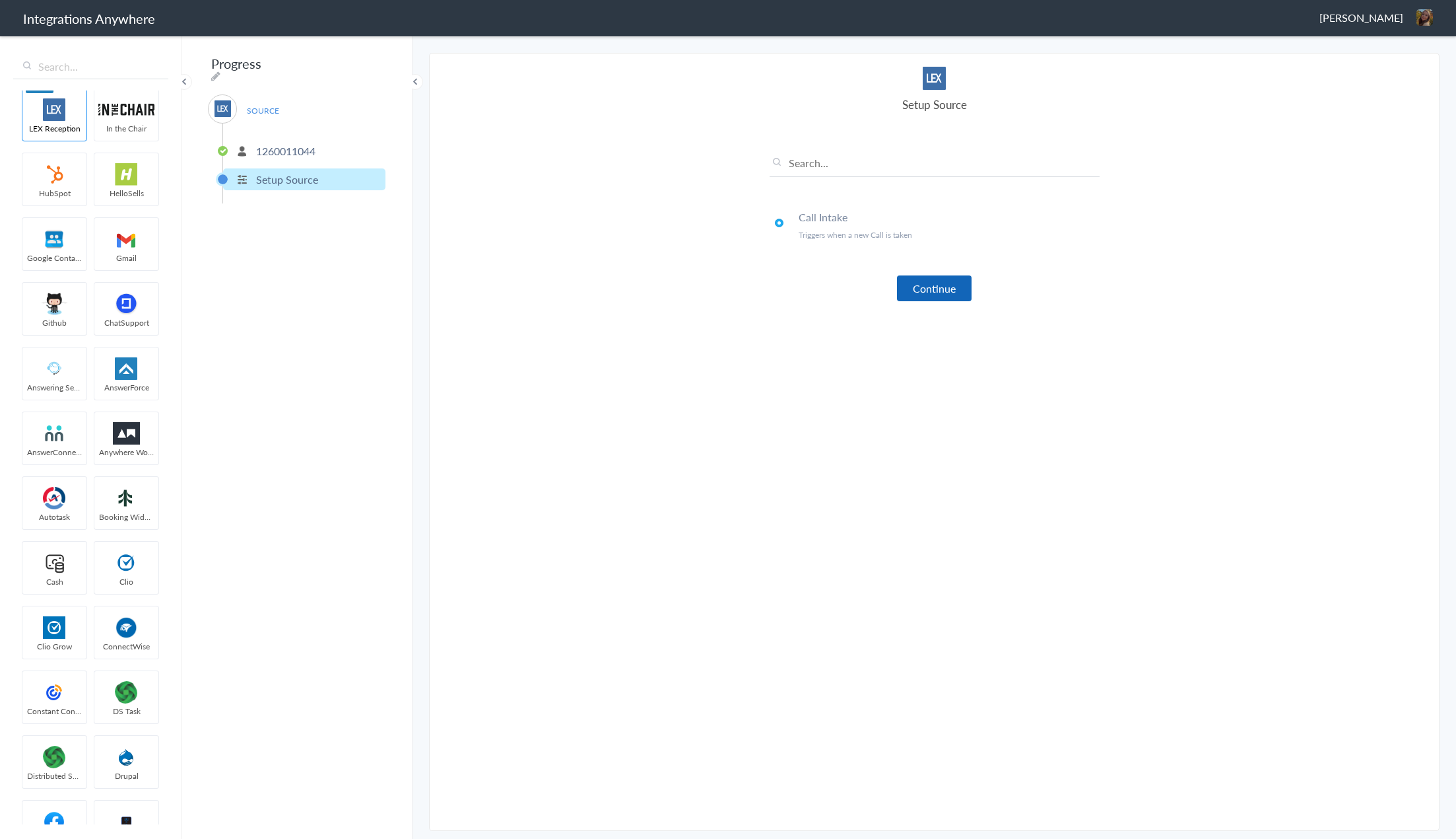
click at [936, 292] on button "Continue" at bounding box center [935, 288] width 74 height 26
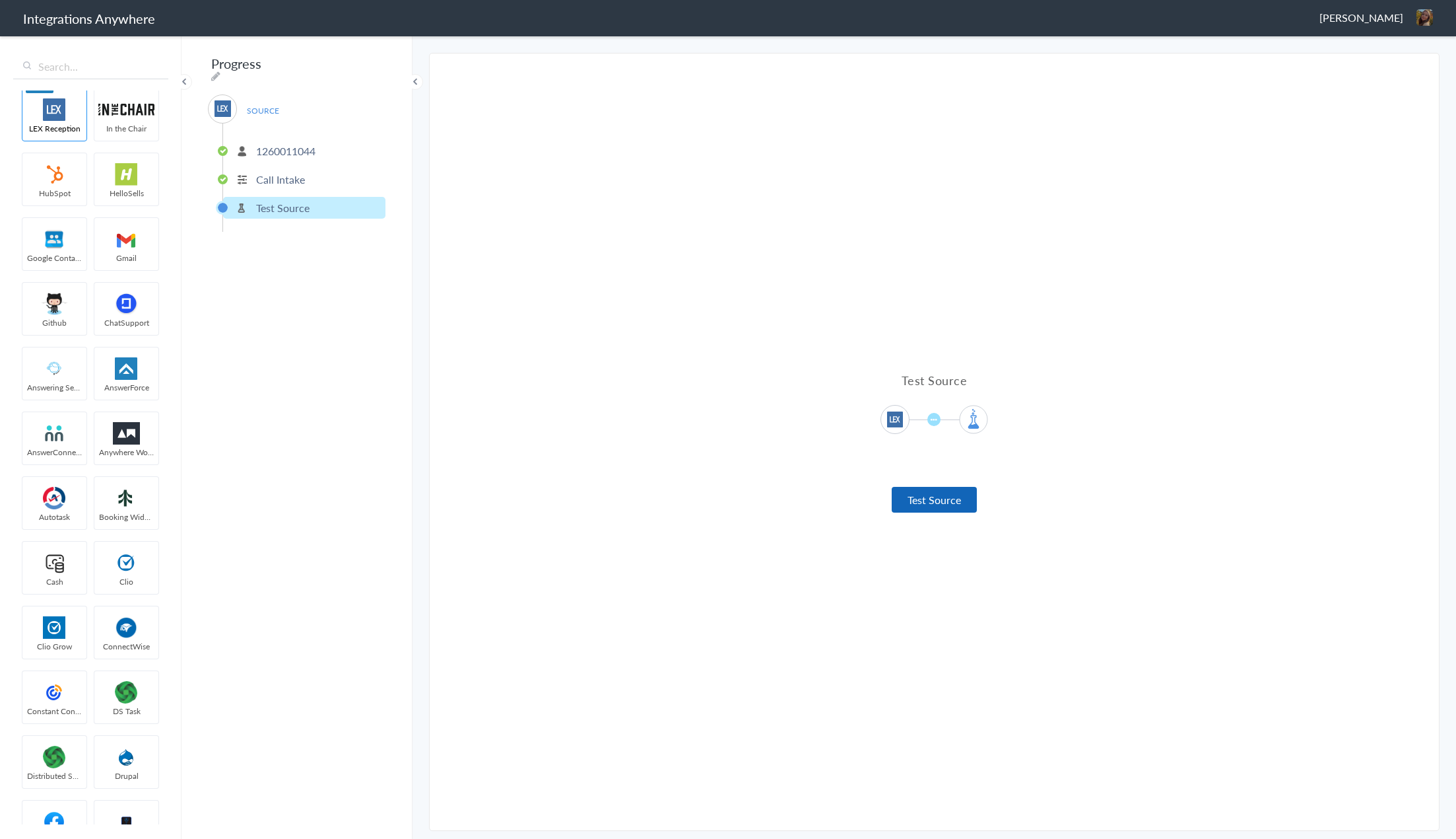
click at [934, 494] on button "Test Source" at bounding box center [935, 499] width 85 height 26
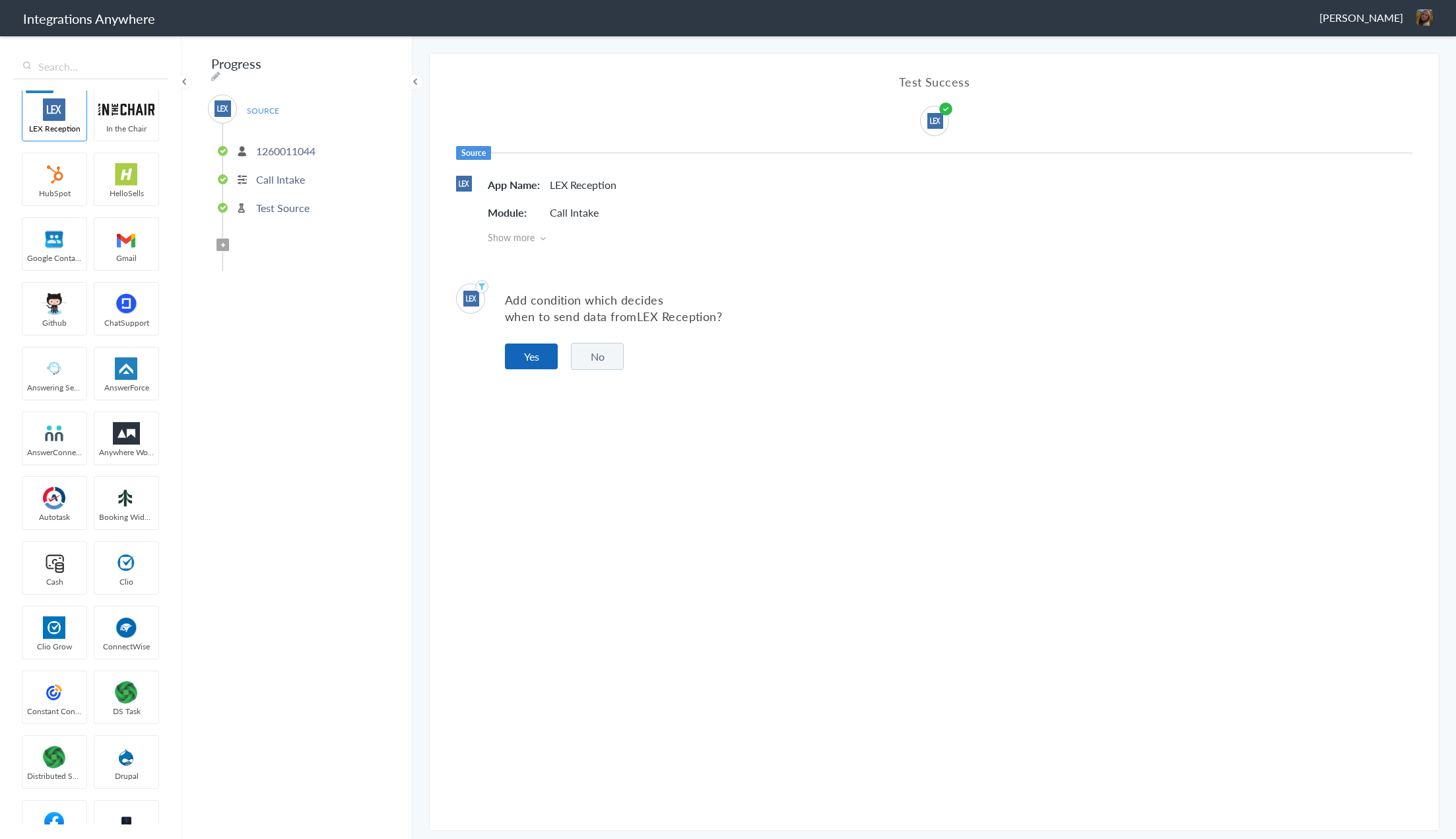
click at [538, 362] on button "Yes" at bounding box center [531, 356] width 53 height 26
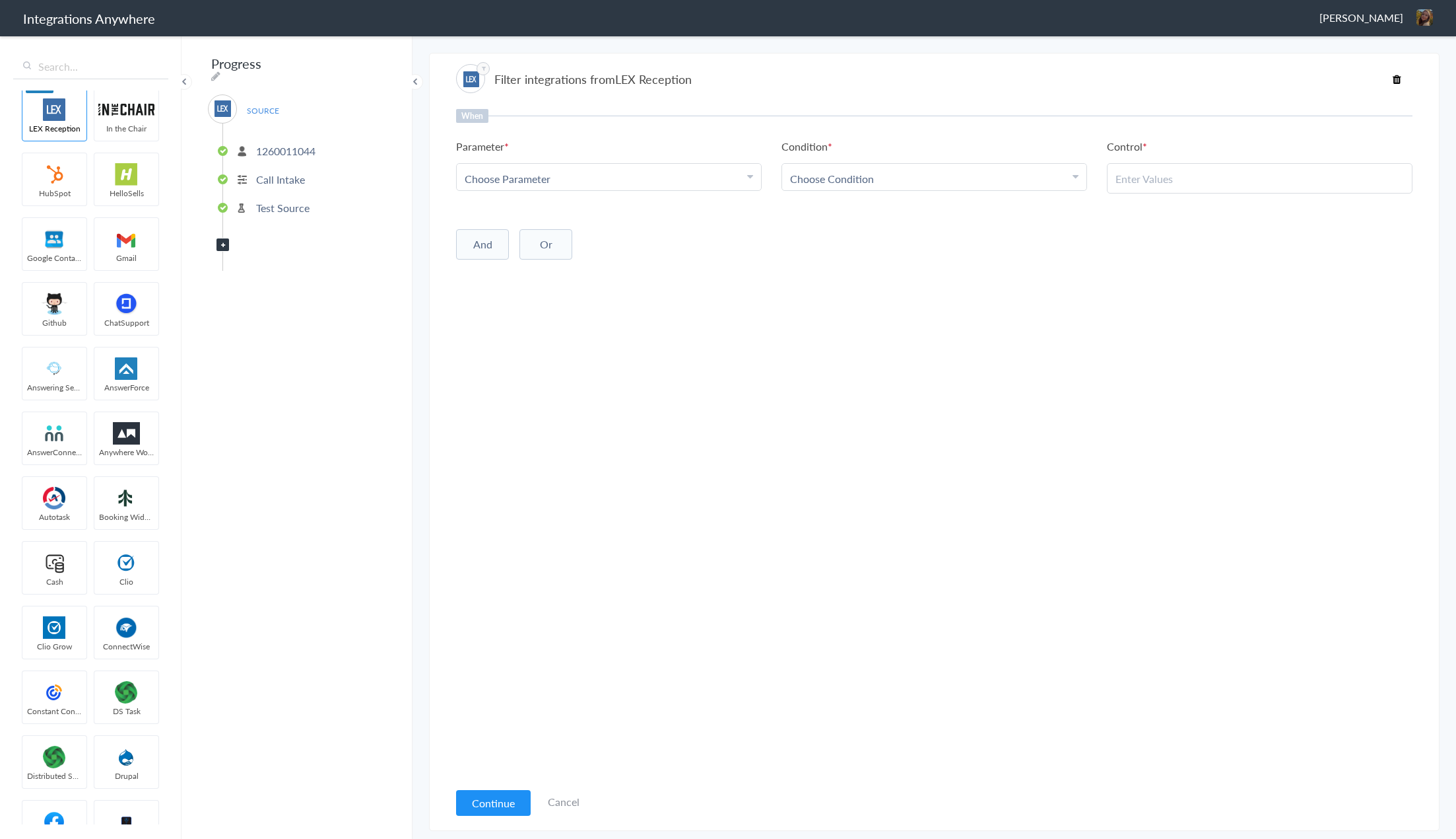
click at [672, 179] on div "Choose Parameter" at bounding box center [609, 179] width 289 height 16
click at [668, 179] on div "Choose Parameter" at bounding box center [609, 179] width 289 height 16
click at [607, 179] on div "Choose Parameter" at bounding box center [609, 179] width 289 height 16
click at [548, 216] on input "text" at bounding box center [609, 215] width 304 height 29
type input "inte"
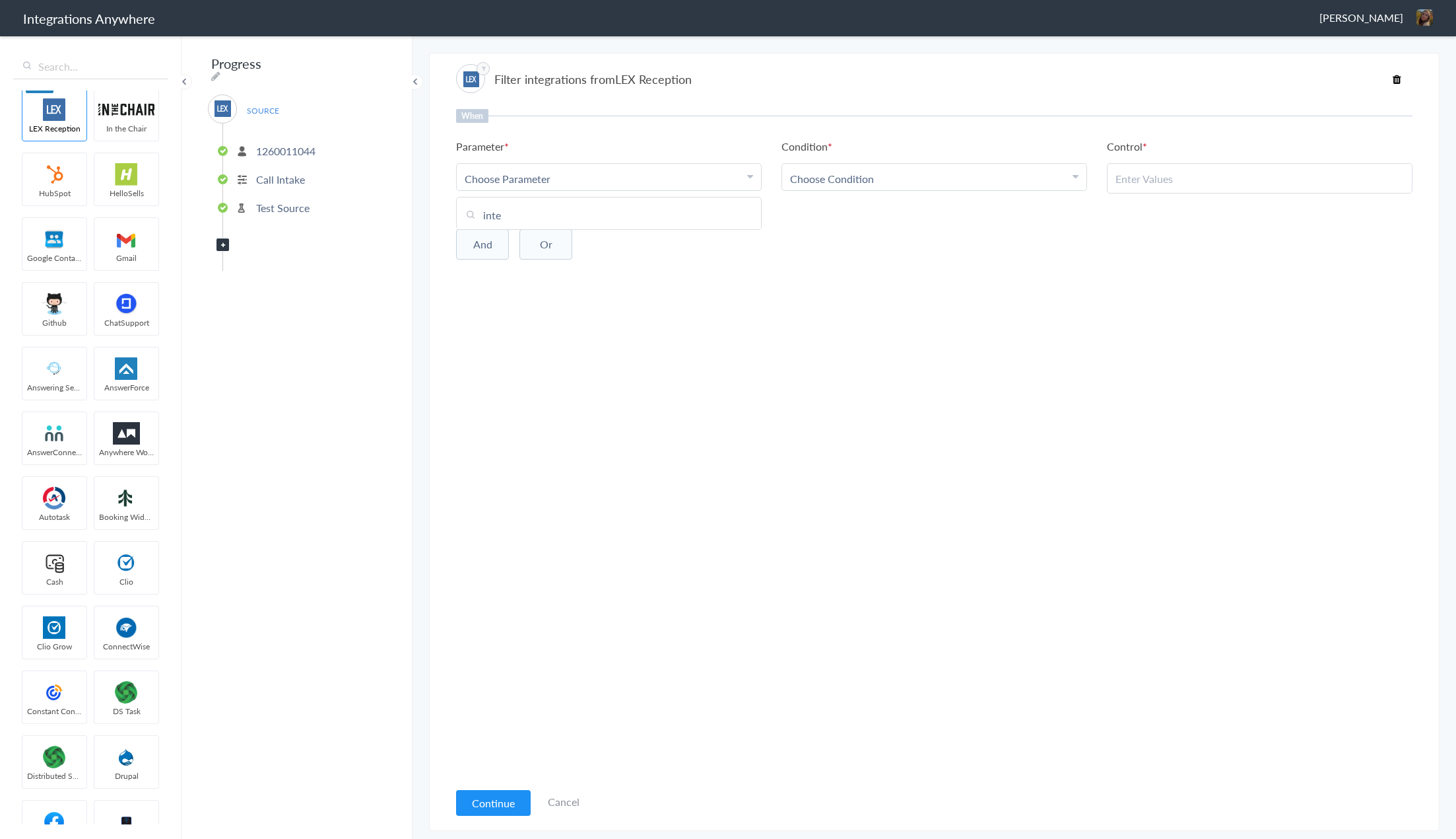
drag, startPoint x: 520, startPoint y: 205, endPoint x: 471, endPoint y: 205, distance: 49.0
click at [471, 205] on input "inte" at bounding box center [609, 215] width 304 height 29
paste input "Integration"
type input "Integration"
click at [833, 176] on span "Choose Condition" at bounding box center [832, 179] width 84 height 16
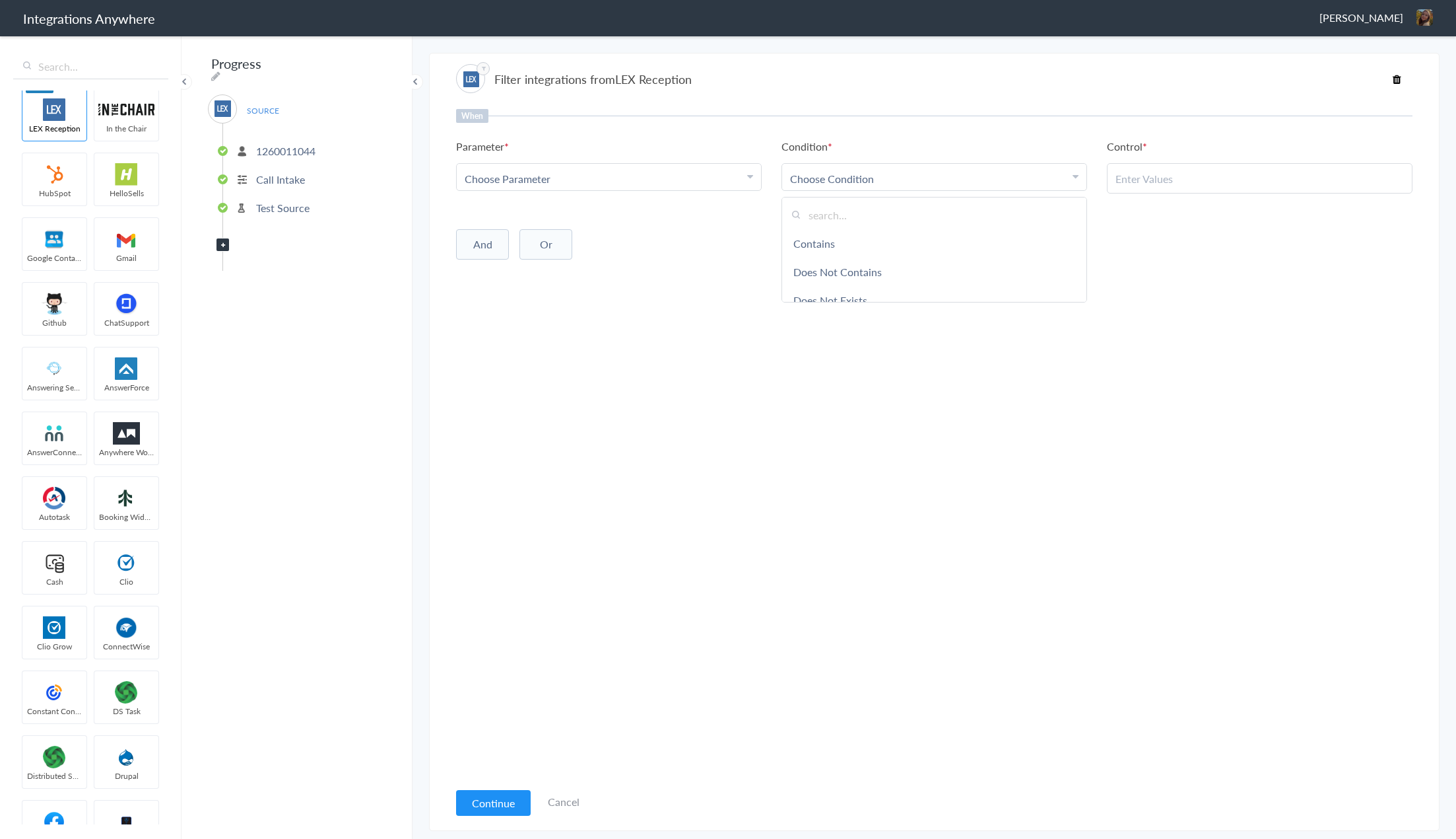
click at [1167, 169] on div at bounding box center [1260, 178] width 306 height 30
click at [1154, 191] on div at bounding box center [1260, 178] width 306 height 30
click at [1142, 177] on input "text" at bounding box center [1260, 179] width 289 height 16
paste input "Clio - Lead Created - Yes"
type input "Clio - Lead Created - Yes"
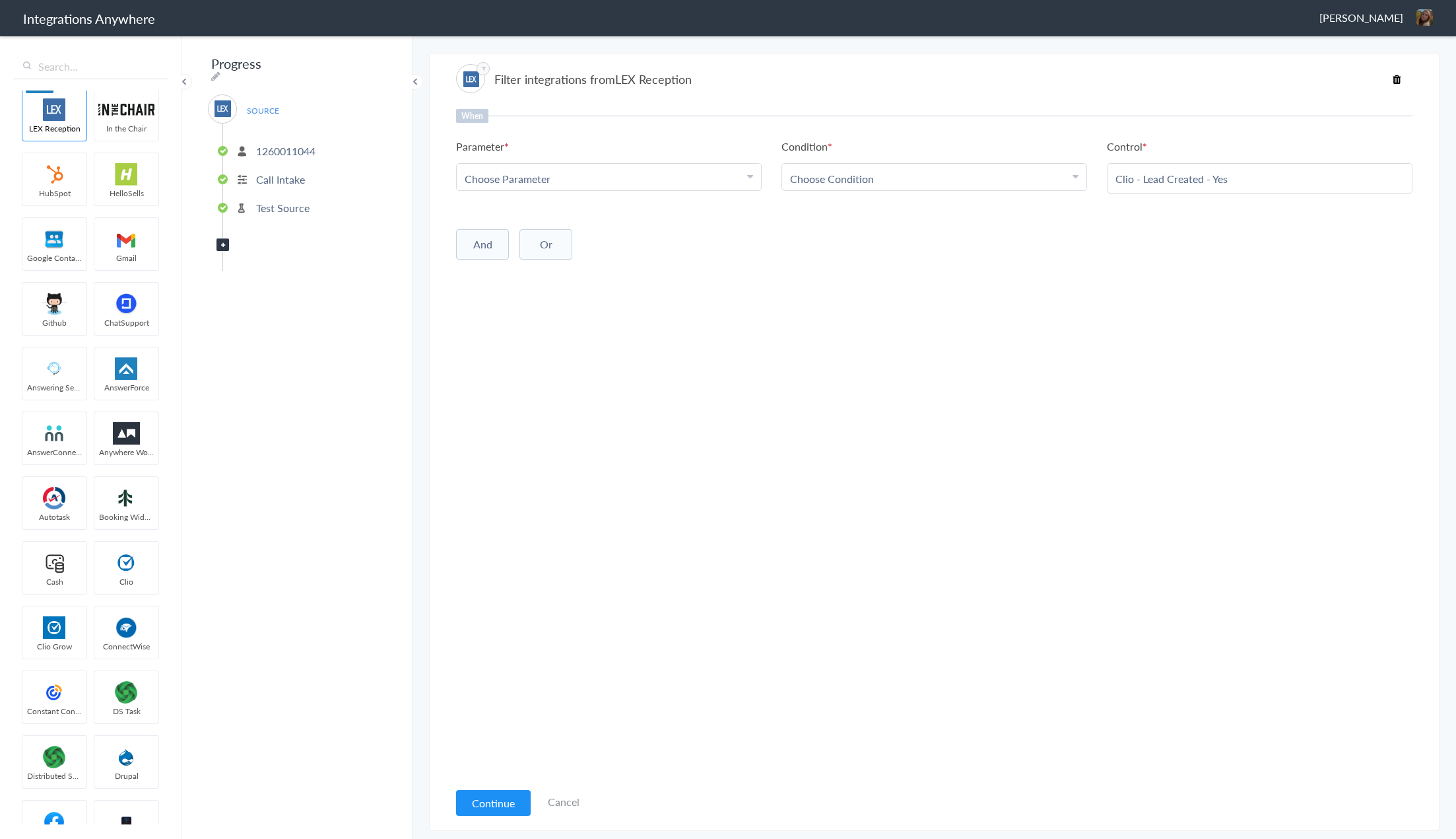
click at [929, 179] on div "Choose Condition" at bounding box center [935, 179] width 289 height 16
click at [868, 247] on link "Contains" at bounding box center [934, 243] width 304 height 29
click at [603, 183] on div "Choose Parameter" at bounding box center [609, 179] width 289 height 16
click at [305, 144] on p "1260011044" at bounding box center [285, 151] width 60 height 16
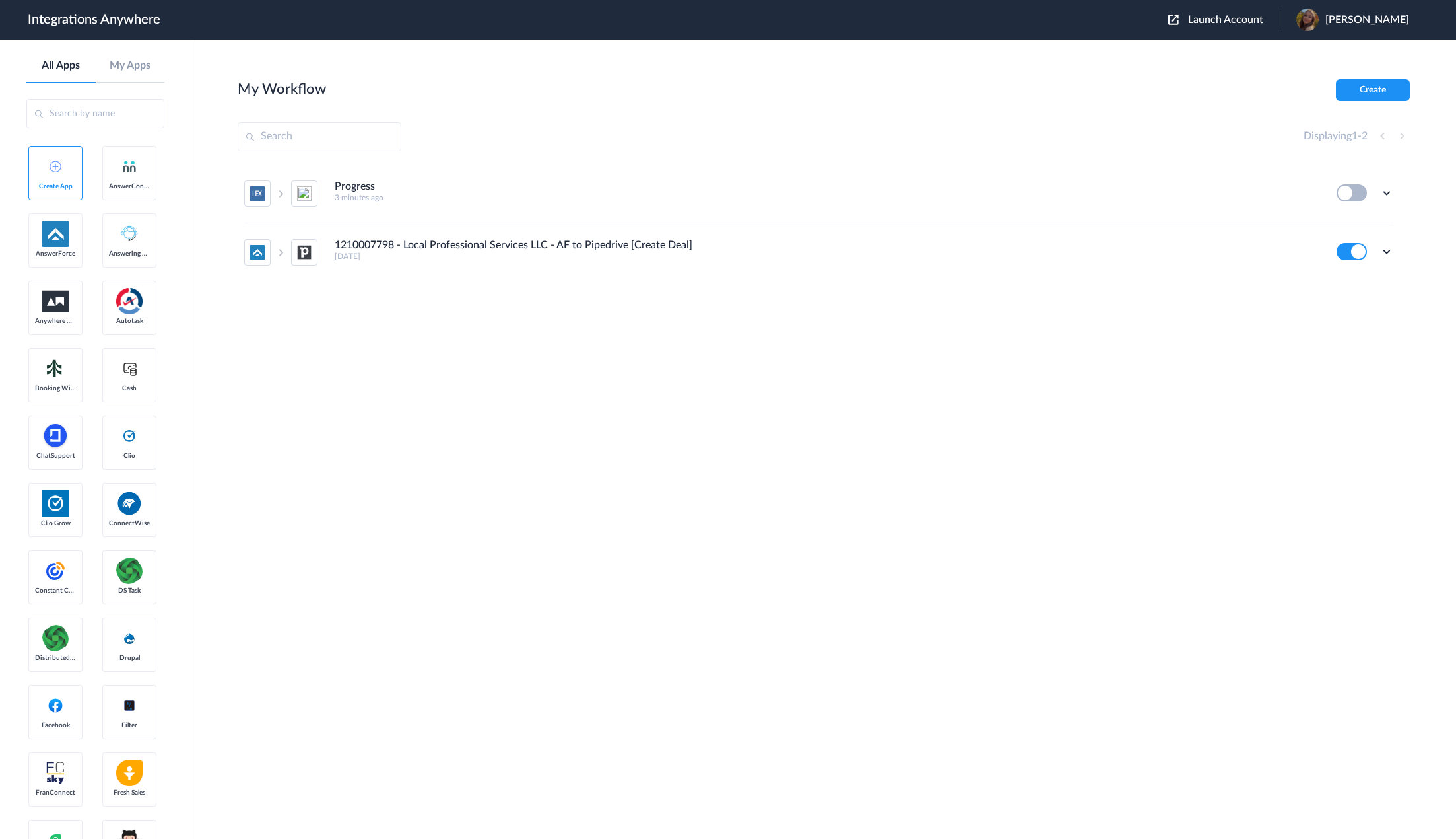
click at [191, 238] on aside "All Apps My Apps Create App AnswerConnect AnswerForce Answering Service Anywher…" at bounding box center [95, 439] width 192 height 799
click at [1057, 152] on section "My Workflow Create Displaying 1 - 2 Progress 3 minutes ago Edit Task history De…" at bounding box center [823, 479] width 1172 height 799
click at [1075, 113] on section "My Workflow Create Displaying 1 - 2 Progress 3 minutes ago Edit Task history De…" at bounding box center [823, 479] width 1172 height 799
click at [1390, 192] on icon at bounding box center [1386, 192] width 13 height 13
click at [1375, 220] on li "Edit" at bounding box center [1351, 223] width 86 height 24
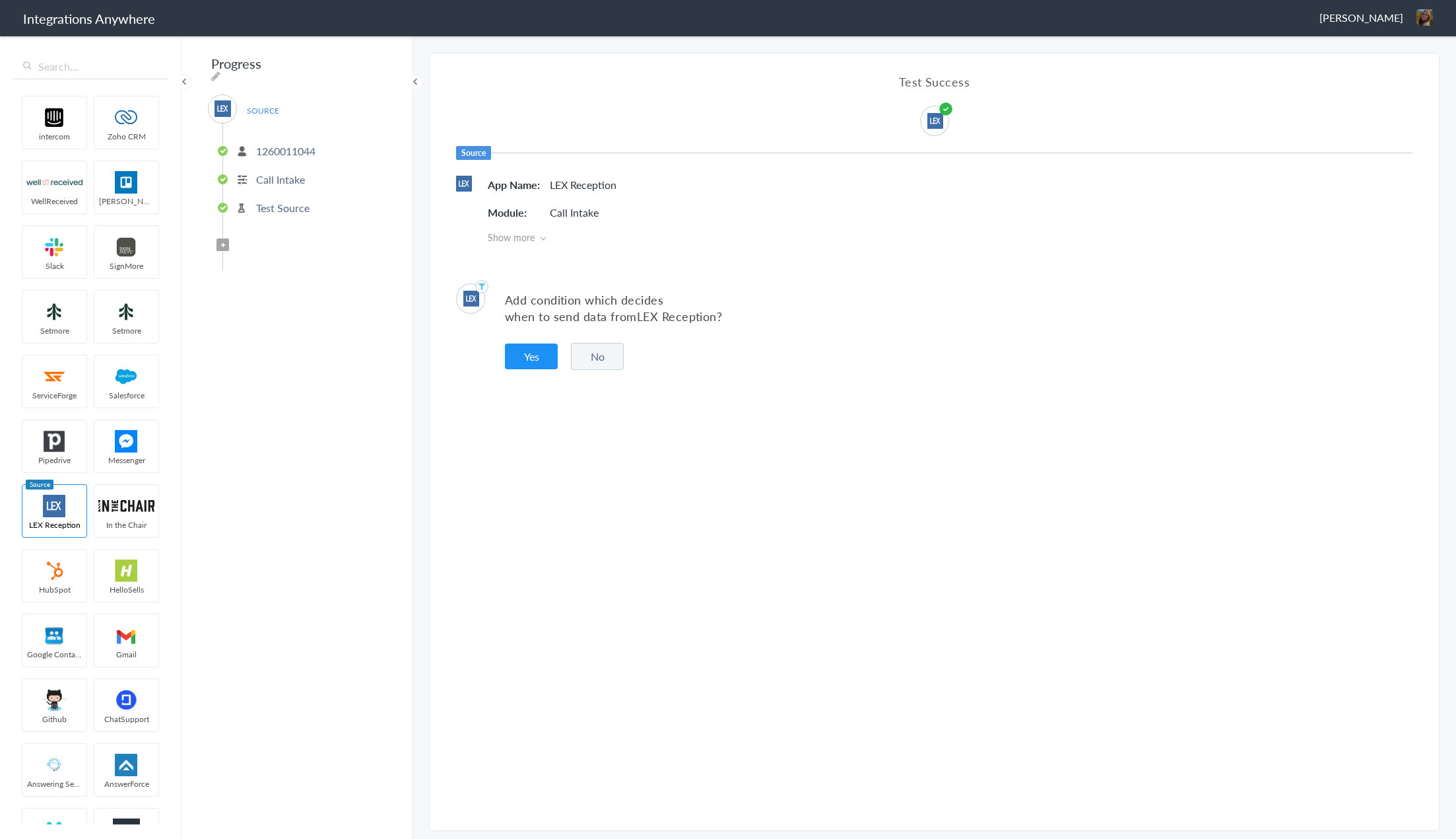
click at [878, 137] on div "Test Success Source App Name LEX Reception Module Call Intake Show more" at bounding box center [934, 158] width 1009 height 210
click at [220, 71] on icon at bounding box center [216, 76] width 9 height 11
type input "P"
paste input "3362963356 - Local Professional Services LLC - AF to Pipedrive [Create Deal]"
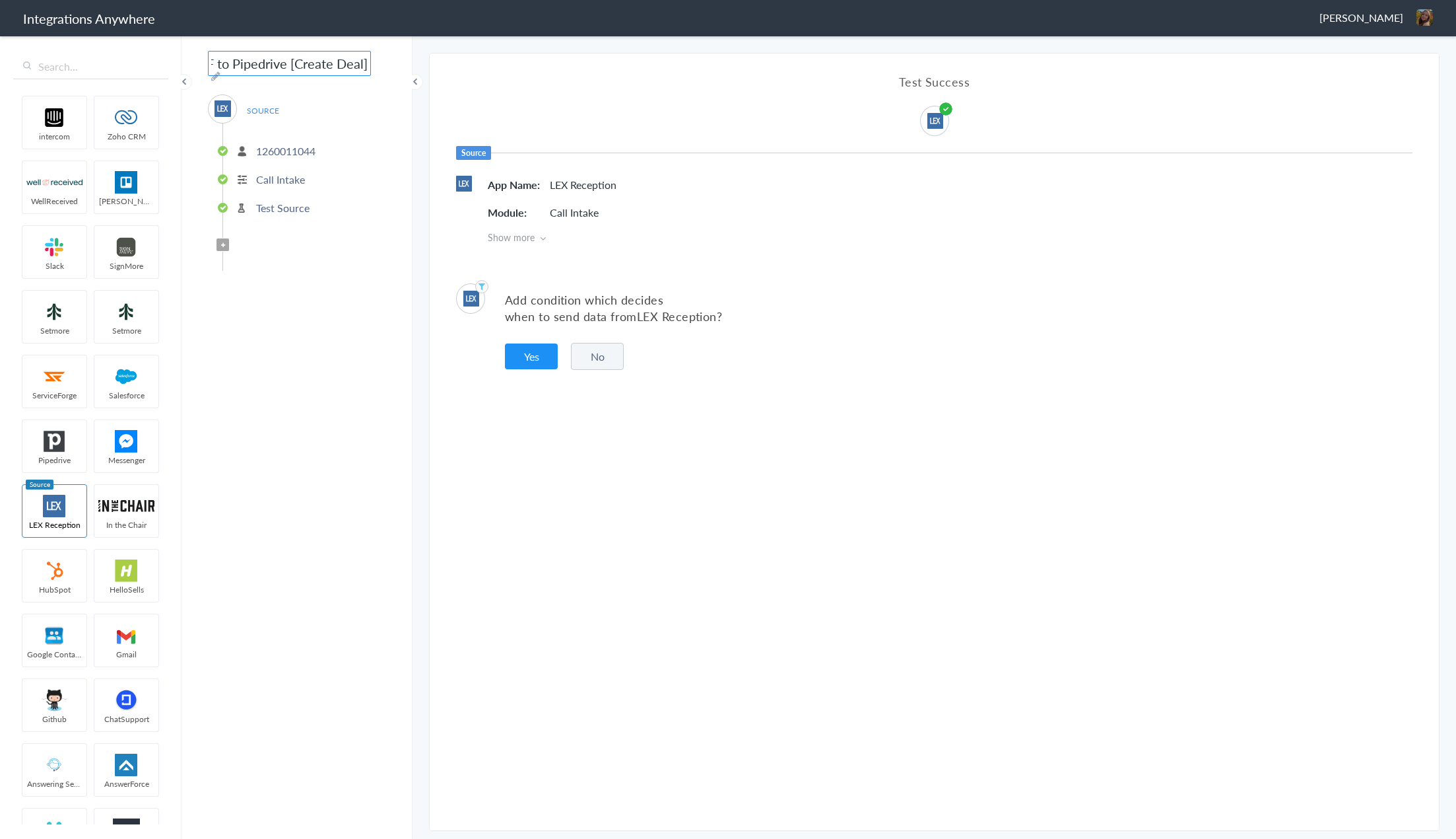
click at [267, 56] on input "3362963356 - Local Professional Services LLC - AF to Pipedrive [Create Deal]" at bounding box center [289, 64] width 163 height 25
click at [220, 71] on icon at bounding box center [216, 76] width 9 height 11
click at [259, 66] on input "3362963356 - Local Professional Services LLC - AF to Clio Grow [Create Lead]" at bounding box center [289, 64] width 163 height 25
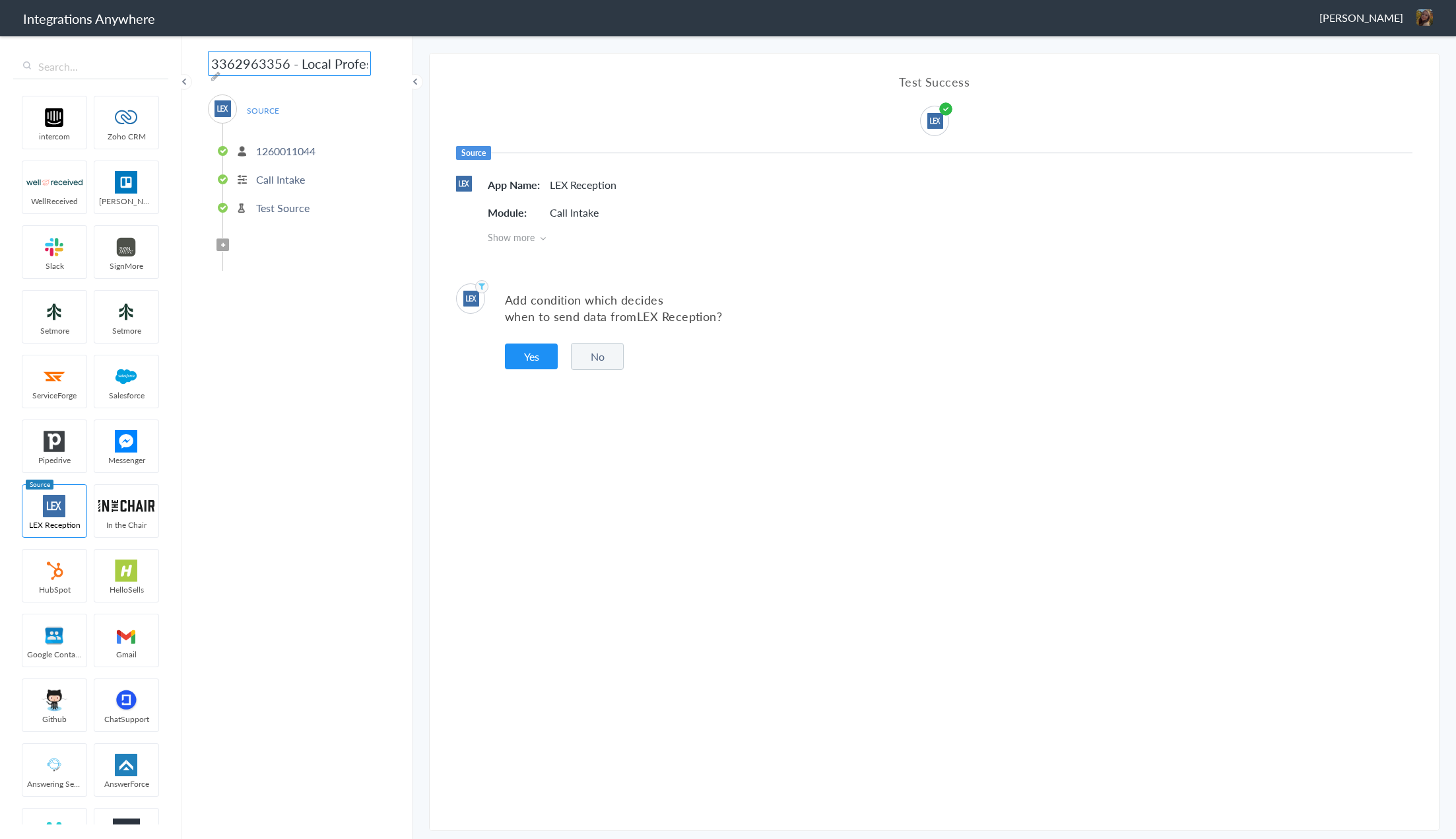
click at [259, 66] on input "3362963356 - Local Professional Services LLC - AF to Clio Grow [Create Lead]" at bounding box center [289, 64] width 163 height 25
paste input "1260011044"
click at [220, 71] on icon at bounding box center [216, 76] width 9 height 11
drag, startPoint x: 299, startPoint y: 64, endPoint x: 353, endPoint y: 68, distance: 54.1
click at [353, 68] on input "1260011044 - Local Professional Services LLC - AF to Clio Grow [Create Lead]" at bounding box center [289, 64] width 163 height 25
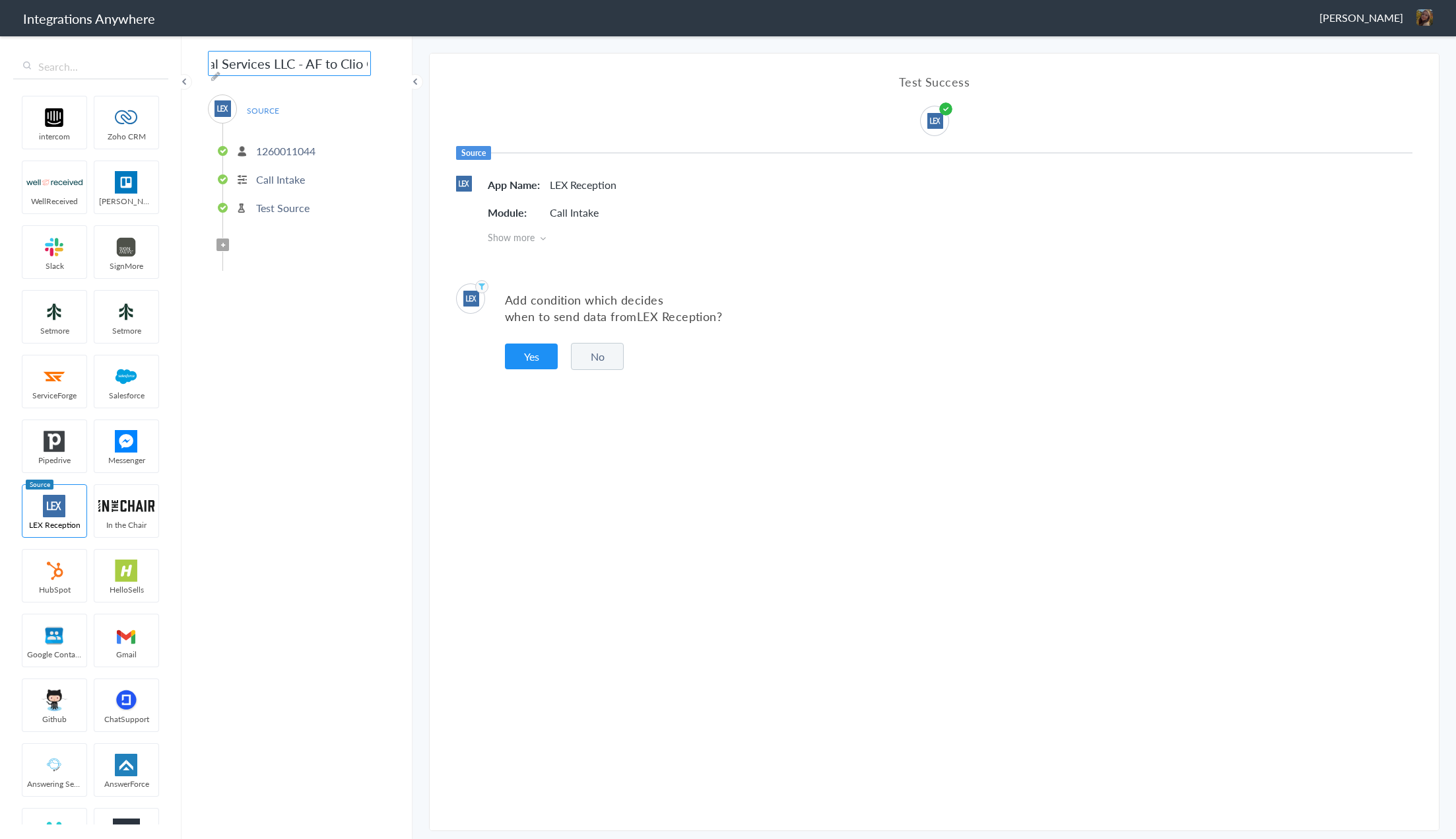
scroll to position [0, 214]
click at [352, 69] on input "1260011044 - Local Professional Services LLC - AF to Clio Grow [Create Lead]" at bounding box center [289, 64] width 163 height 25
click at [265, 63] on input "1260011044 - Local Professional Services LLC - AF to Clio Grow [Create Lead]" at bounding box center [289, 64] width 163 height 25
paste input "[PERSON_NAME] & [PERSON_NAME]"
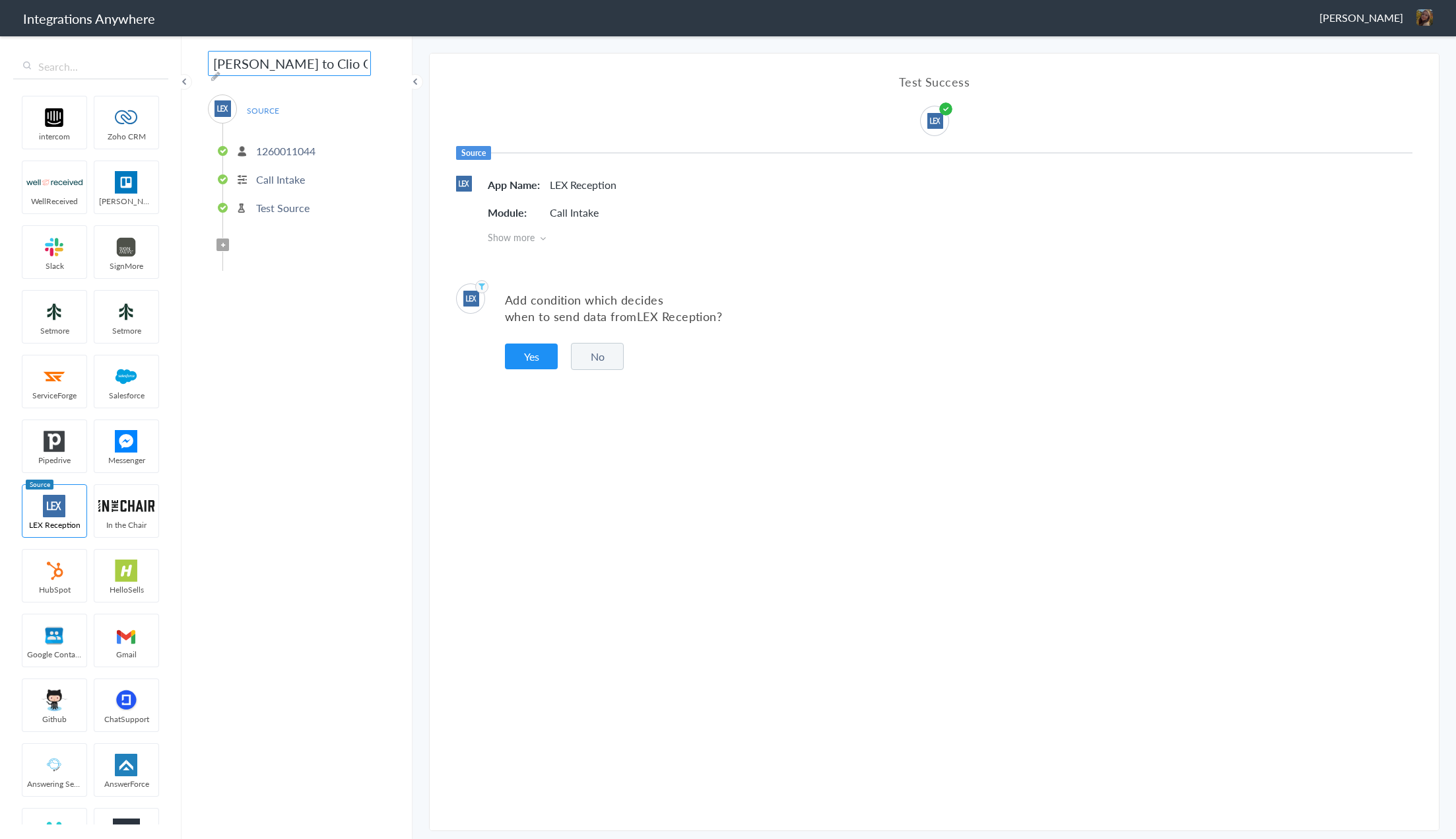
scroll to position [0, 227]
type input "1260011044 - [PERSON_NAME] & [PERSON_NAME] to Clio Grow [Create Lead]"
click at [507, 446] on article "Test Success Source App Name LEX Reception Module Call Intake Show more Add con…" at bounding box center [934, 442] width 1009 height 777
click at [202, 441] on div "1260011044 - [PERSON_NAME] & [PERSON_NAME] to Clio Grow [Create Lead] SOURCE [P…" at bounding box center [297, 436] width 231 height 805
